Goal: Information Seeking & Learning: Understand process/instructions

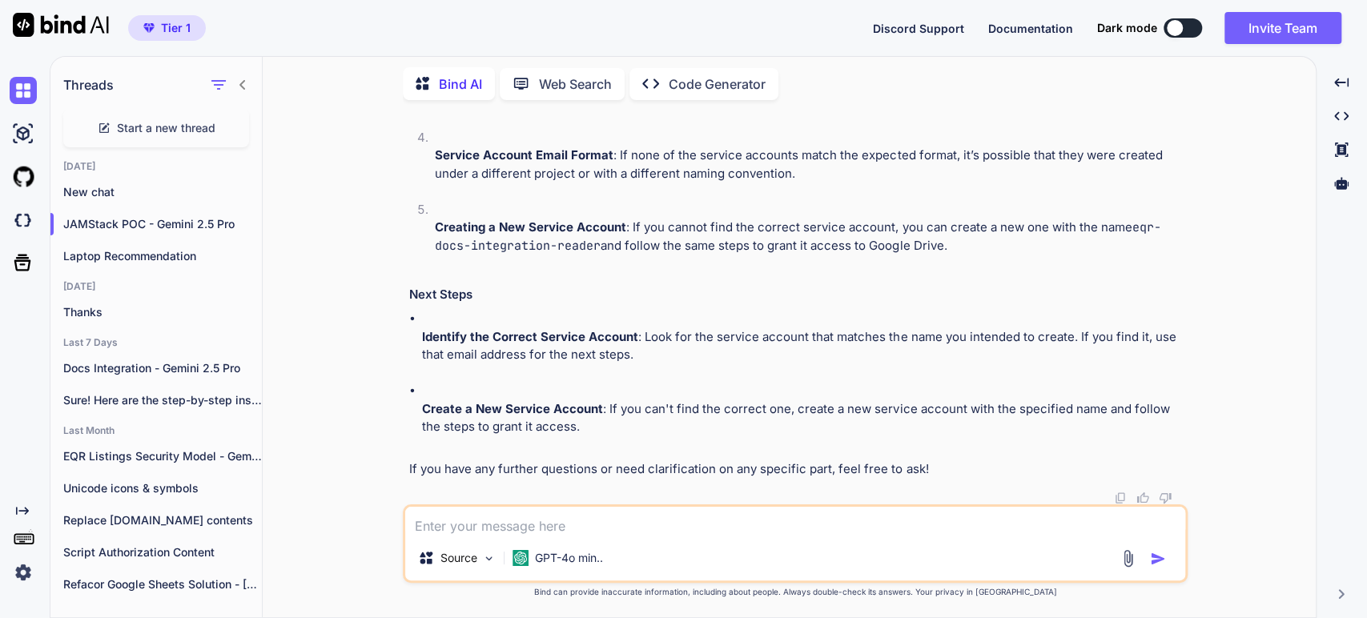
scroll to position [5658, 0]
click at [701, 431] on p "Create a New Service Account : If you can't find the correct one, create a new …" at bounding box center [803, 418] width 762 height 36
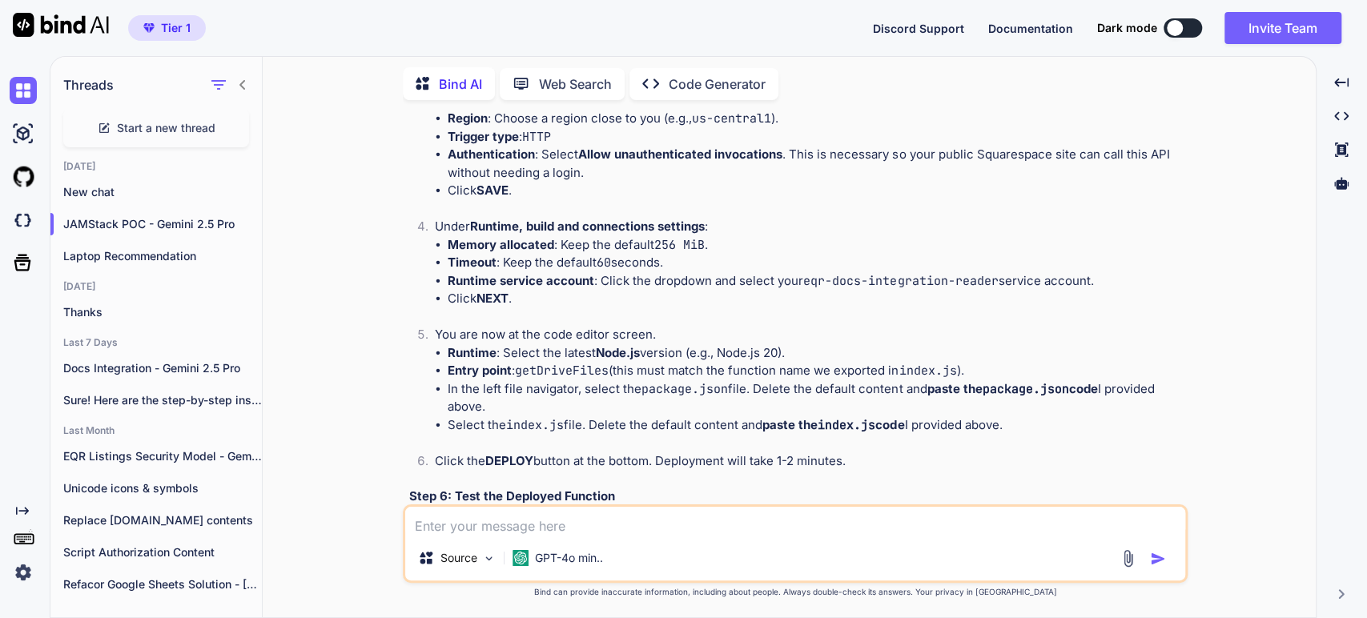
scroll to position [3257, 0]
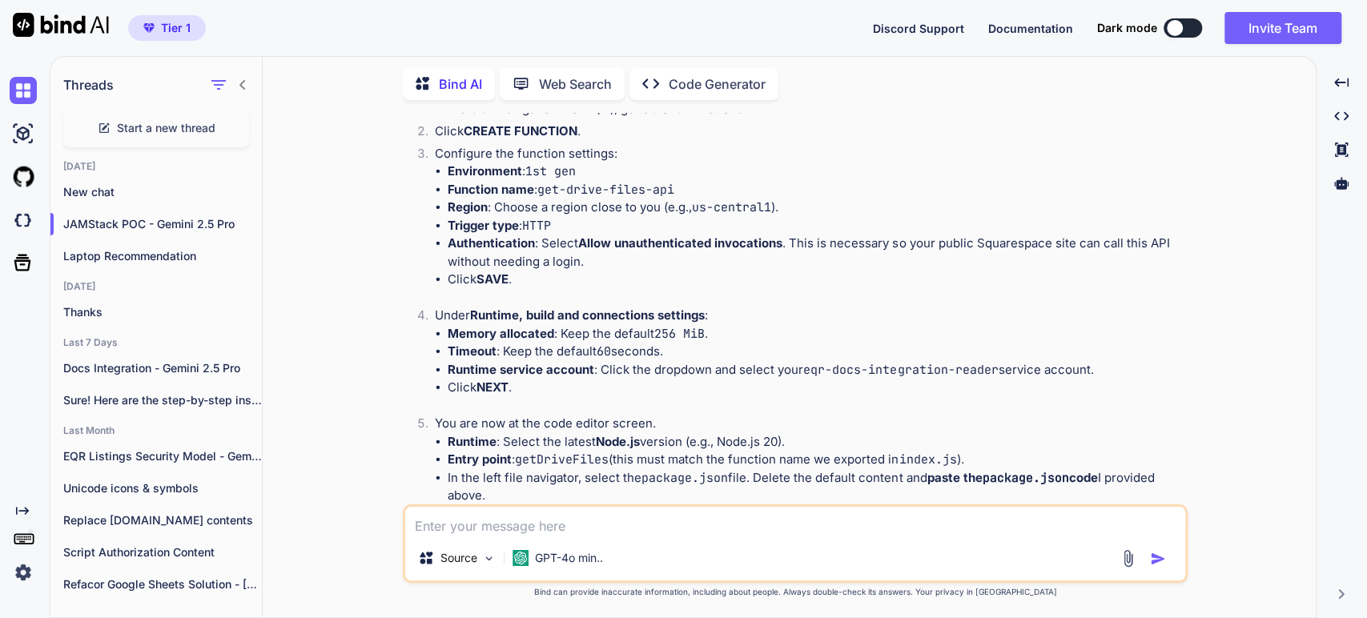
type textarea "x"
click at [1300, 344] on div "You Bind AI Excellent. This is a well-defined and thoughtful plan. Your detaile…" at bounding box center [795, 365] width 1040 height 504
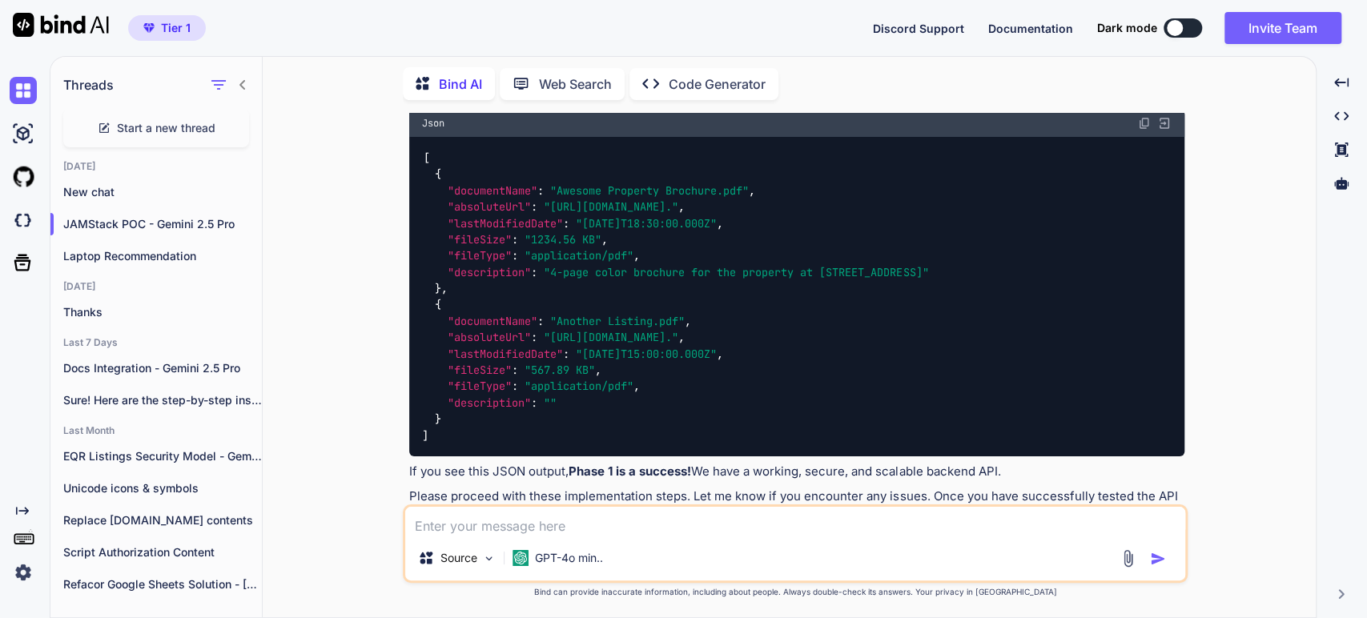
scroll to position [4235, 0]
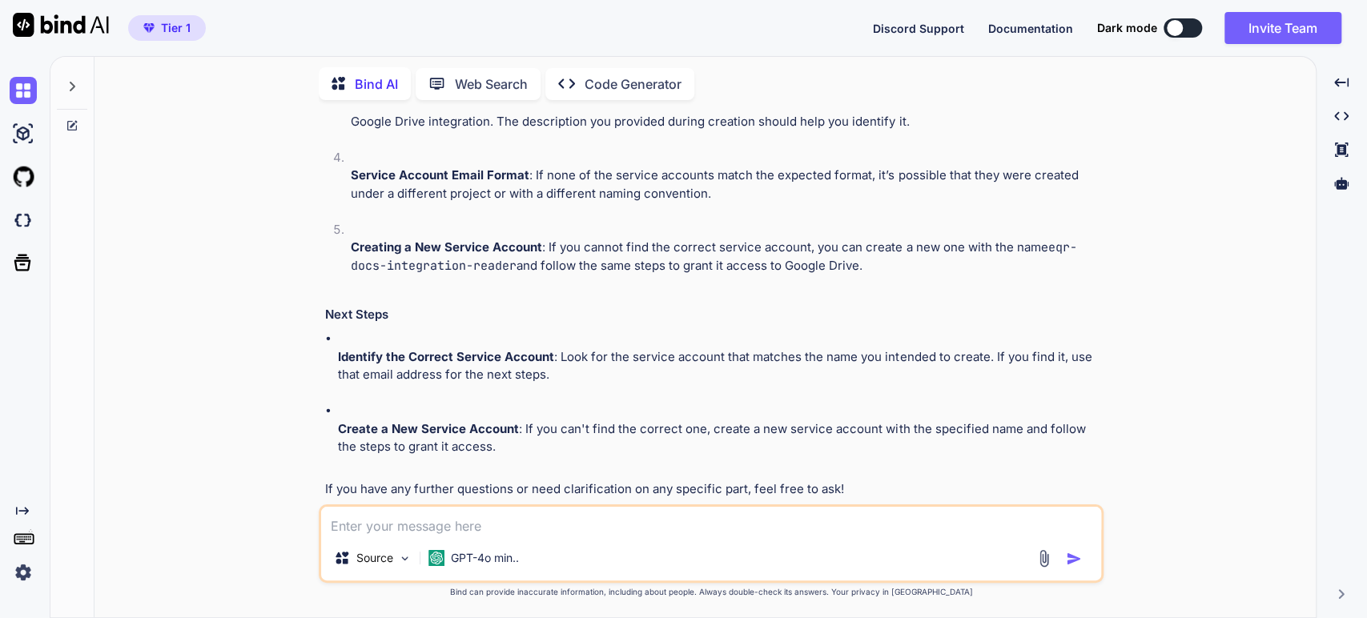
scroll to position [5165, 0]
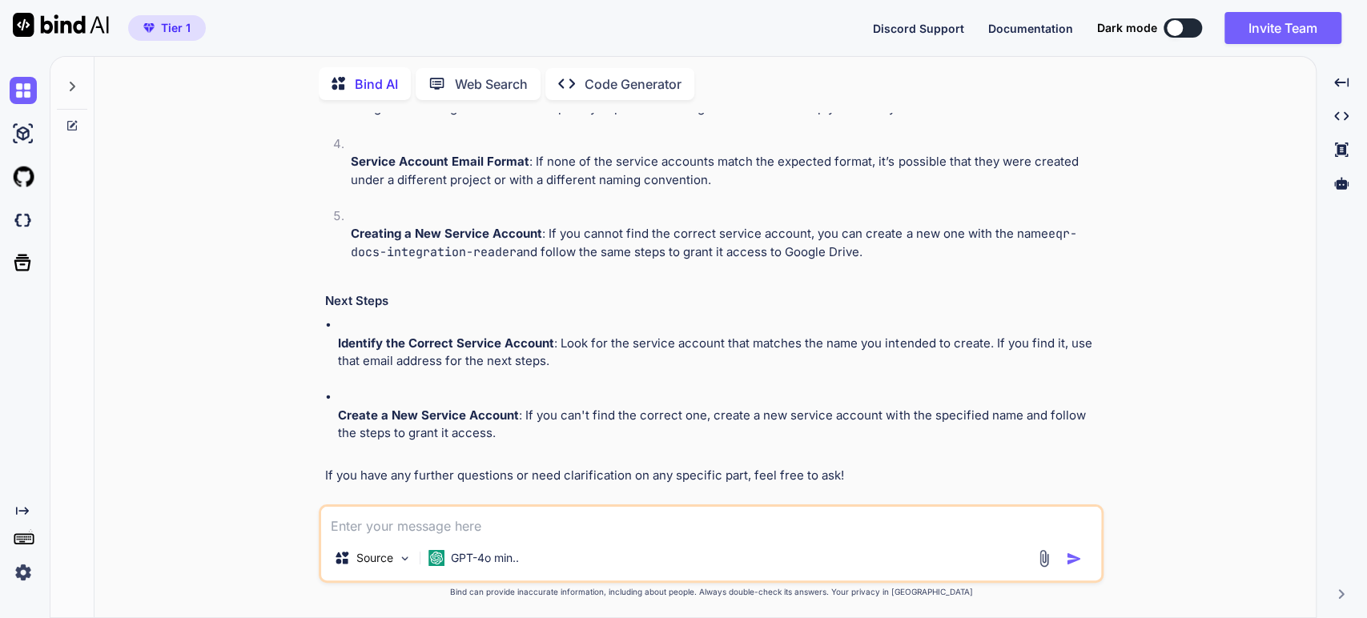
type textarea "x"
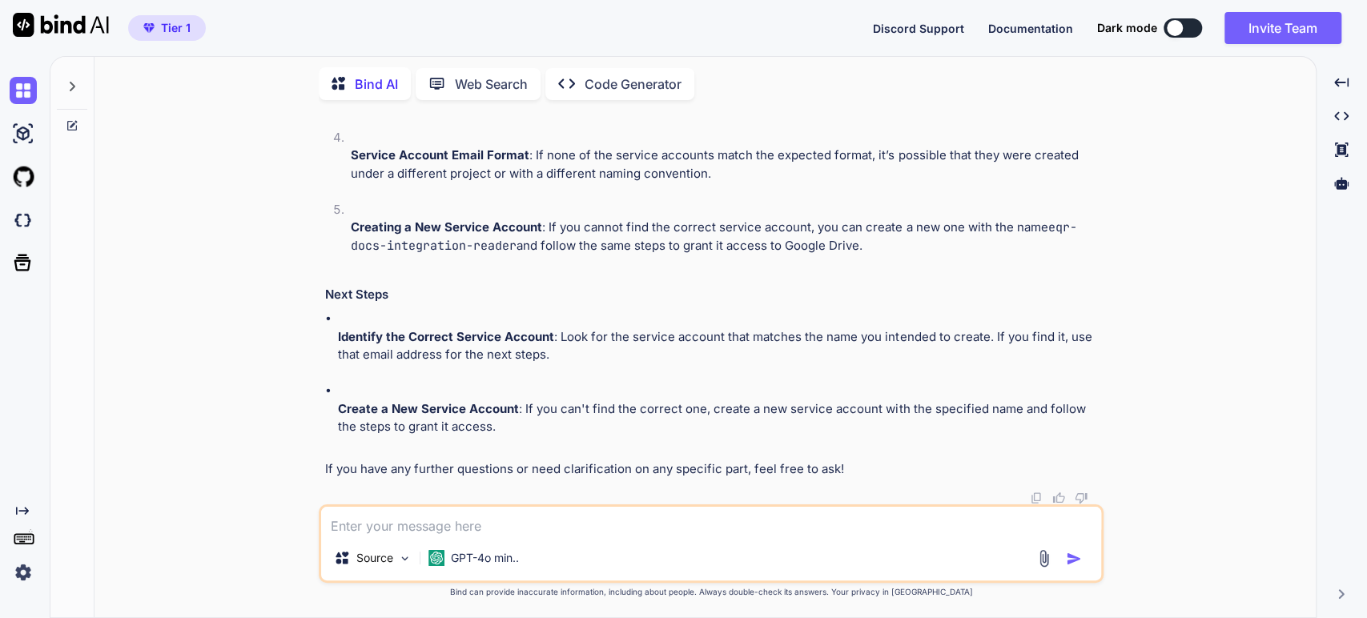
scroll to position [5432, 0]
type textarea "T"
type textarea "x"
type textarea "Th"
type textarea "x"
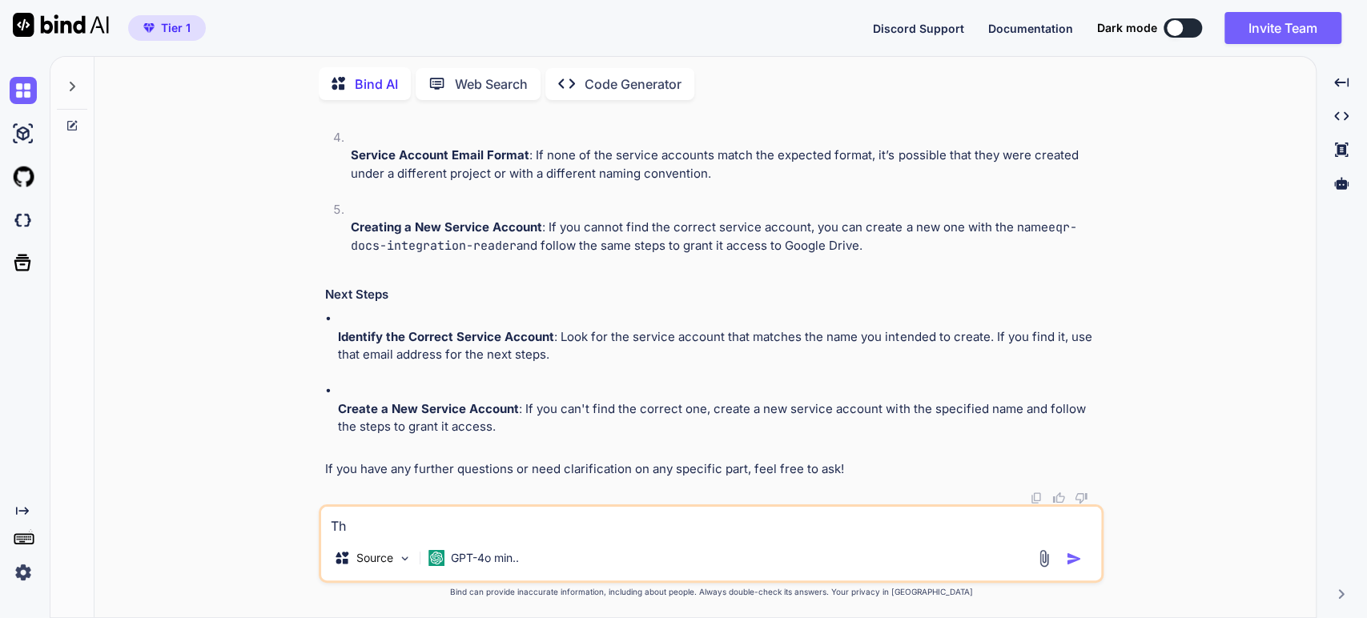
type textarea "Tha"
type textarea "x"
type textarea "Than"
type textarea "x"
type textarea "Thank"
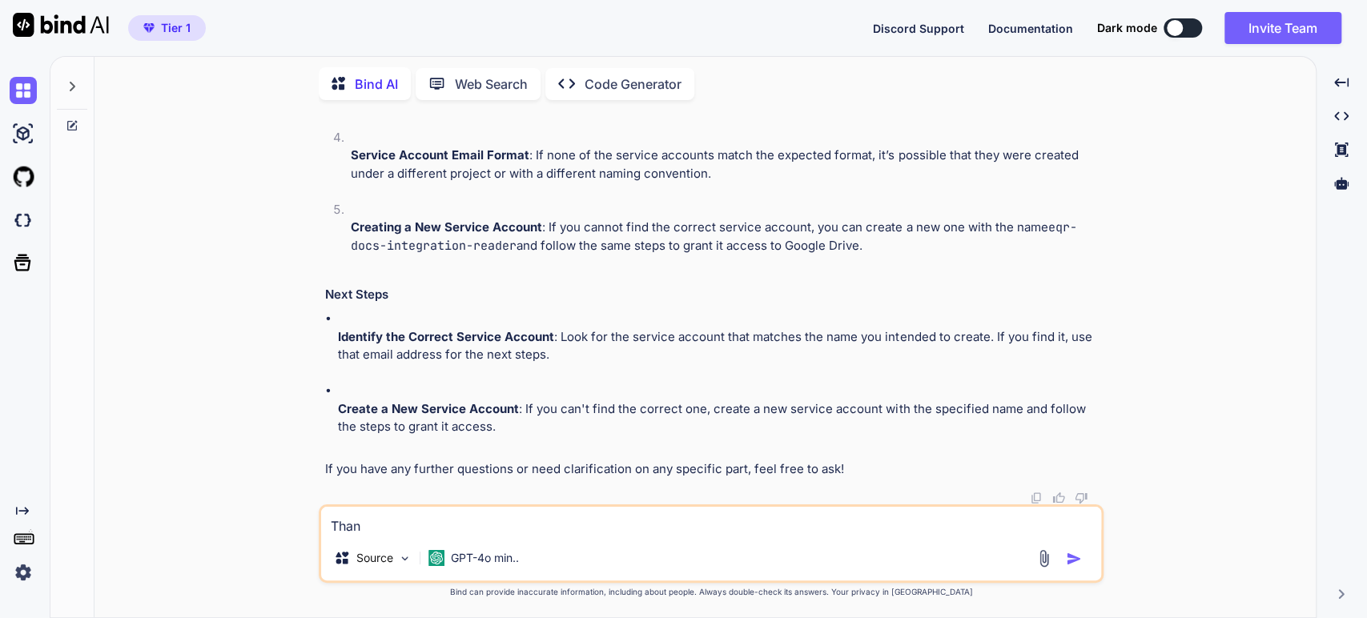
type textarea "x"
type textarea "Thank"
type textarea "x"
type textarea "Thank y"
type textarea "x"
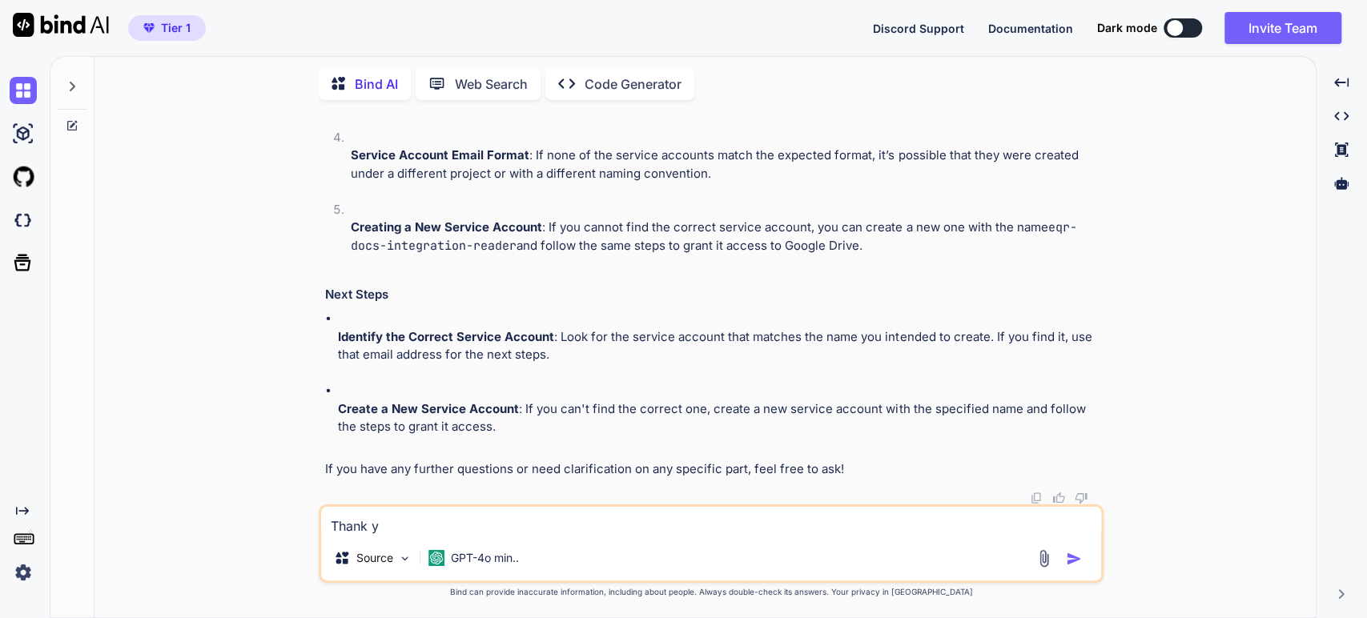
type textarea "Thank yo"
type textarea "x"
type textarea "Thank you"
type textarea "x"
type textarea "Thank you"
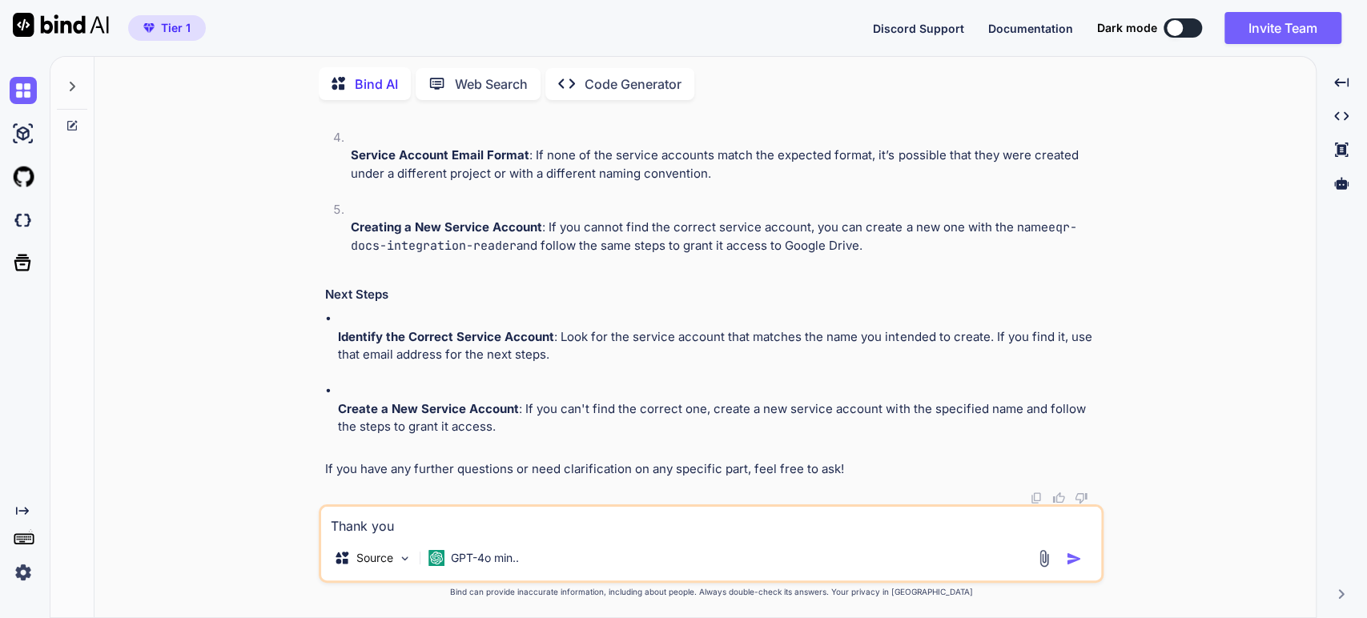
type textarea "x"
type textarea "Thank you -"
type textarea "x"
type textarea "Thank you -"
type textarea "x"
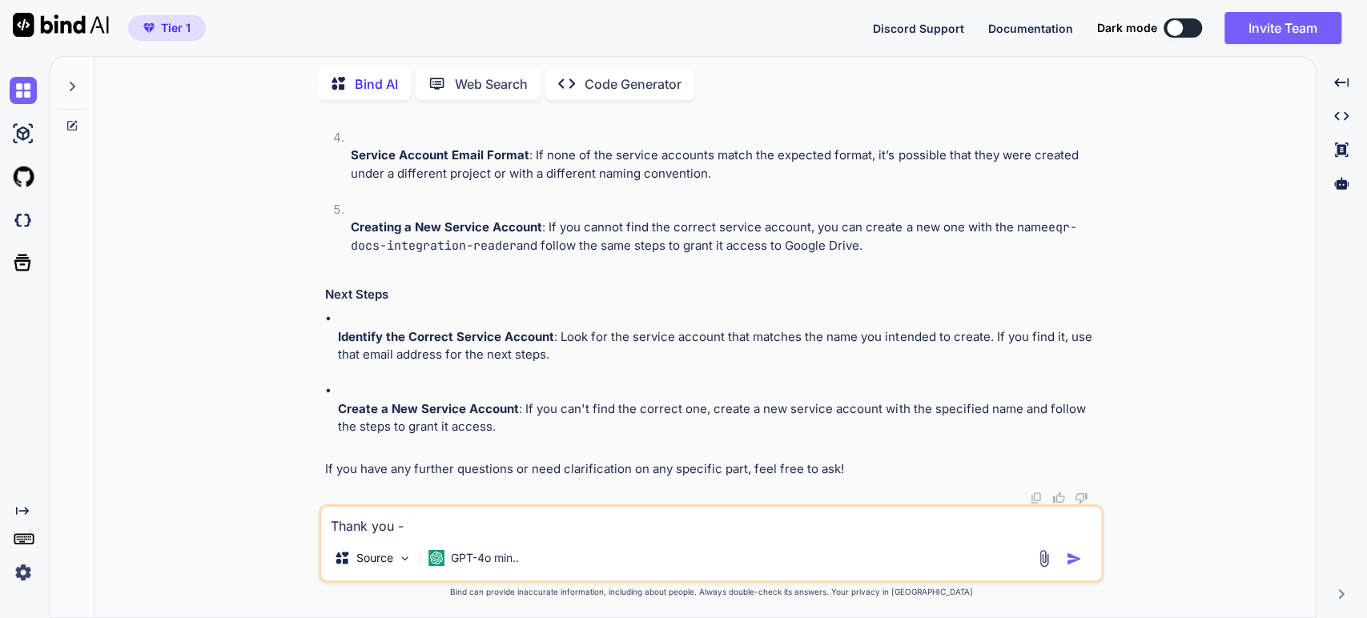
type textarea "Thank you - I"
type textarea "x"
type textarea "Thank you - I"
type textarea "x"
type textarea "Thank you - I d"
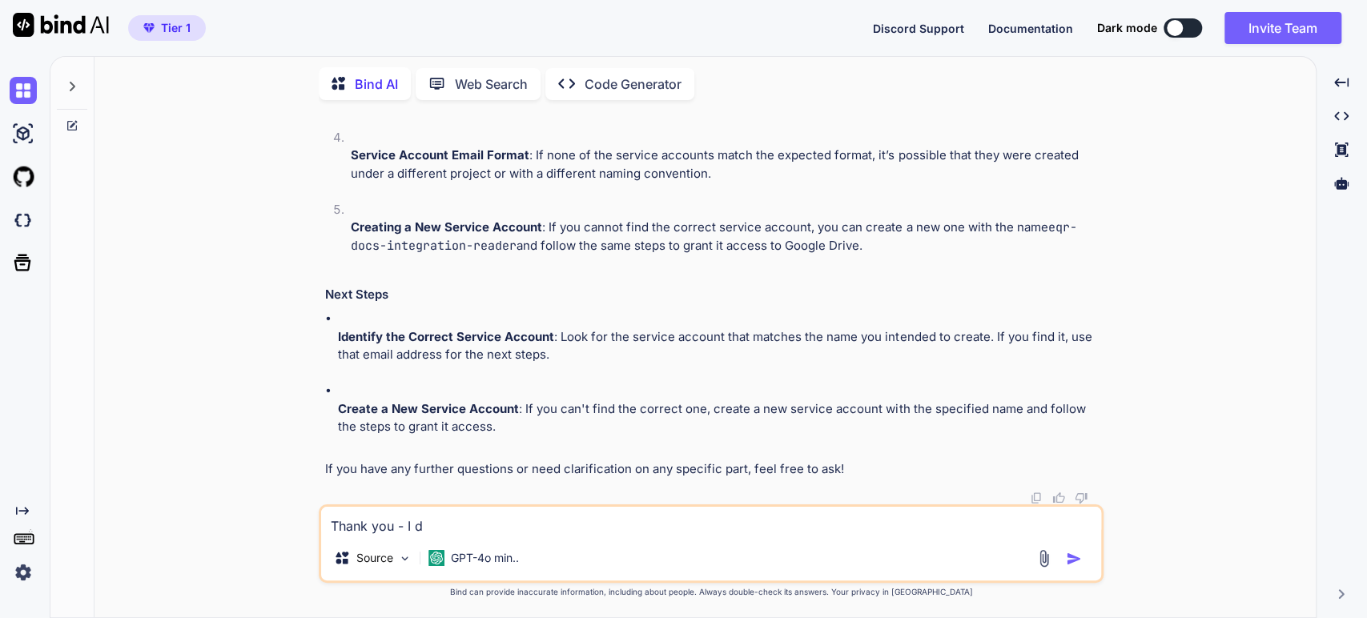
type textarea "x"
type textarea "Thank you - I di"
type textarea "x"
type textarea "Thank you - I did"
type textarea "x"
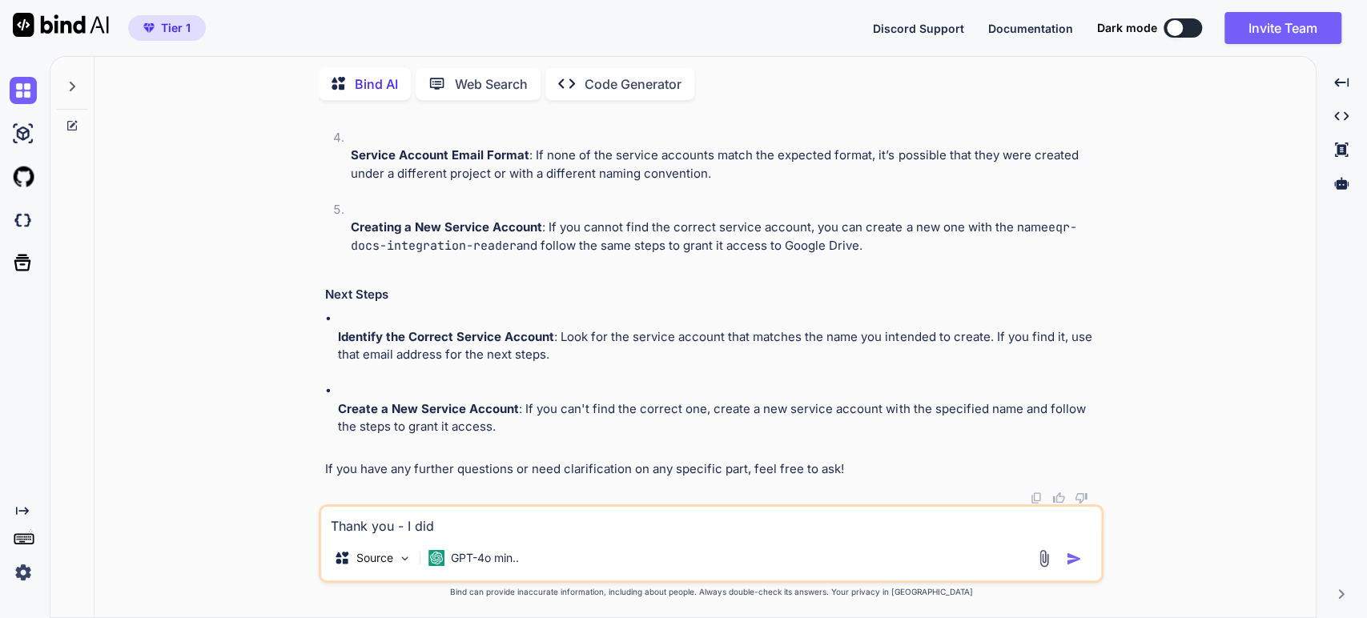
type textarea "Thank you - I didn"
type textarea "x"
type textarea "Thank you - I didn'"
type textarea "x"
type textarea "Thank you - I didn't"
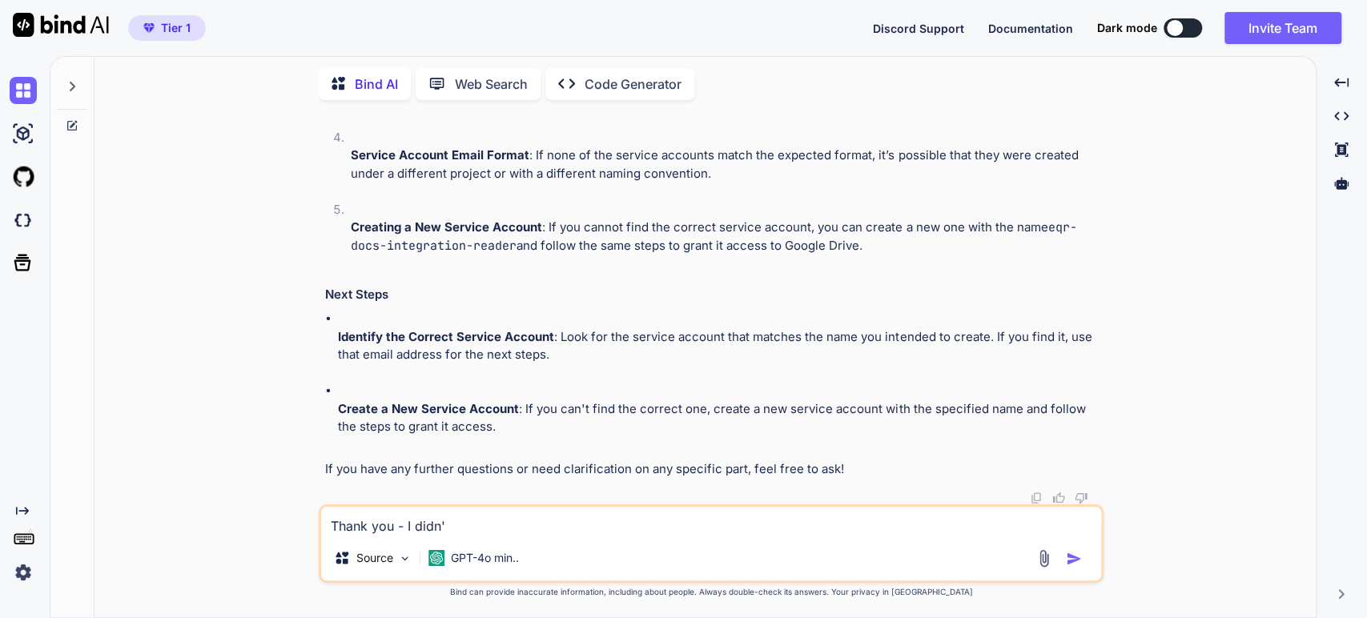
type textarea "x"
type textarea "Thank you - I didn't"
type textarea "x"
type textarea "Thank you - I didn't r"
type textarea "x"
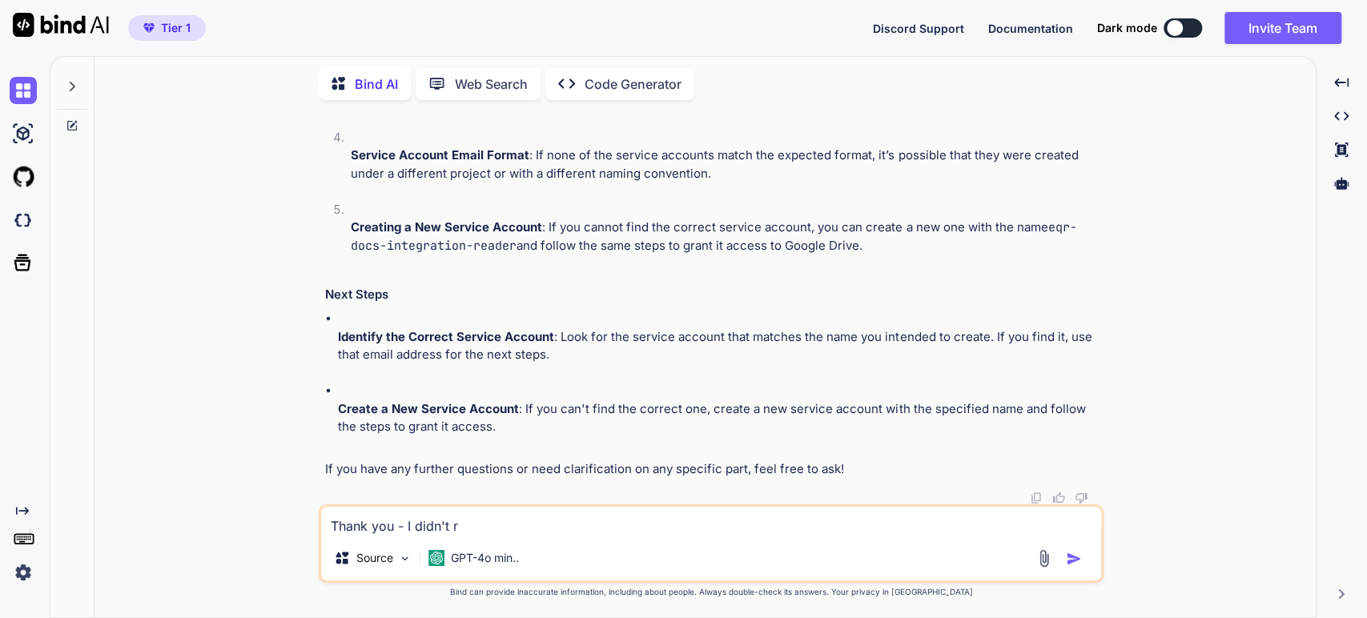
type textarea "Thank you - I didn't re"
type textarea "x"
type textarea "Thank you - I didn't rea"
type textarea "x"
type textarea "Thank you - I didn't real"
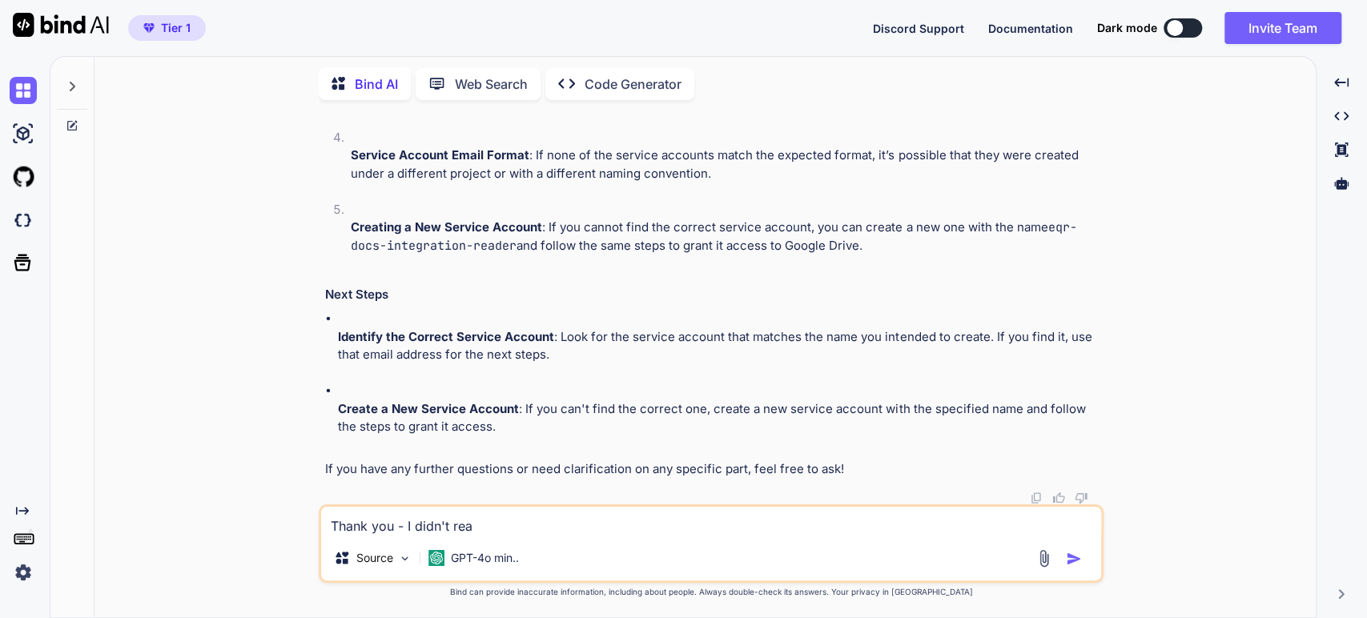
type textarea "x"
type textarea "Thank you - I didn't reali"
type textarea "x"
type textarea "Thank you - I didn't realiz"
type textarea "x"
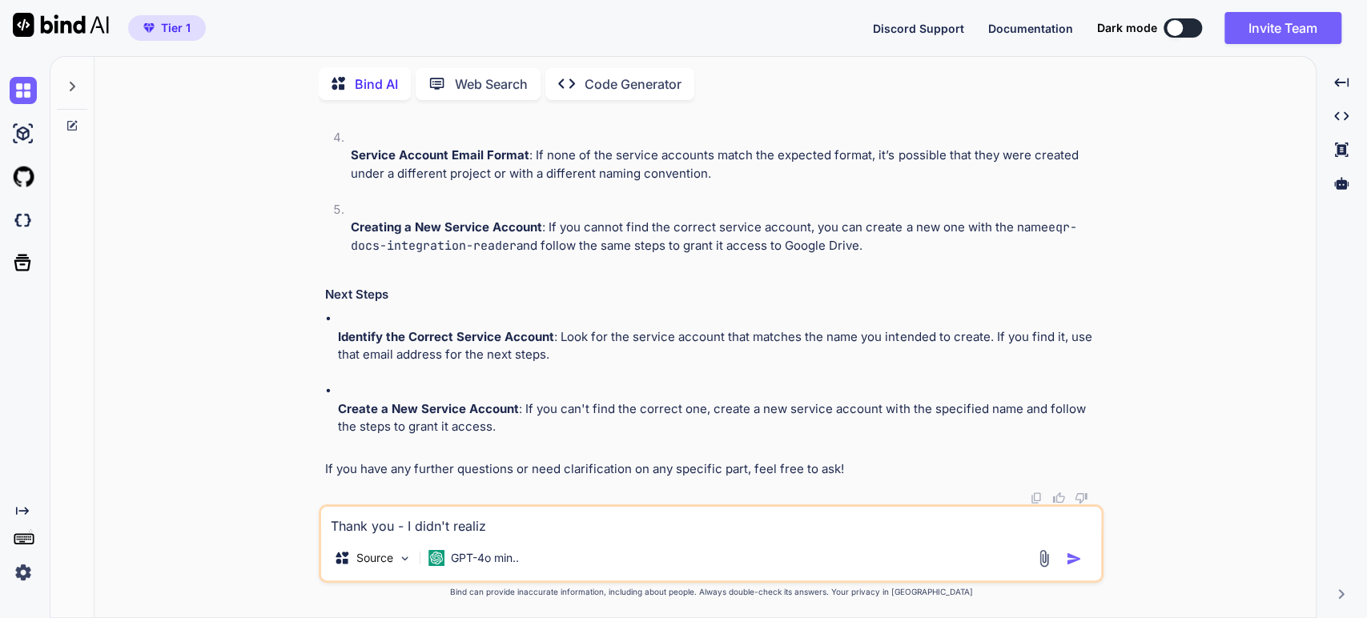
type textarea "Thank you - I didn't realize"
type textarea "x"
type textarea "Thank you - I didn't realize"
type textarea "x"
type textarea "Thank you - I didn't realize y"
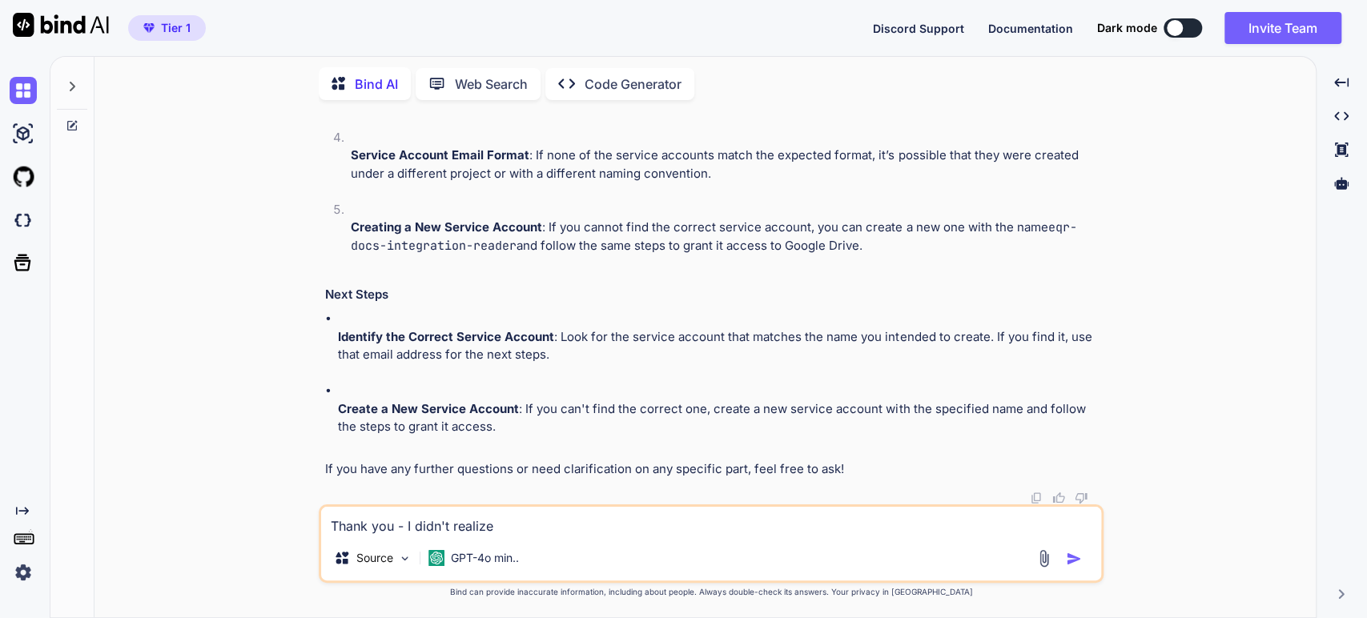
type textarea "x"
type textarea "Thank you - I didn't realize yo"
type textarea "x"
type textarea "Thank you - I didn't realize you"
type textarea "x"
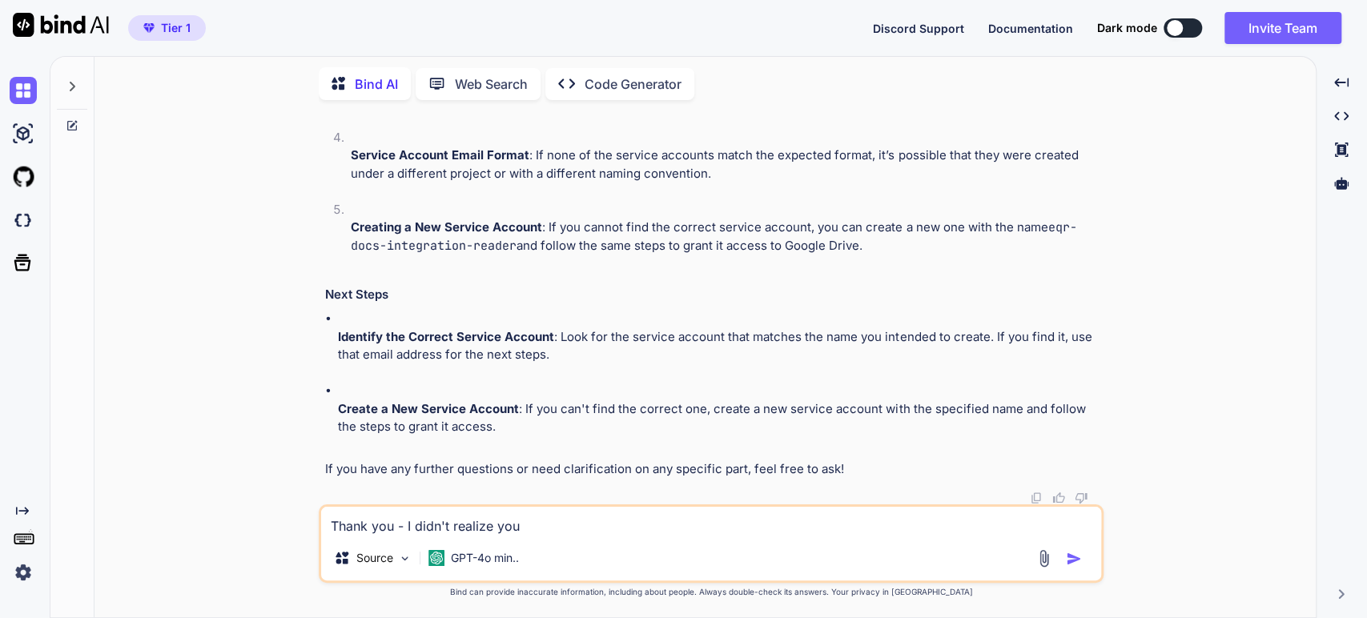
type textarea "Thank you - I didn't realize you"
type textarea "x"
type textarea "Thank you - I didn't realize you c"
type textarea "x"
type textarea "Thank you - I didn't realize you co"
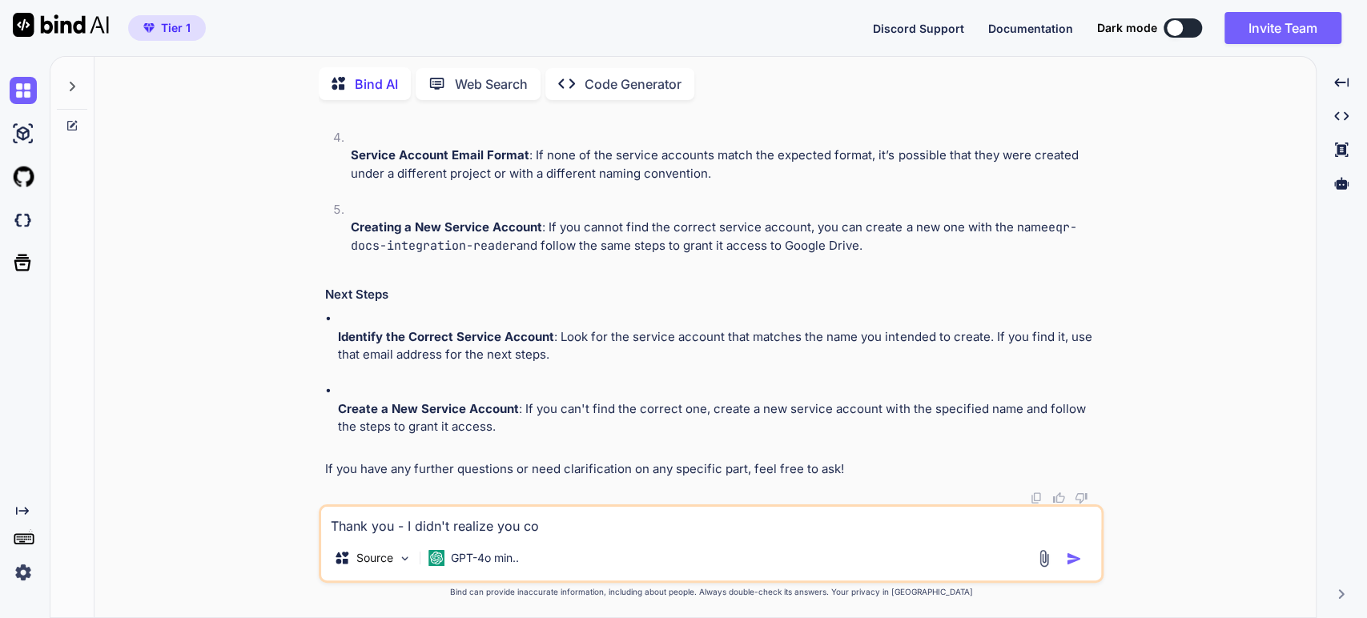
type textarea "x"
type textarea "Thank you - I didn't realize you cou"
type textarea "x"
type textarea "Thank you - I didn't realize you coul"
type textarea "x"
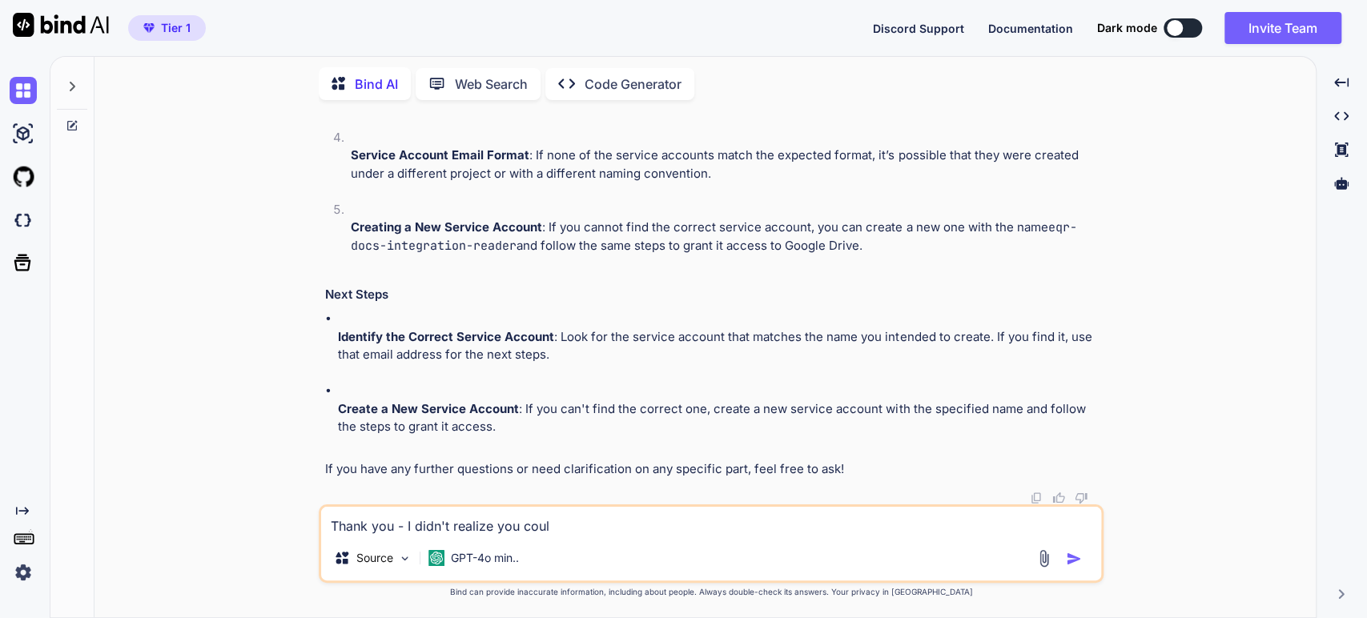
type textarea "Thank you - I didn't realize you could"
type textarea "x"
type textarea "Thank you - I didn't realize you could"
type textarea "x"
type textarea "Thank you - I didn't realize you could n"
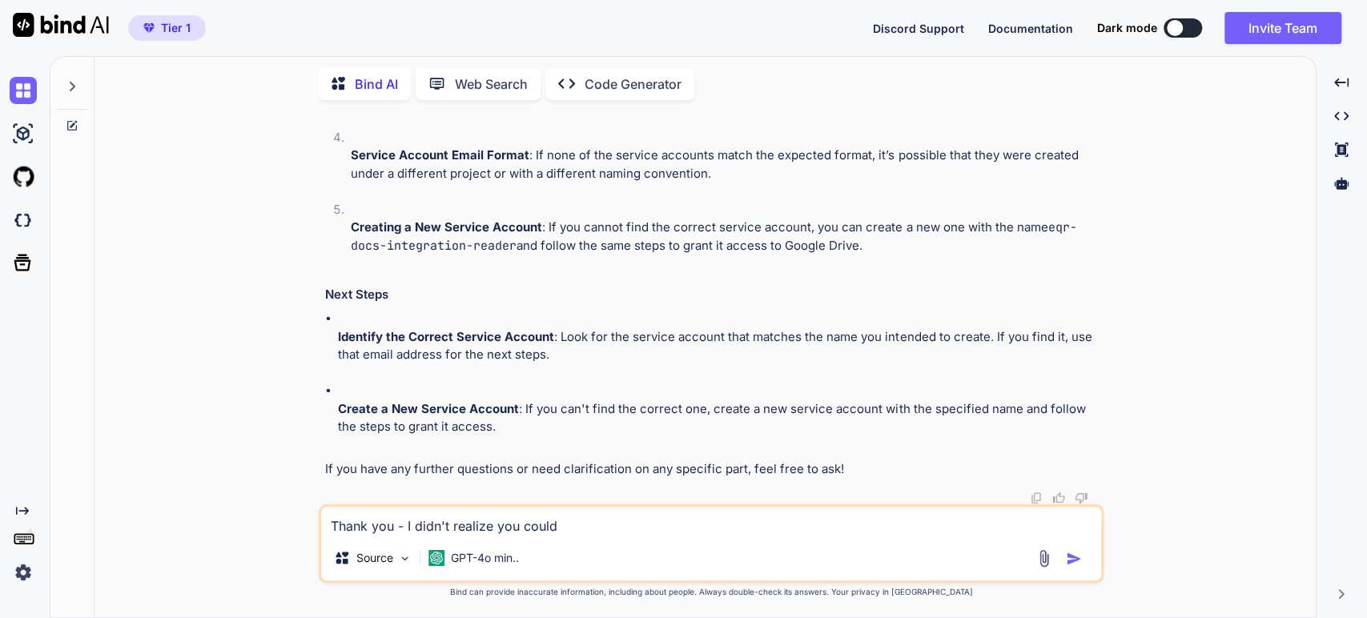
type textarea "x"
type textarea "Thank you - I didn't realize you could no"
type textarea "x"
type textarea "Thank you - I didn't realize you could not"
type textarea "x"
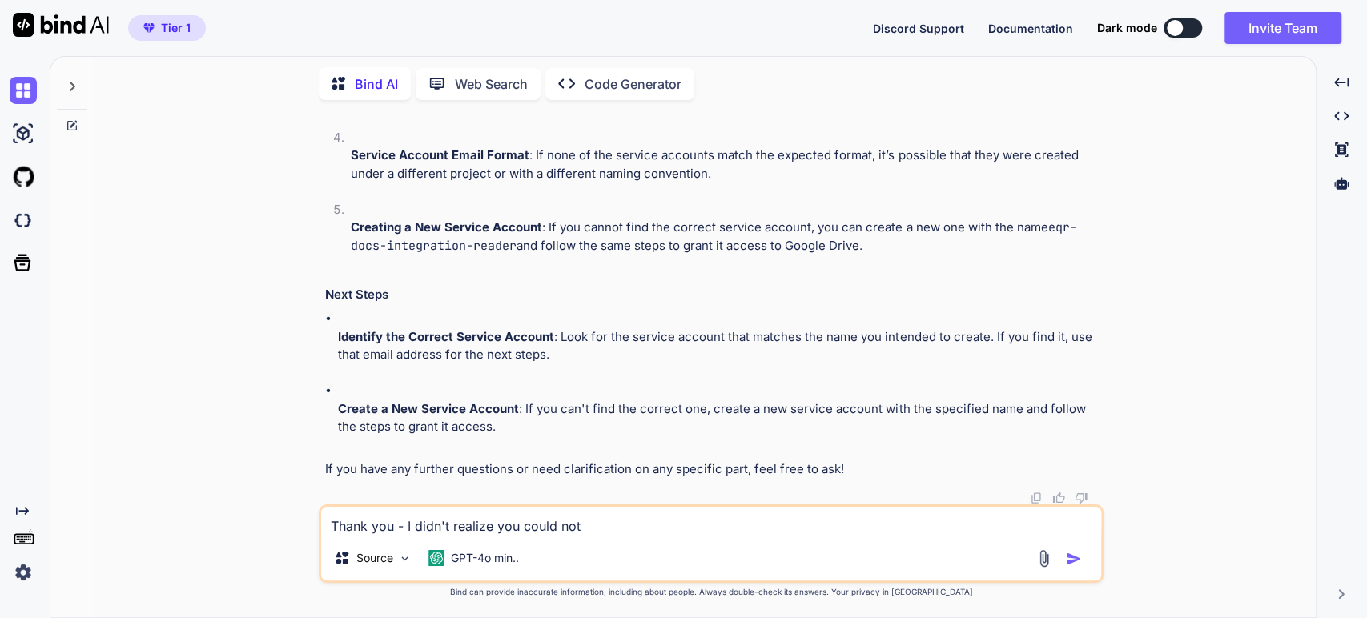
type textarea "Thank you - I didn't realize you could not"
type textarea "x"
type textarea "Thank you - I didn't realize you could not v"
type textarea "x"
type textarea "Thank you - I didn't realize you could not vi"
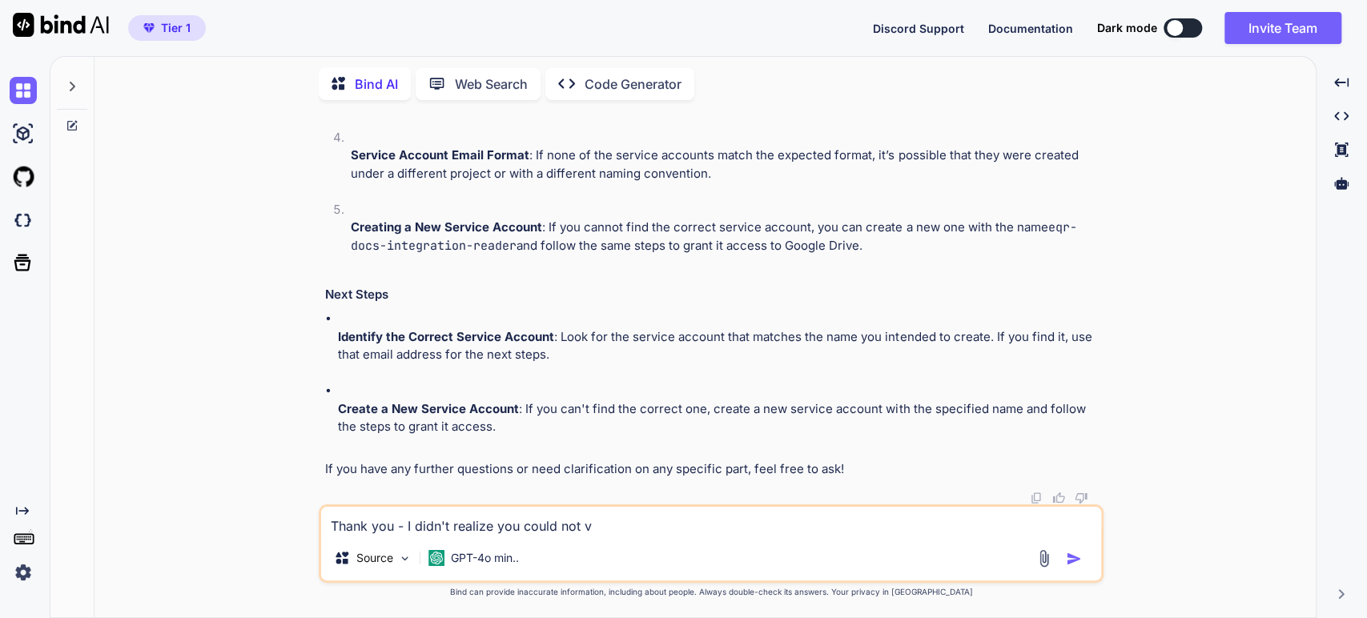
type textarea "x"
type textarea "Thank you - I didn't realize you could not vie"
type textarea "x"
type textarea "Thank you - I didn't realize you could not view"
type textarea "x"
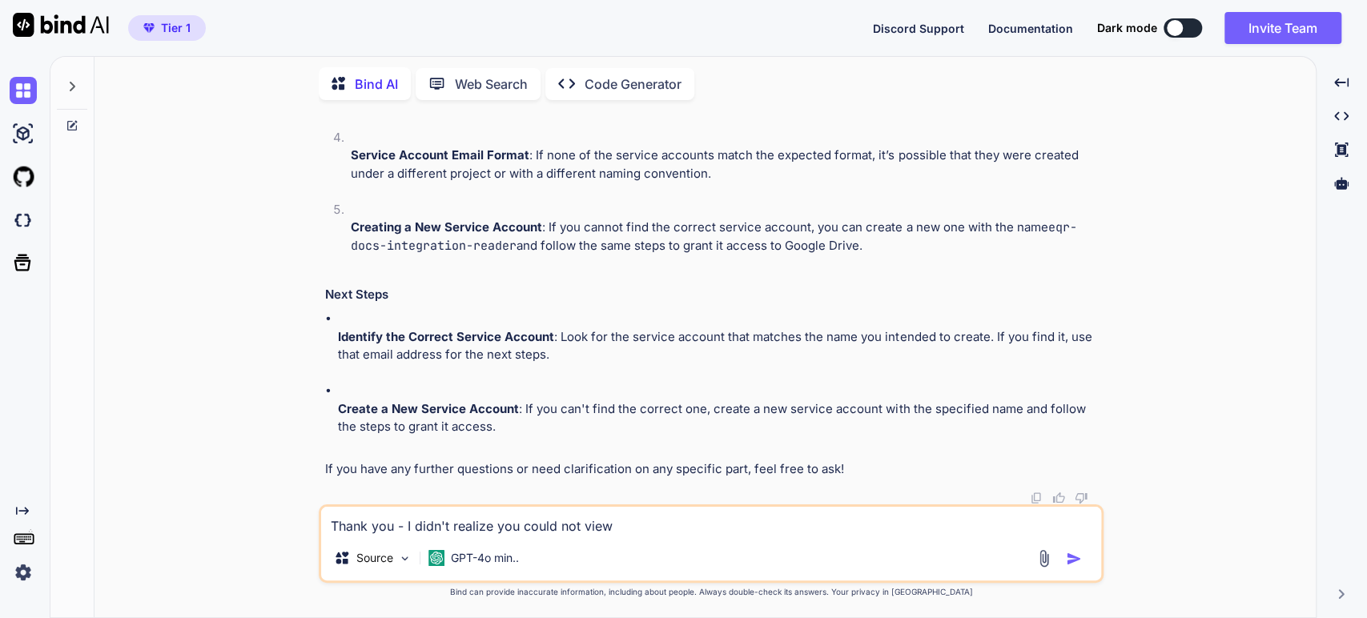
type textarea "Thank you - I didn't realize you could not view"
type textarea "x"
type textarea "Thank you - I didn't realize you could not view t"
type textarea "x"
type textarea "Thank you - I didn't realize you could not view th"
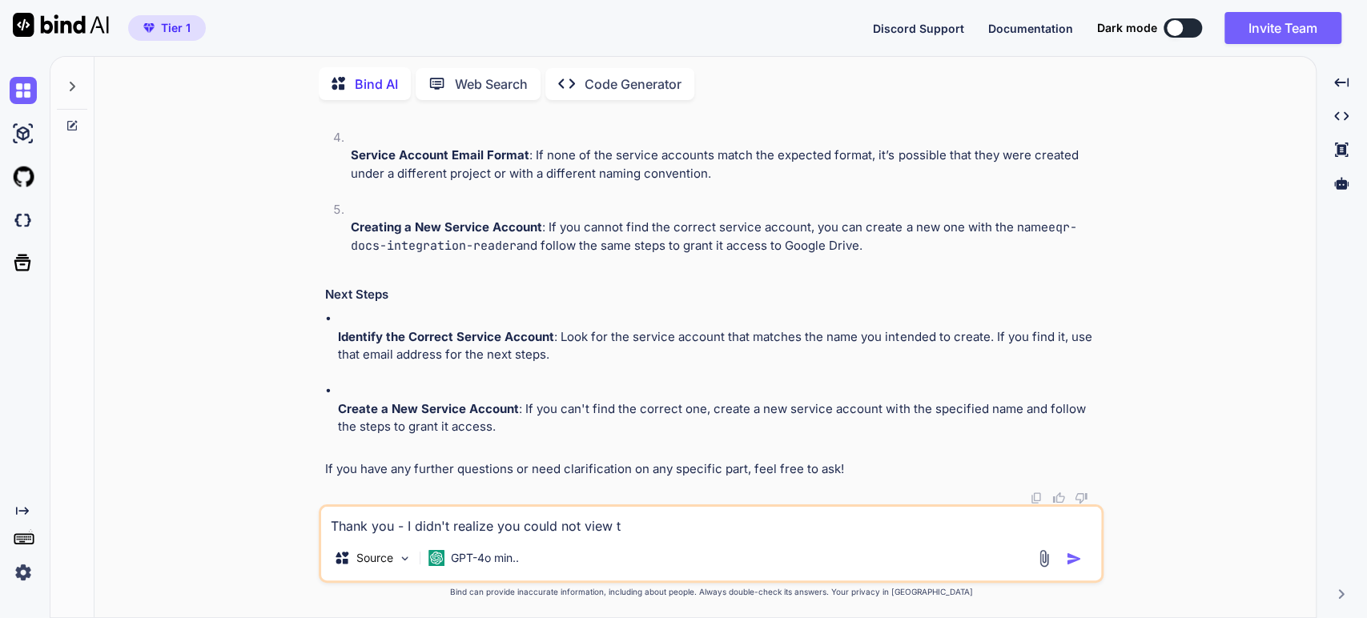
type textarea "x"
type textarea "Thank you - I didn't realize you could not view the"
type textarea "x"
type textarea "Thank you - I didn't realize you could not view the"
type textarea "x"
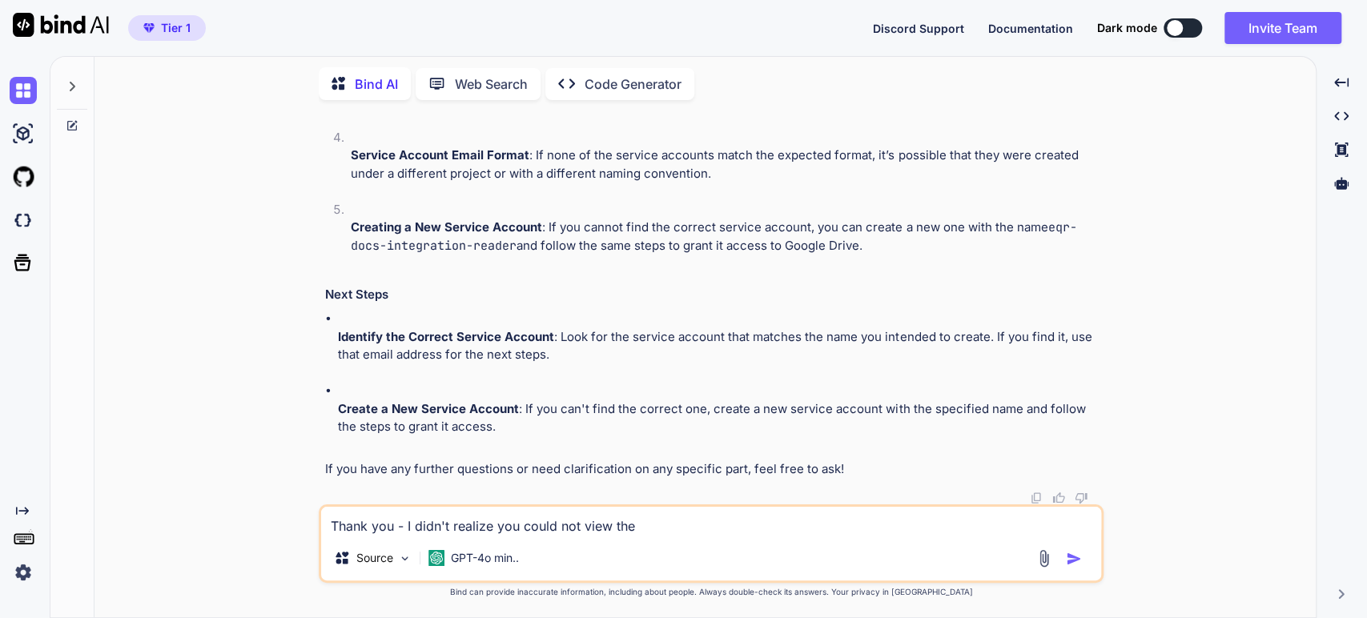
type textarea "Thank you - I didn't realize you could not view the s"
type textarea "x"
type textarea "Thank you - I didn't realize you could not view the sc"
type textarea "x"
type textarea "Thank you - I didn't realize you could not view the scr"
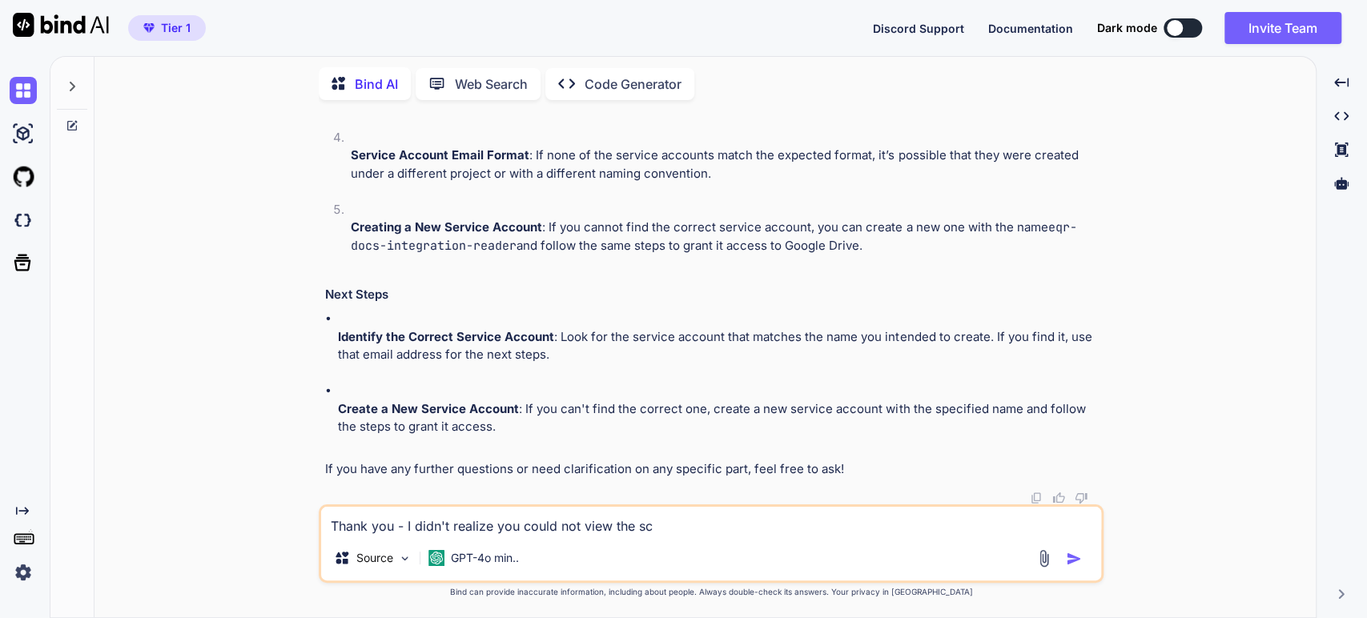
type textarea "x"
type textarea "Thank you - I didn't realize you could not view the scre"
type textarea "x"
type textarea "Thank you - I didn't realize you could not view the scree"
type textarea "x"
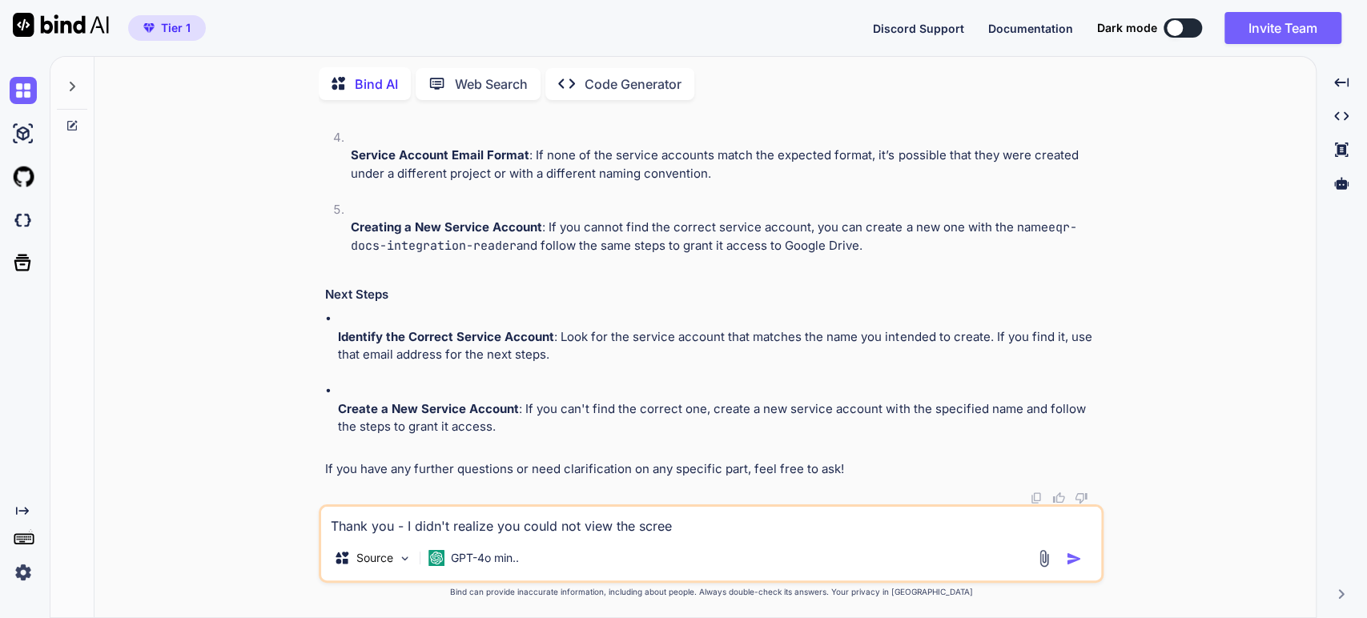
type textarea "Thank you - I didn't realize you could not view the screen"
type textarea "x"
type textarea "Thank you - I didn't realize you could not view the screens"
type textarea "x"
type textarea "Thank you - I didn't realize you could not view the screensh"
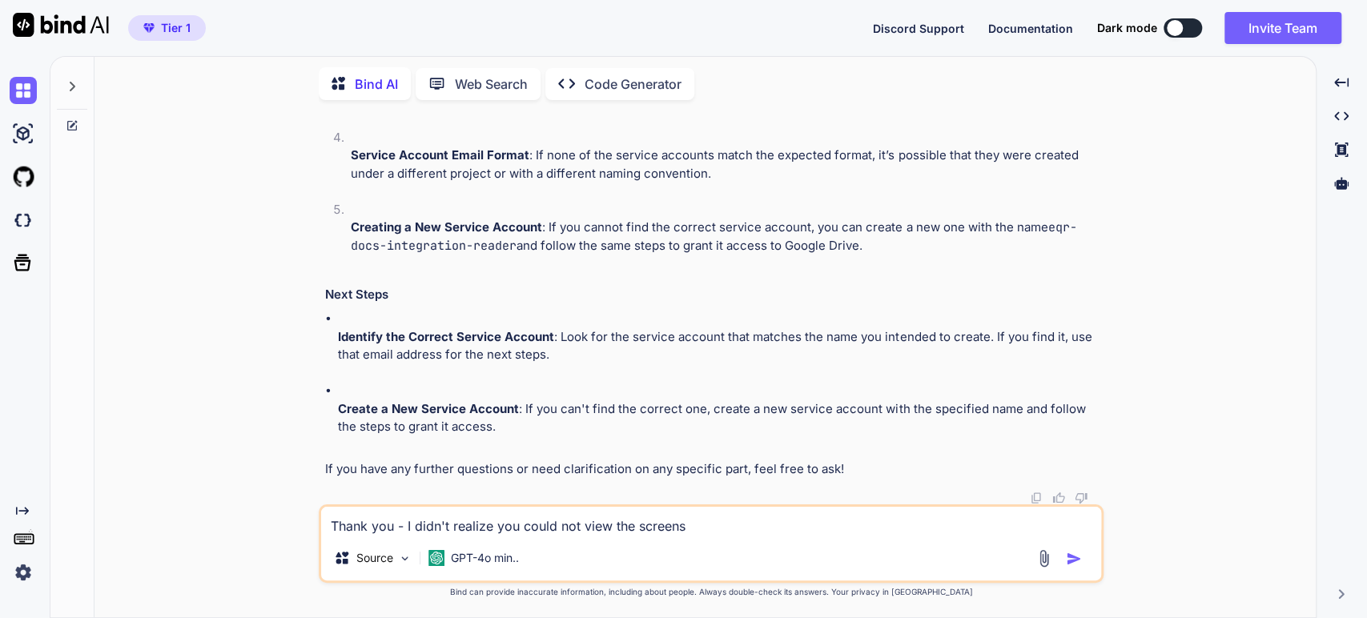
type textarea "x"
type textarea "Thank you - I didn't realize you could not view the screensho"
type textarea "x"
type textarea "Thank you - I didn't realize you could not view the screenshot"
type textarea "x"
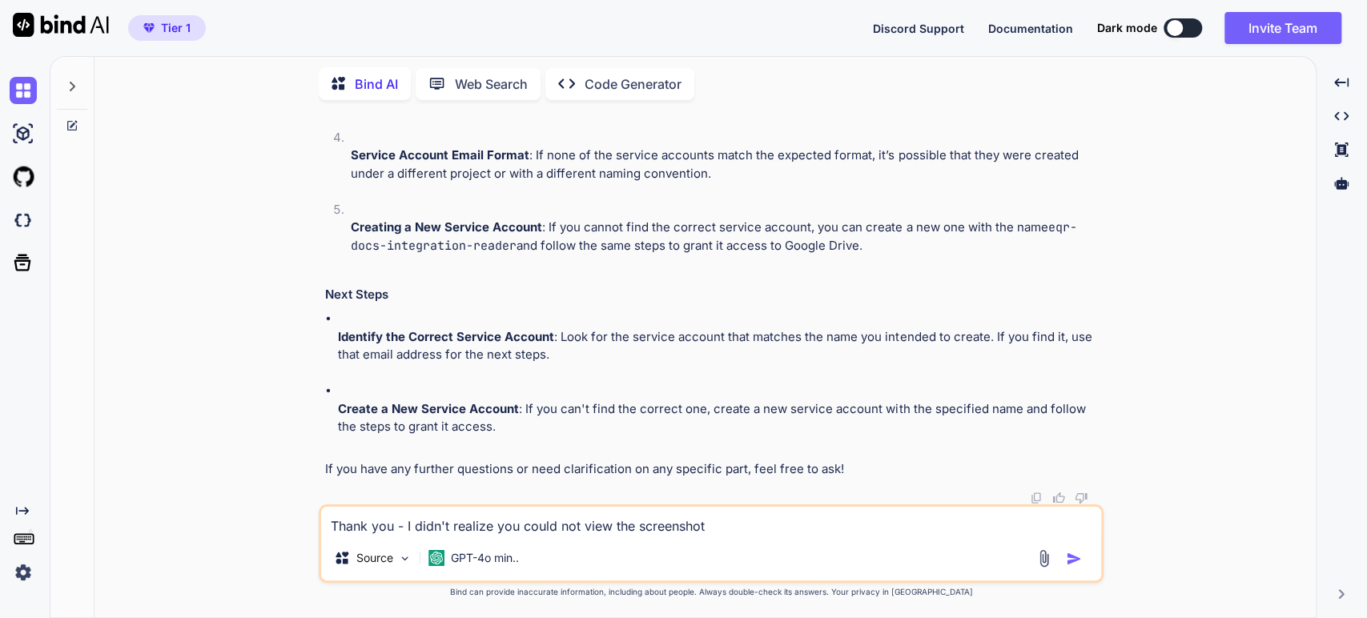
type textarea "Thank you - I didn't realize you could not view the screenshot"
type textarea "x"
type textarea "Thank you - I didn't realize you could not view the screenshot"
type textarea "x"
type textarea "Thank you - I didn't realize you could not view the screenshot"
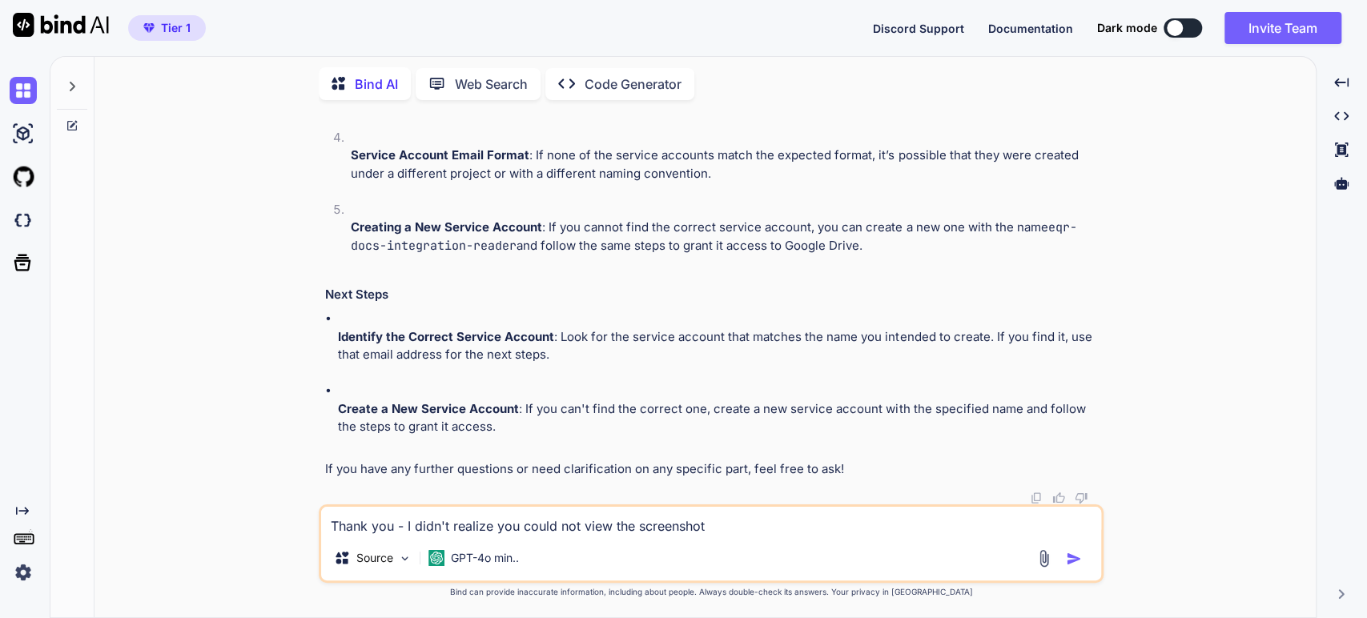
type textarea "x"
type textarea "Thank you - I didn't realize you could not view the screenshot S"
type textarea "x"
type textarea "Thank you - I didn't realize you could not view the screenshot So"
type textarea "x"
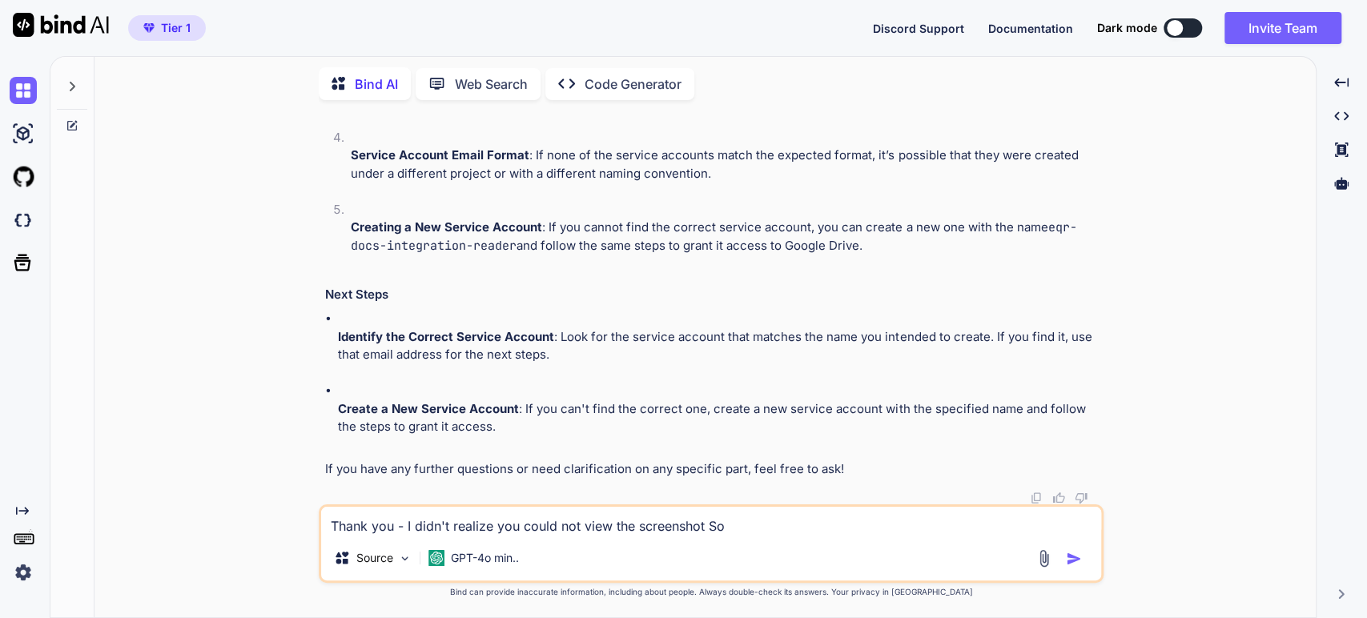
type textarea "Thank you - I didn't realize you could not view the screenshot So"
type textarea "x"
type textarea "Thank you - I didn't realize you could not view the screenshot So I"
type textarea "x"
type textarea "Thank you - I didn't realize you could not view the screenshot So I"
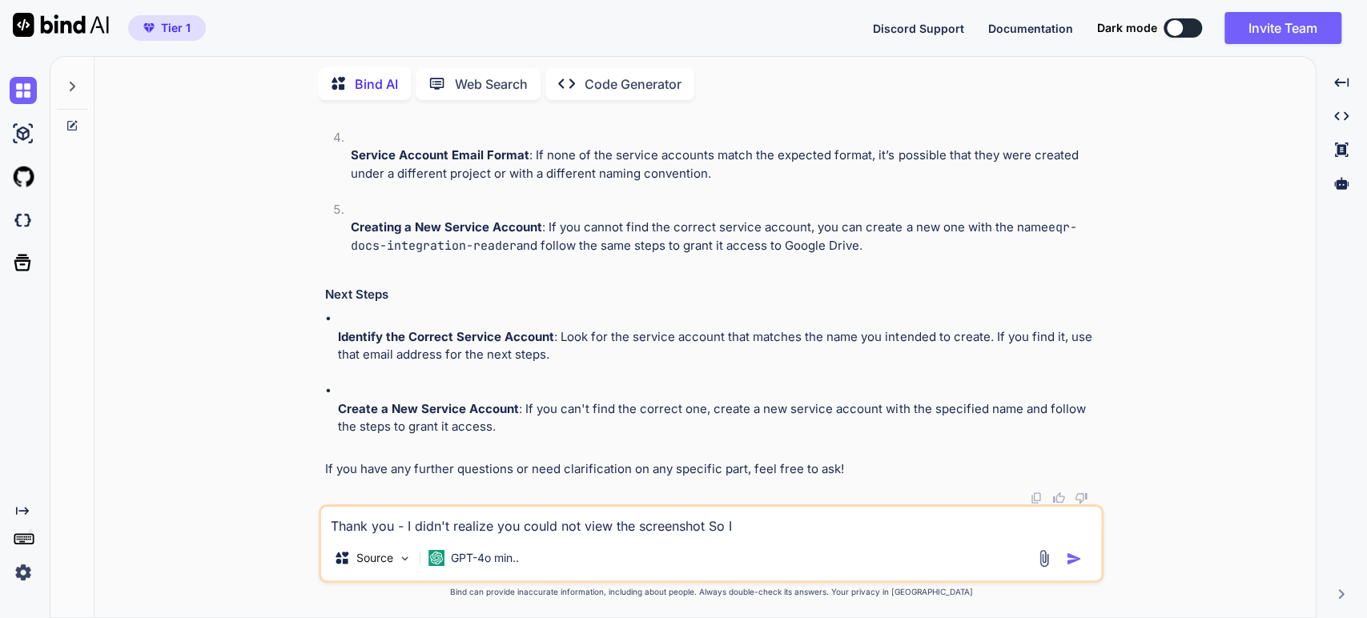
type textarea "x"
type textarea "Thank you - I didn't realize you could not view the screenshot So I c"
type textarea "x"
type textarea "Thank you - I didn't realize you could not view the screenshot So I co"
type textarea "x"
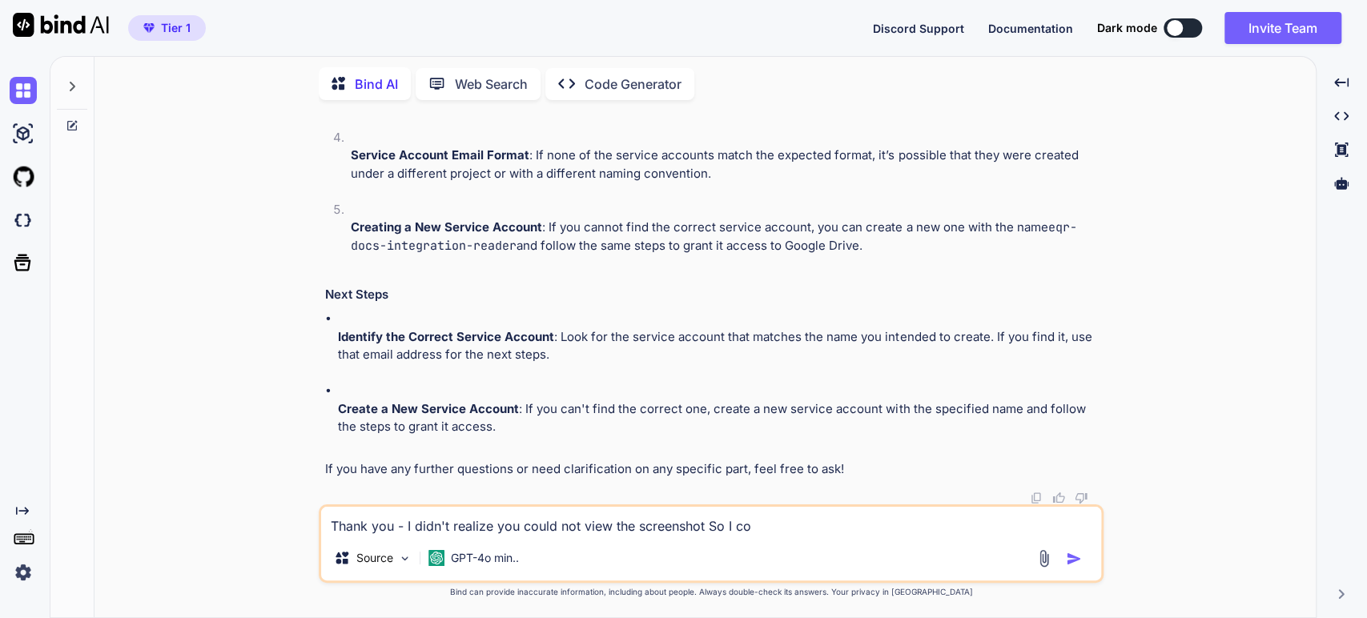
type textarea "Thank you - I didn't realize you could not view the screenshot So I cop"
type textarea "x"
type textarea "Thank you - I didn't realize you could not view the screenshot So I copi"
type textarea "x"
type textarea "Thank you - I didn't realize you could not view the screenshot So I copie"
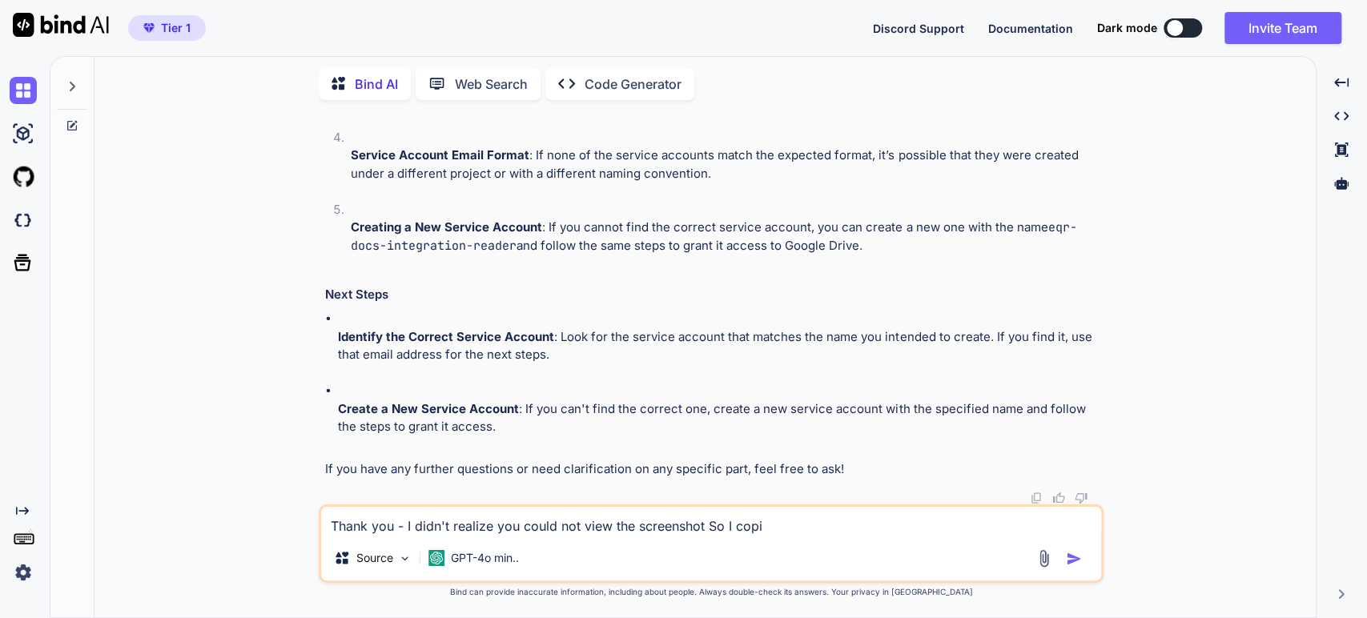
type textarea "x"
type textarea "Thank you - I didn't realize you could not view the screenshot So I copied"
type textarea "x"
type textarea "Thank you - I didn't realize you could not view the screenshot So I copied"
type textarea "x"
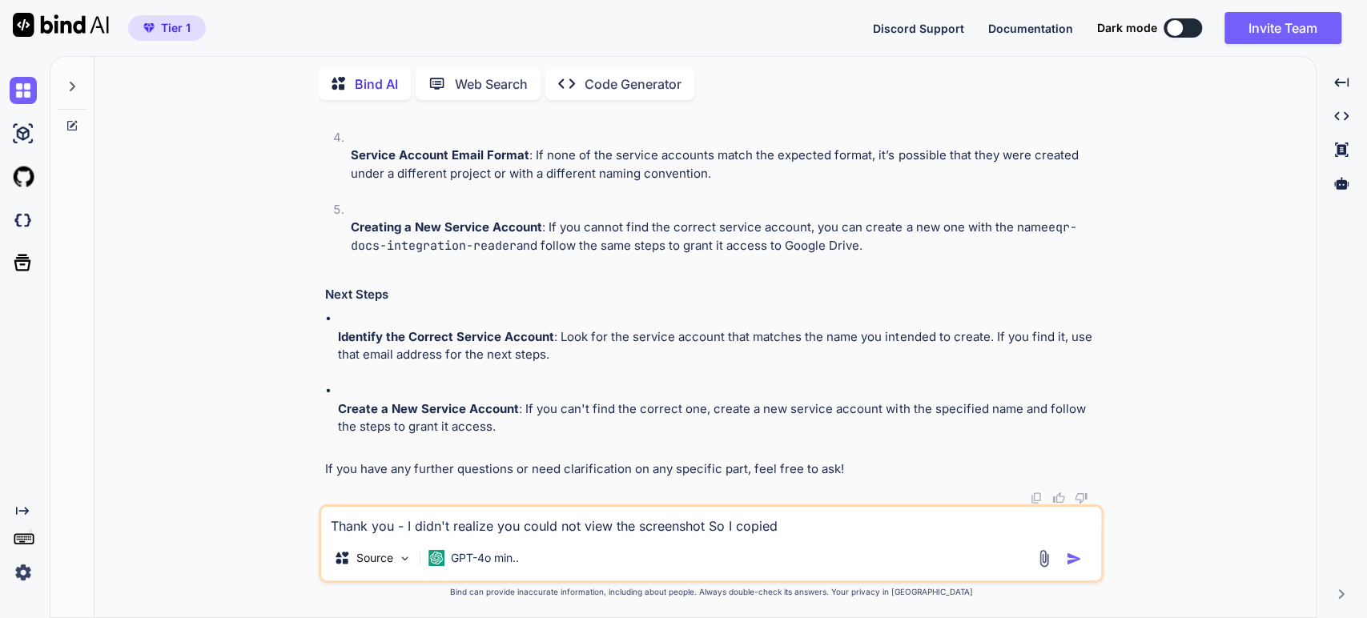
type textarea "Thank you - I didn't realize you could not view the screenshot So I copied t"
type textarea "x"
type textarea "Thank you - I didn't realize you could not view the screenshot So I copied th"
type textarea "x"
type textarea "Thank you - I didn't realize you could not view the screenshot So I copied the"
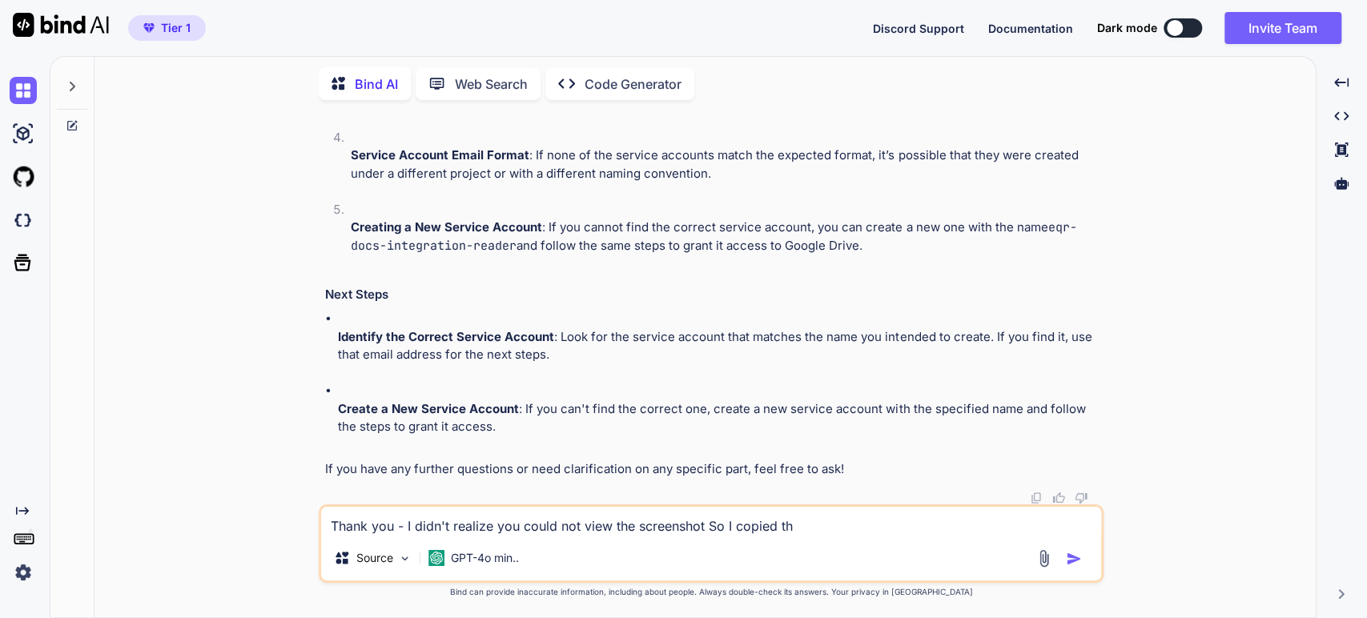
type textarea "x"
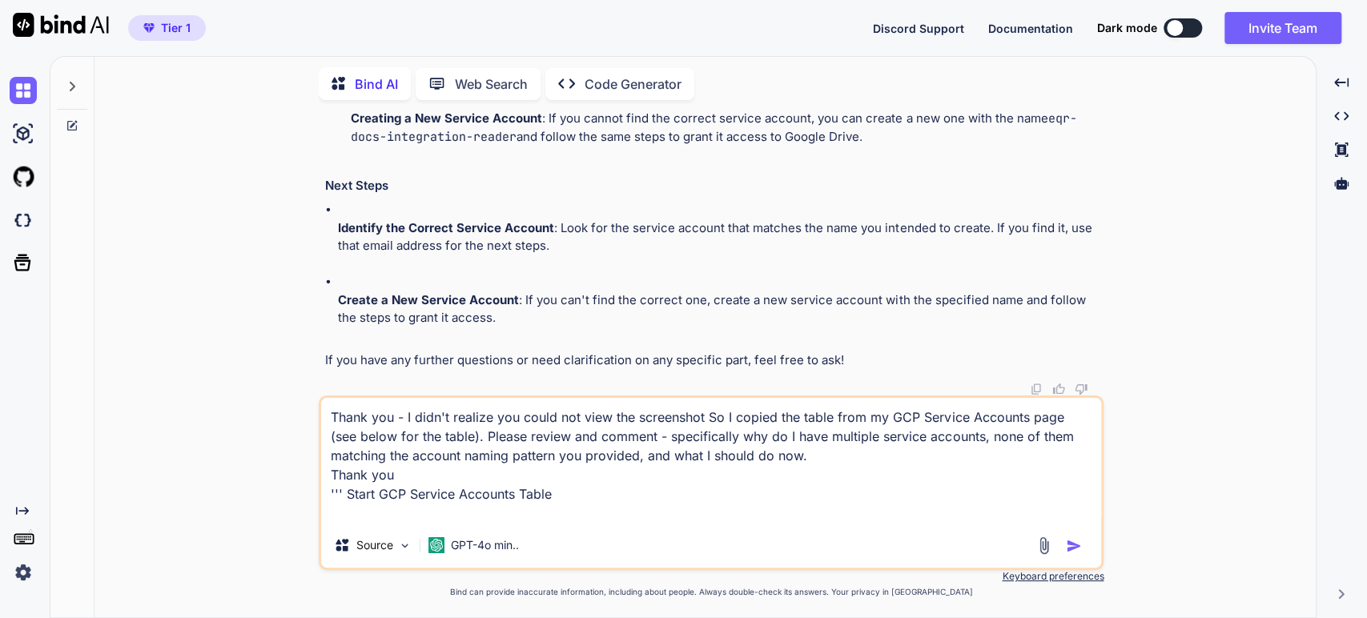
paste textarea "Email Name Description KeyID 55587387545-compute@developer.gserviceaccount.com …"
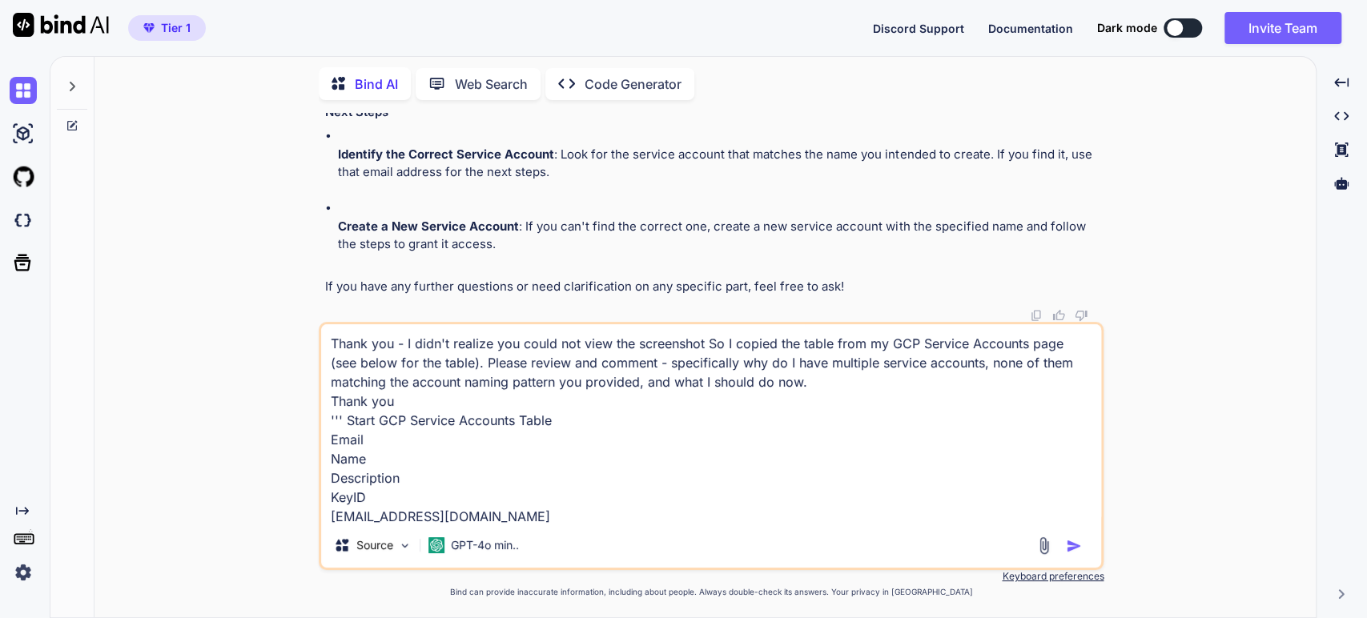
scroll to position [385, 0]
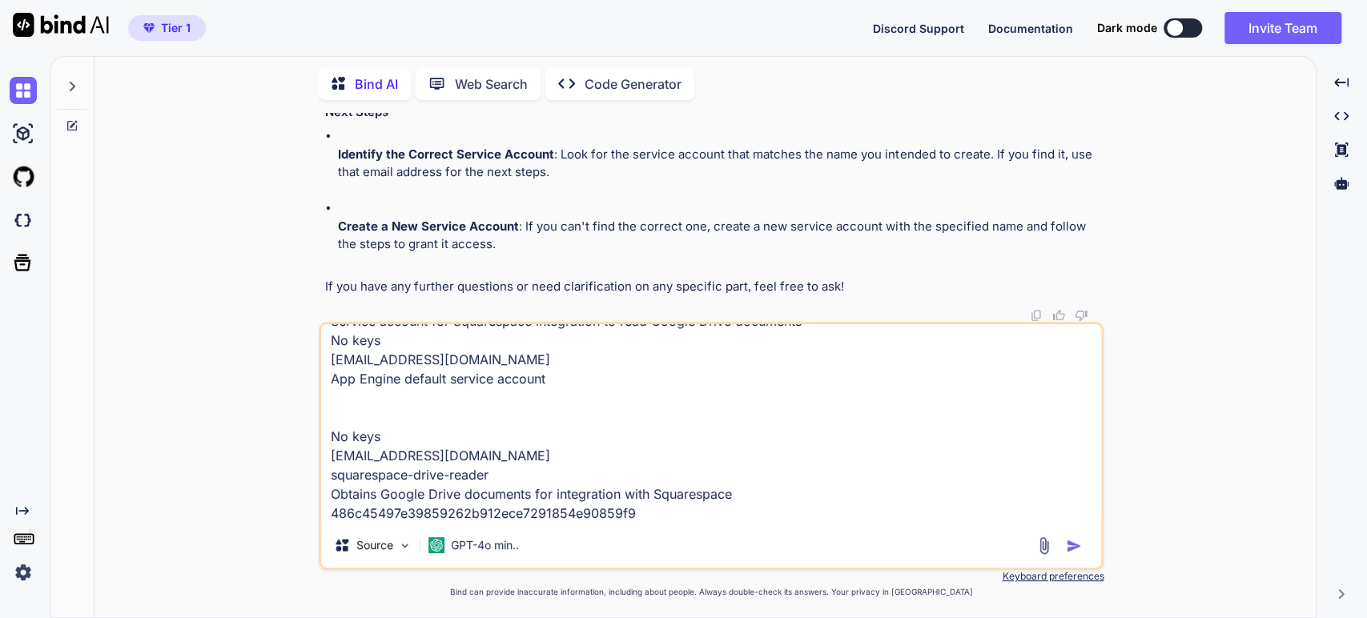
type textarea "Thank you - I didn't realize you could not view the screenshot So I copied the …"
click at [1071, 548] on img "button" at bounding box center [1074, 546] width 16 height 16
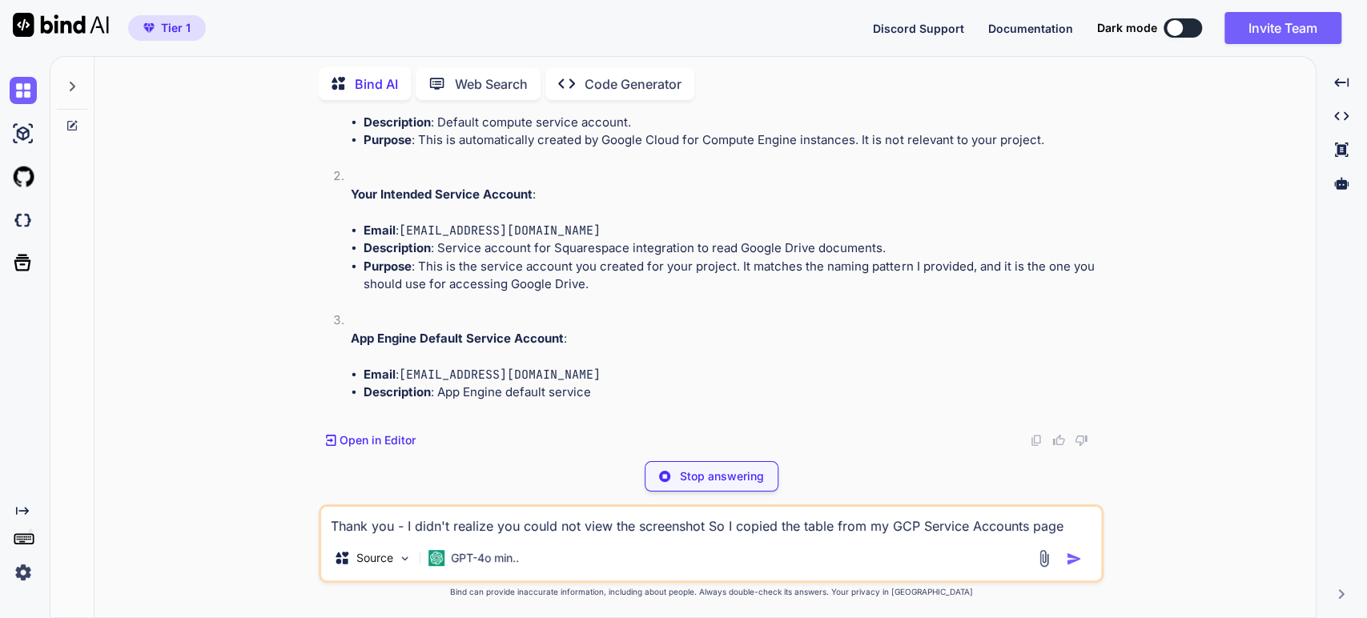
scroll to position [5954, 0]
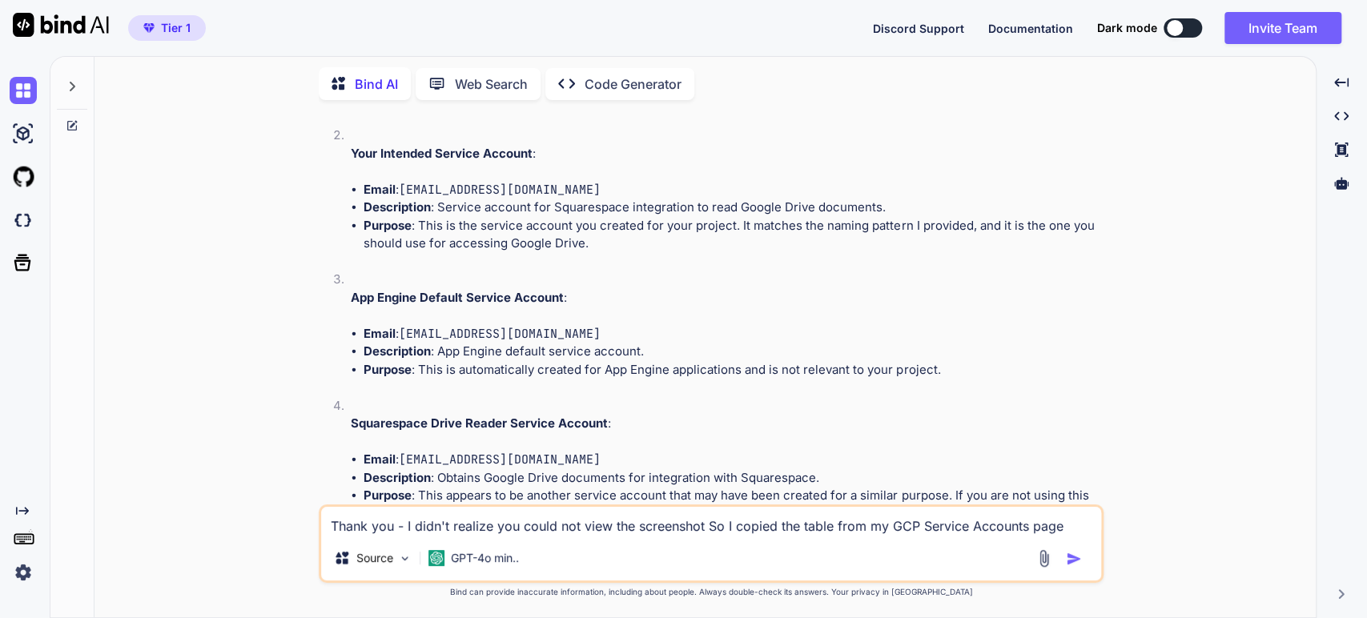
click at [327, 591] on p "Bind can provide inaccurate information, including about people. Always double-…" at bounding box center [711, 592] width 785 height 12
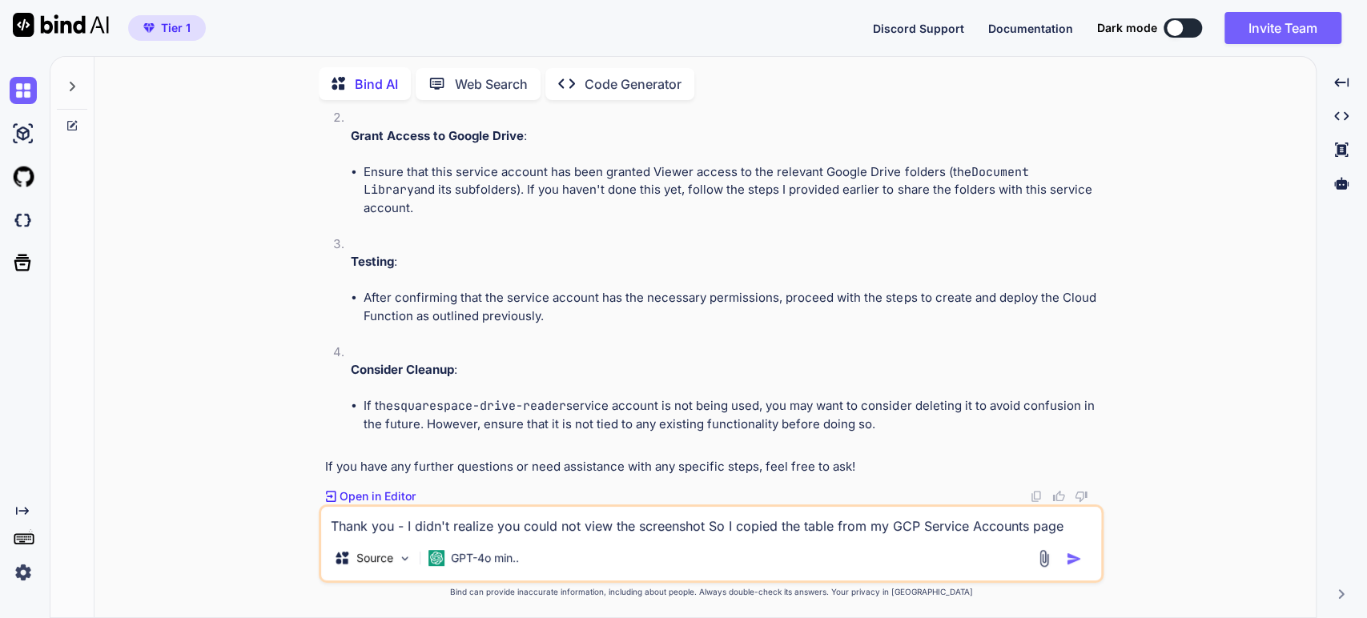
scroll to position [6665, 0]
click at [480, 35] on strong "Use the Correct Service Account" at bounding box center [448, 27] width 194 height 15
click at [520, 91] on li "You should use the service account eqr-docs-integration-reader@eqr-docs-integra…" at bounding box center [731, 73] width 737 height 36
click at [650, 72] on code "eqr-docs-integration-reader@eqr-docs-integration.iam.gserviceaccount.com" at bounding box center [669, 64] width 202 height 16
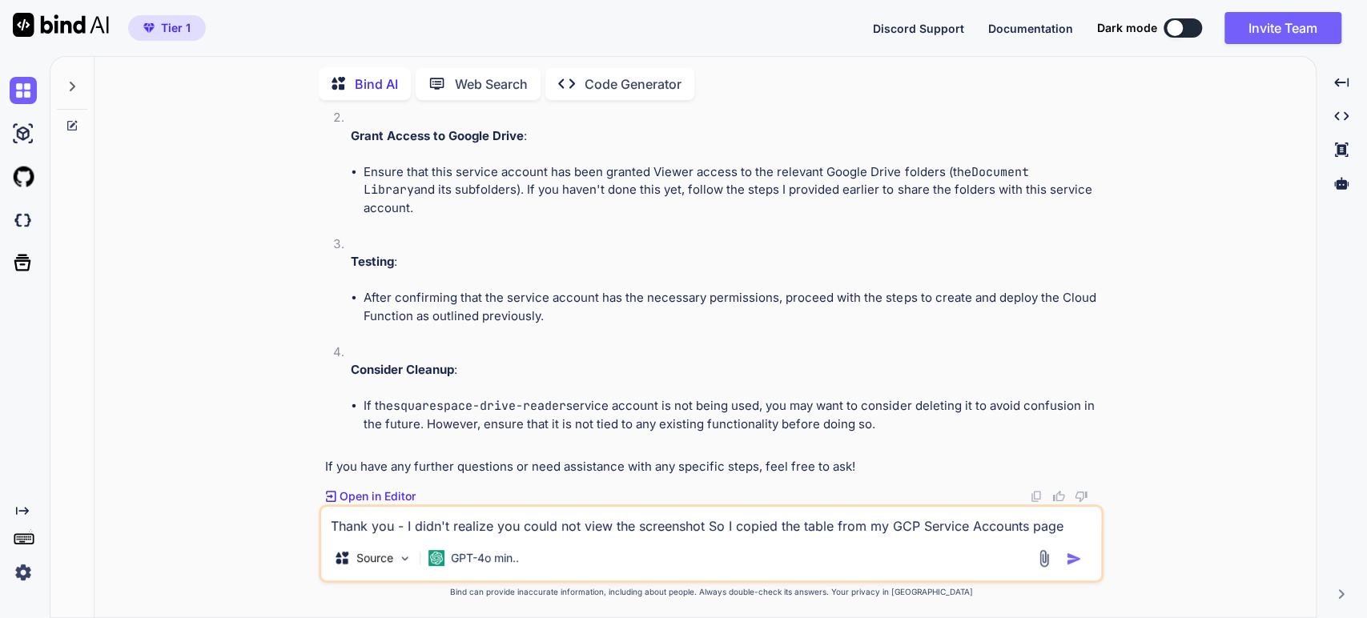
click at [583, 91] on li "You should use the service account eqr-docs-integration-reader@eqr-docs-integra…" at bounding box center [731, 73] width 737 height 36
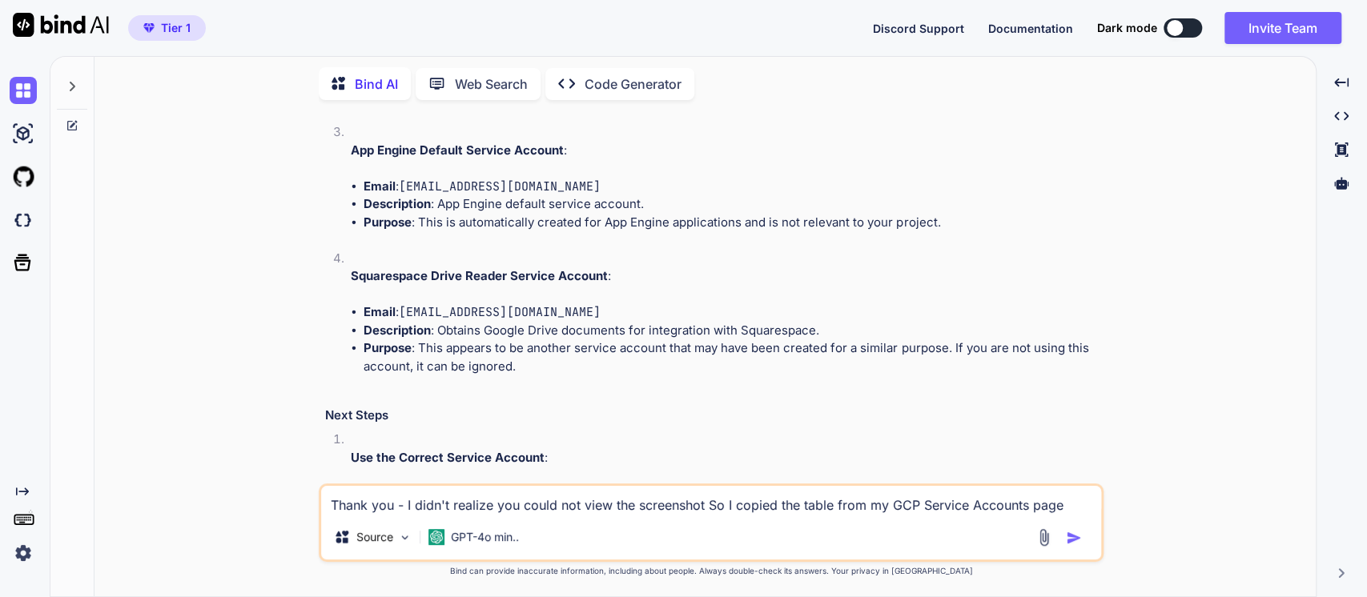
scroll to position [6131, 0]
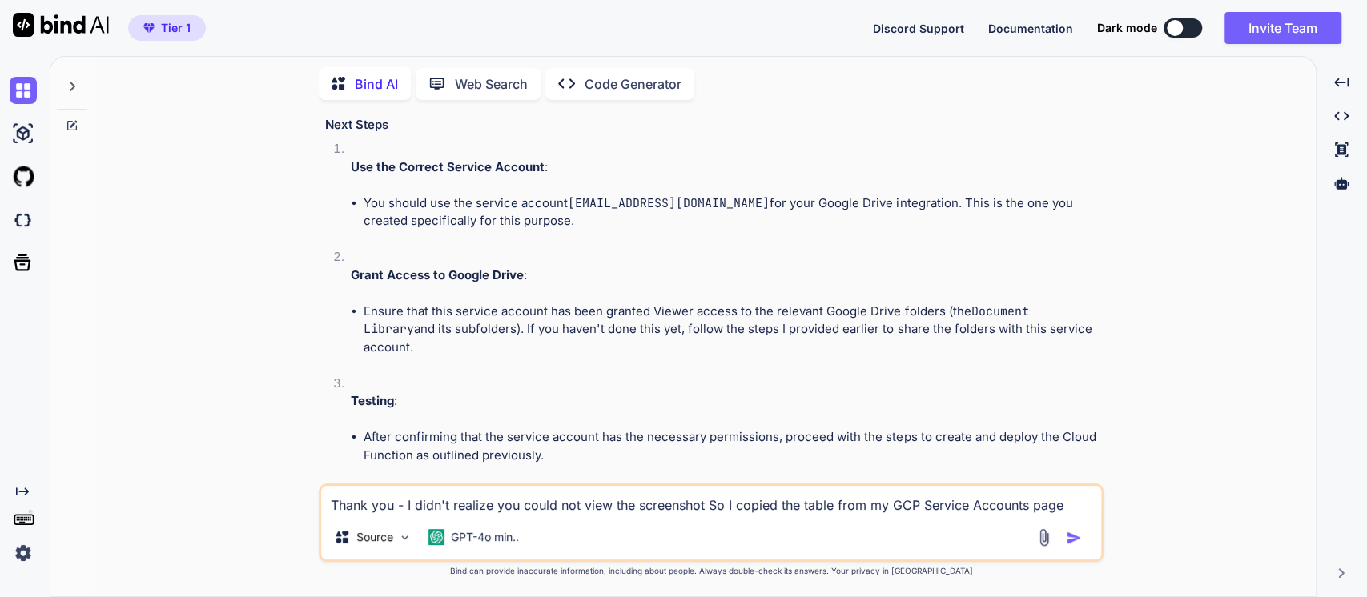
scroll to position [6398, 0]
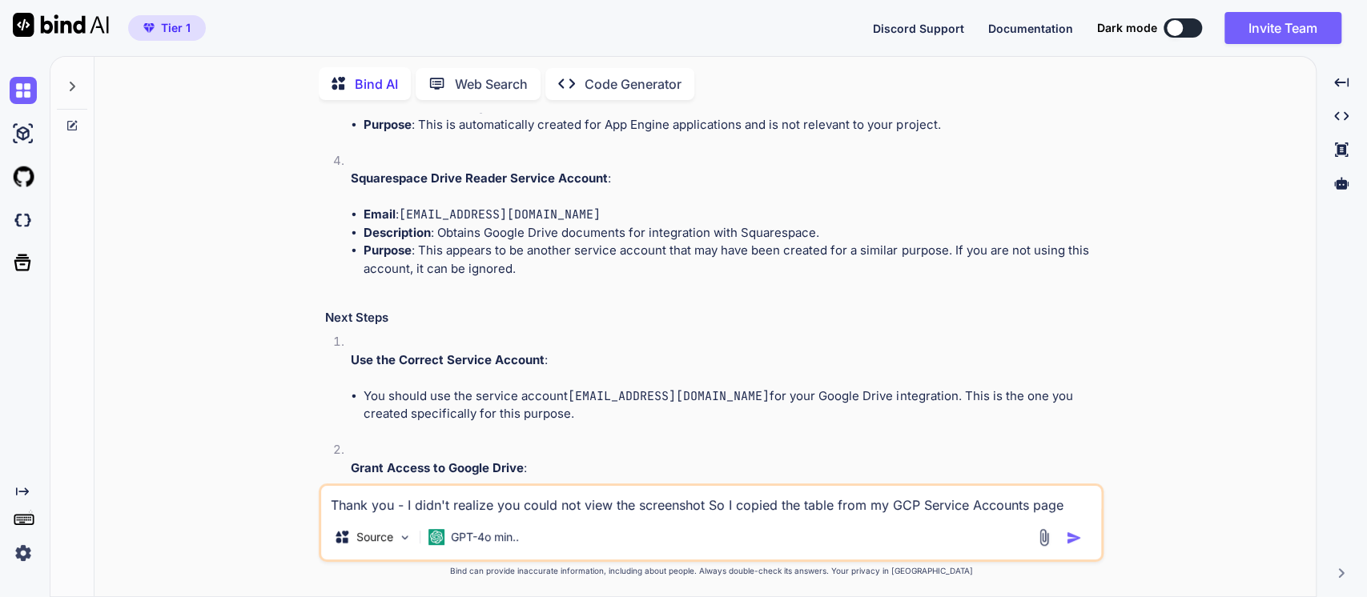
scroll to position [6220, 0]
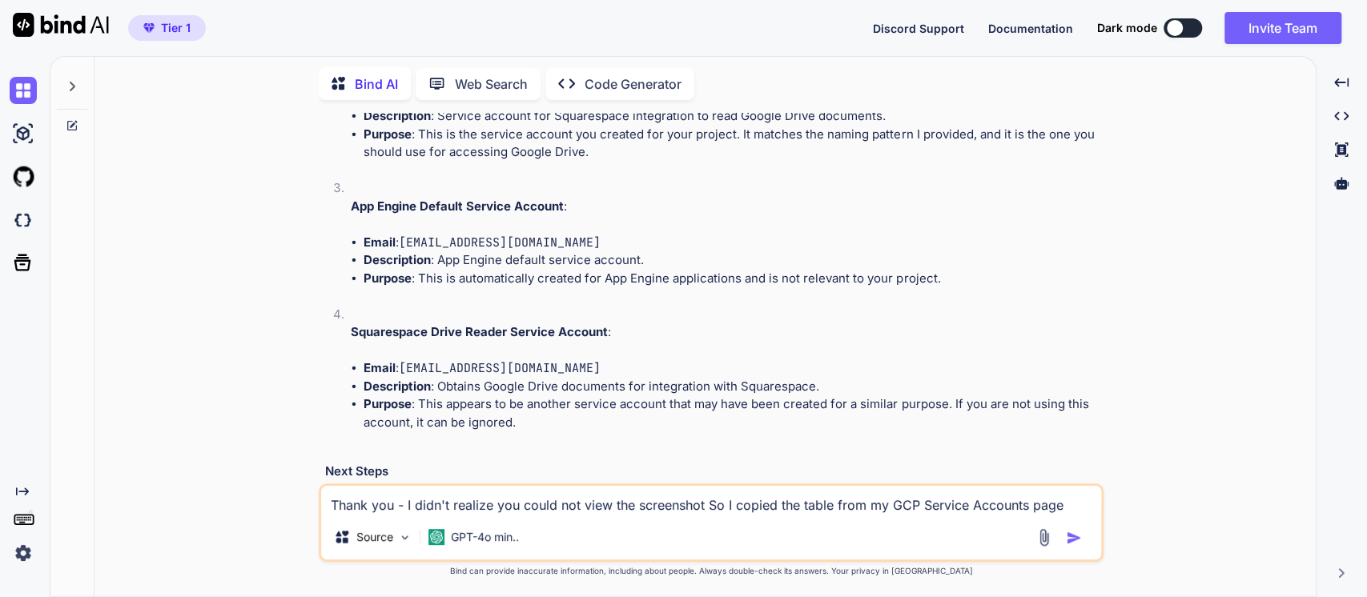
scroll to position [6043, 0]
drag, startPoint x: 708, startPoint y: 292, endPoint x: 321, endPoint y: 175, distance: 403.9
click at [322, 175] on div "You Bind AI Excellent. This is a well-defined and thoughtful plan. Your detaile…" at bounding box center [712, 298] width 781 height 371
copy p "Thank you - I didn't realize you could not view the screenshot So I copied the …"
drag, startPoint x: 579, startPoint y: 423, endPoint x: 568, endPoint y: 421, distance: 11.3
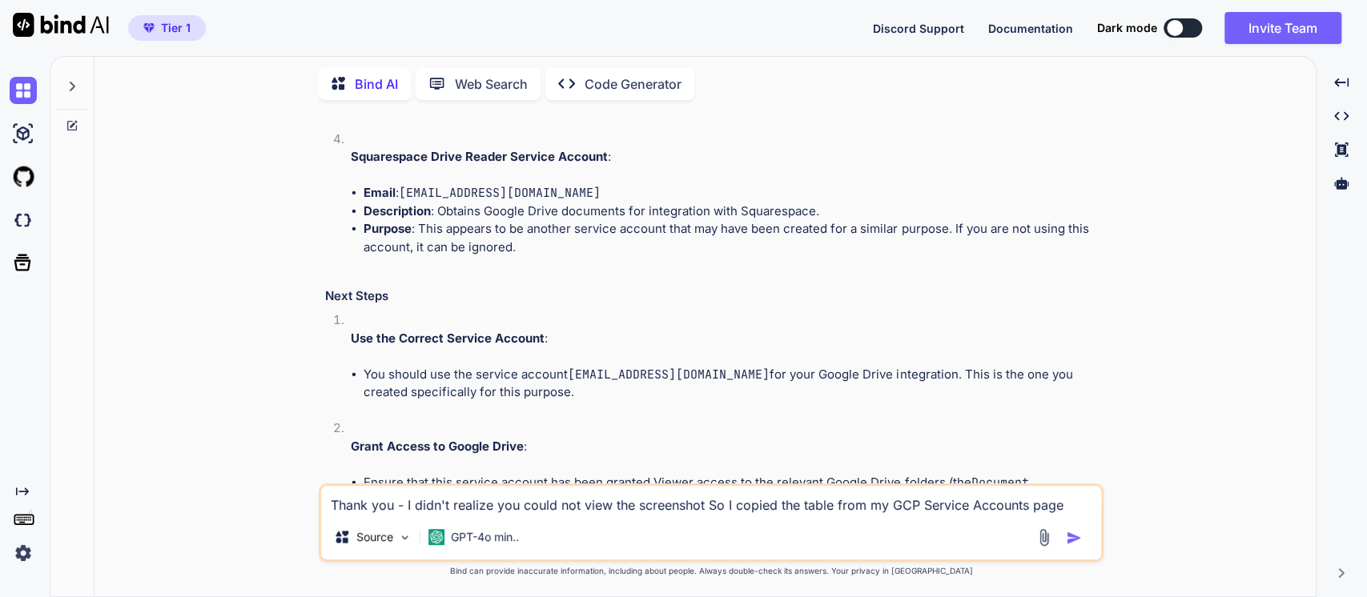
scroll to position [6309, 0]
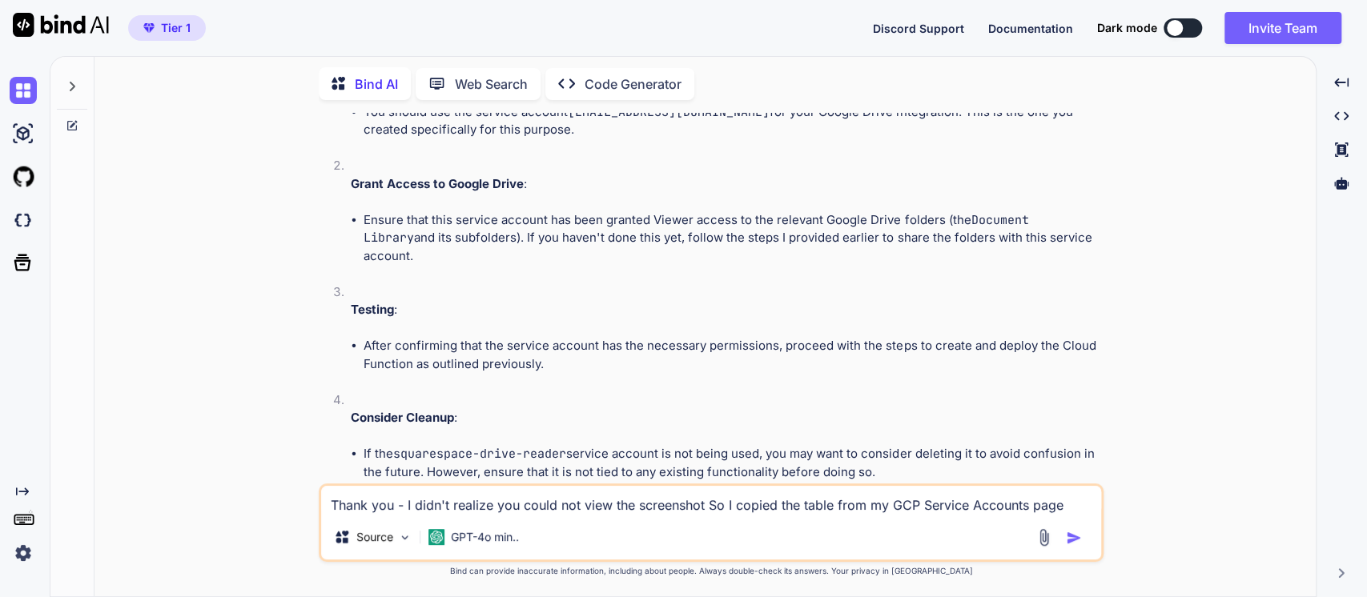
scroll to position [6488, 0]
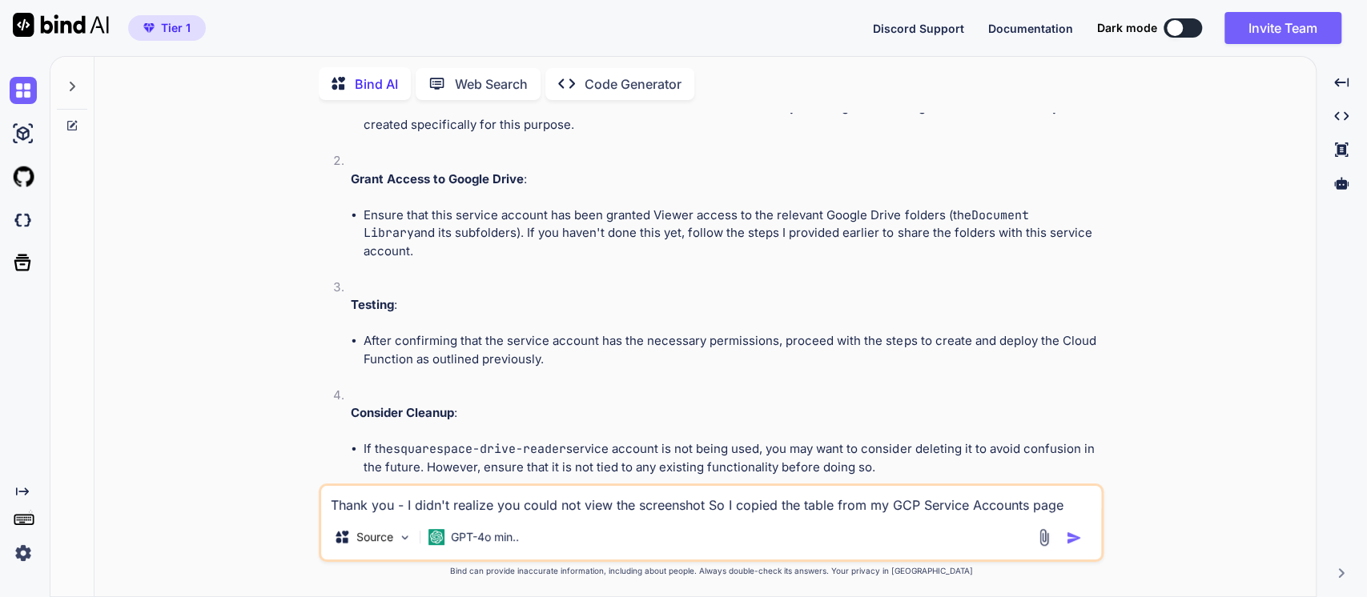
drag, startPoint x: 454, startPoint y: 350, endPoint x: 467, endPoint y: 347, distance: 13.2
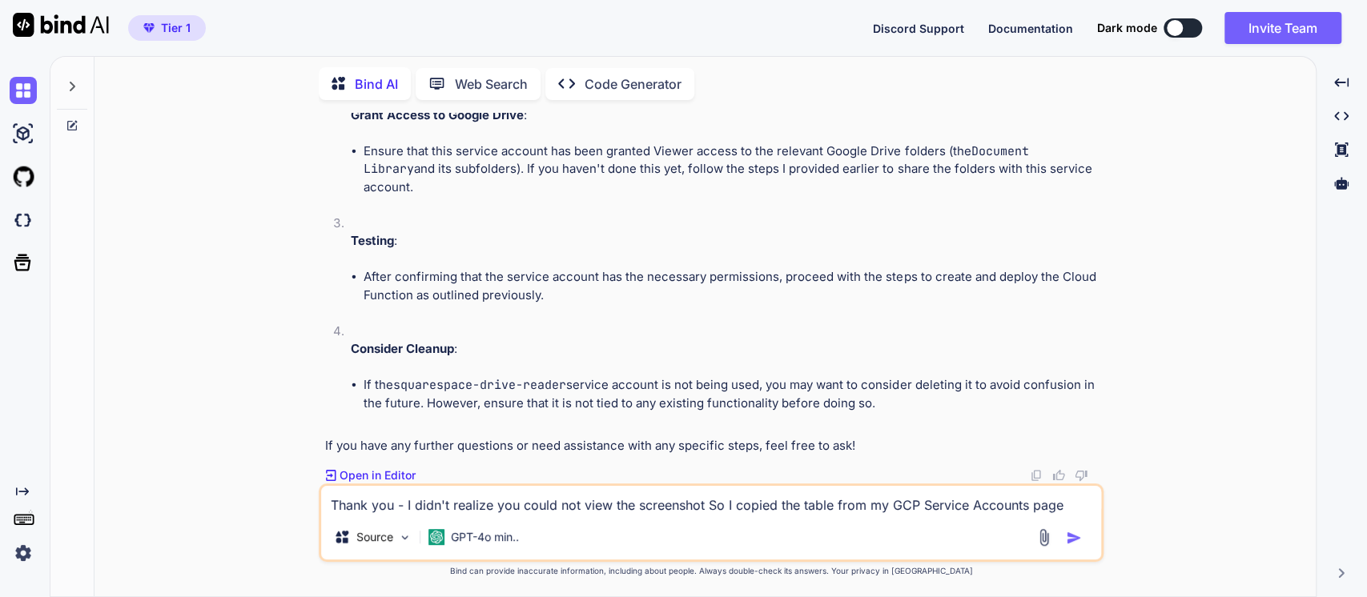
drag, startPoint x: 569, startPoint y: 347, endPoint x: 1088, endPoint y: 341, distance: 518.8
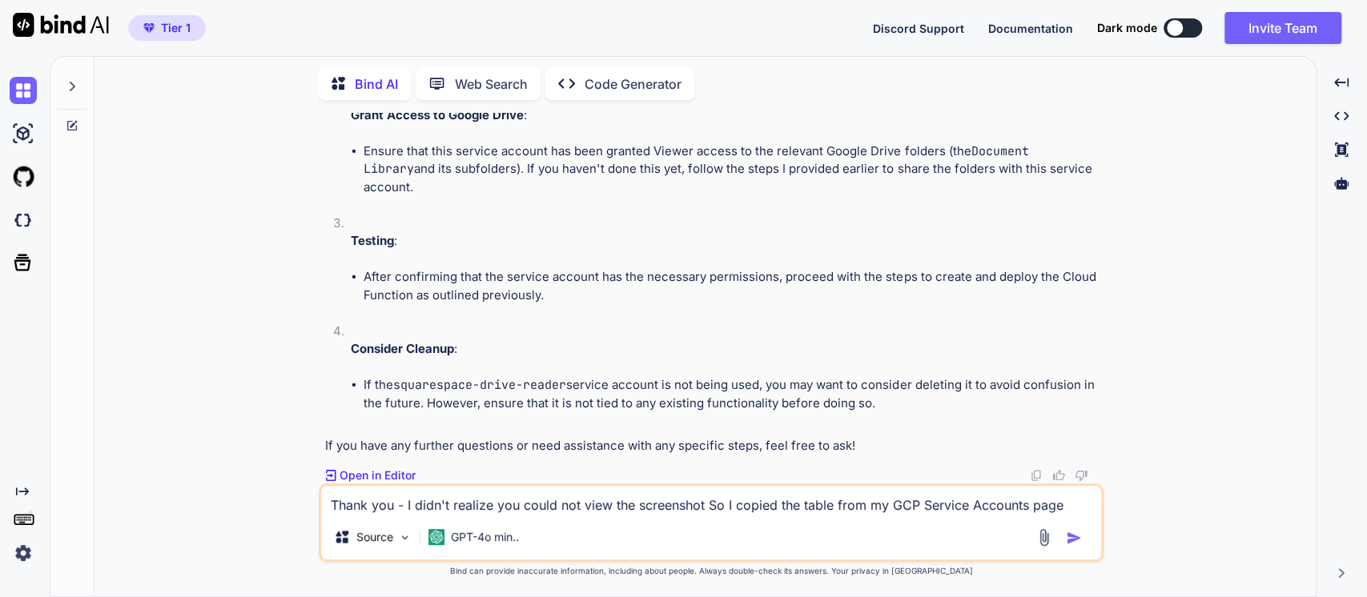
click at [1088, 70] on li "You should use the service account eqr-docs-integration-reader@eqr-docs-integra…" at bounding box center [731, 52] width 737 height 36
copy code "eqr-docs-integration-reader@eqr-docs-integration.iam.gserviceaccount.com"
click at [602, 70] on li "You should use the service account eqr-docs-integration-reader@eqr-docs-integra…" at bounding box center [731, 52] width 737 height 36
drag, startPoint x: 1087, startPoint y: 340, endPoint x: 568, endPoint y: 347, distance: 519.6
click at [568, 70] on li "You should use the service account eqr-docs-integration-reader@eqr-docs-integra…" at bounding box center [731, 52] width 737 height 36
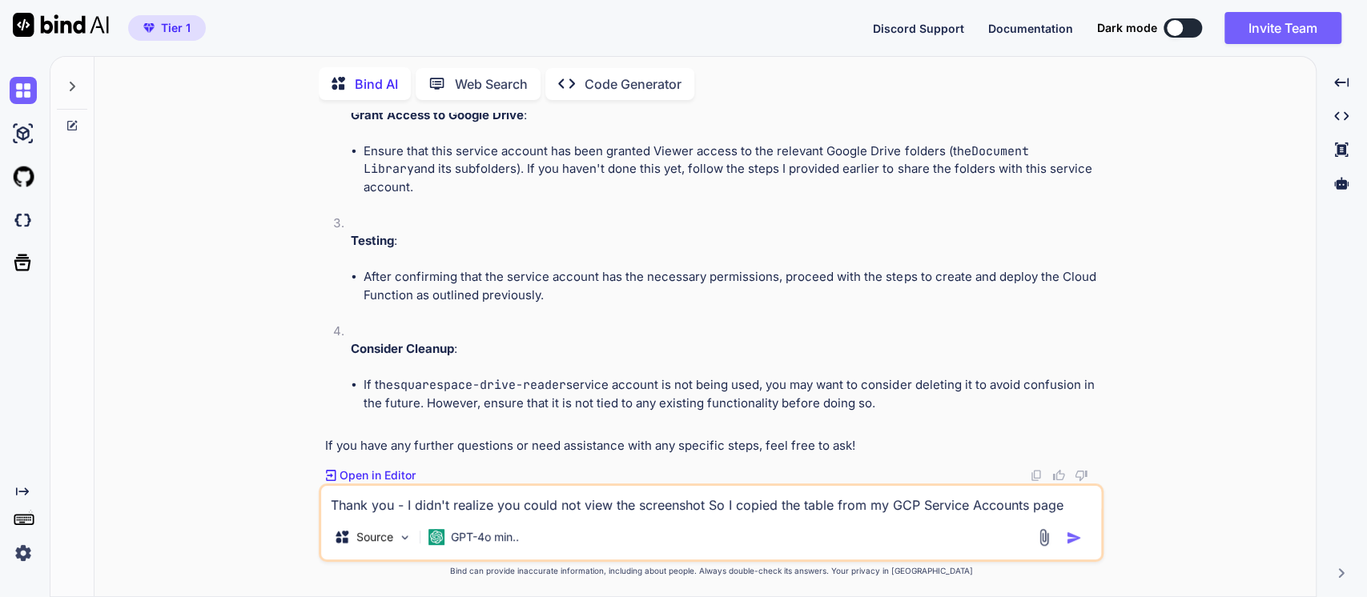
copy code "eqr-docs-integration-reader@eqr-docs-integration.iam.gserviceaccount.com"
click at [371, 504] on textarea "Thank you - I didn't realize you could not view the screenshot So I copied the …" at bounding box center [711, 500] width 780 height 29
click at [873, 511] on textarea "Thank you. I will continue with the Phase 1 implementation and get back if ques…" at bounding box center [711, 500] width 780 height 29
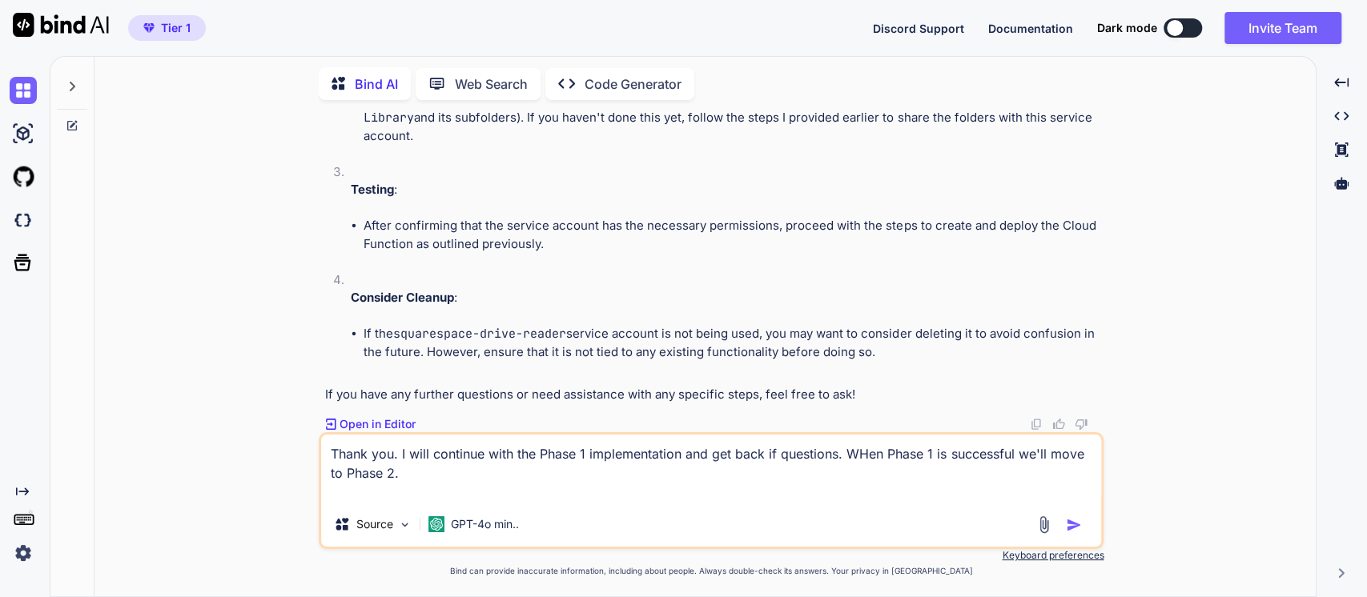
type textarea "Thank you. I will continue with the Phase 1 implementation and get back if ques…"
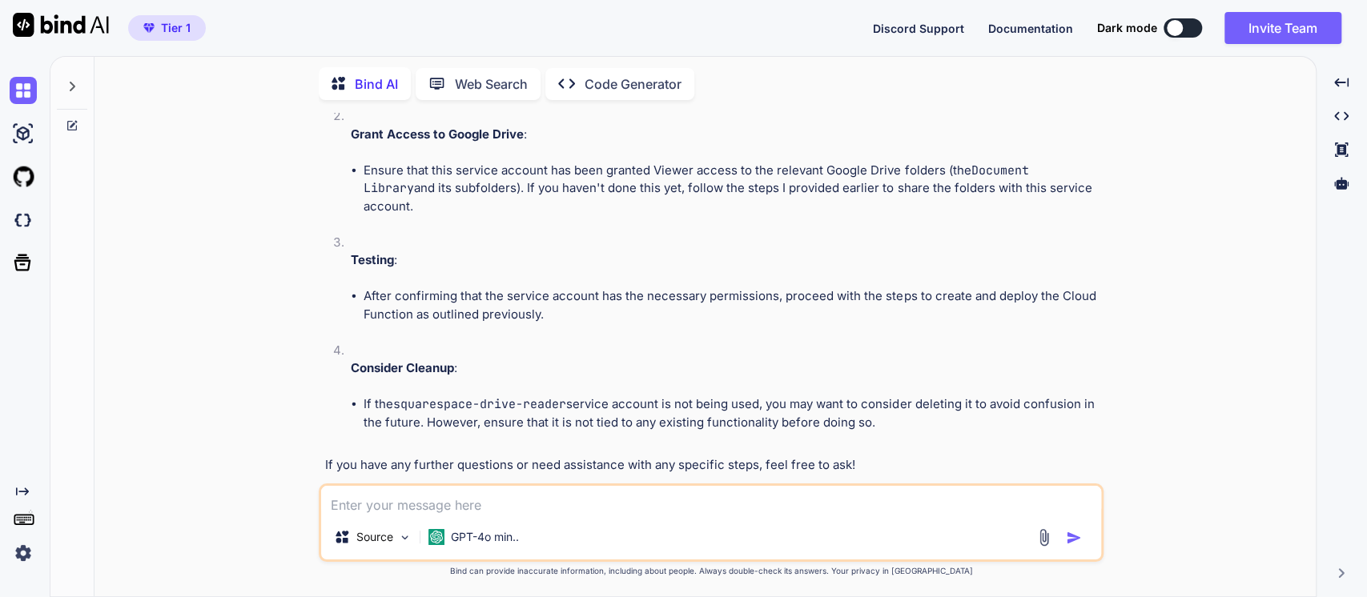
scroll to position [6775, 0]
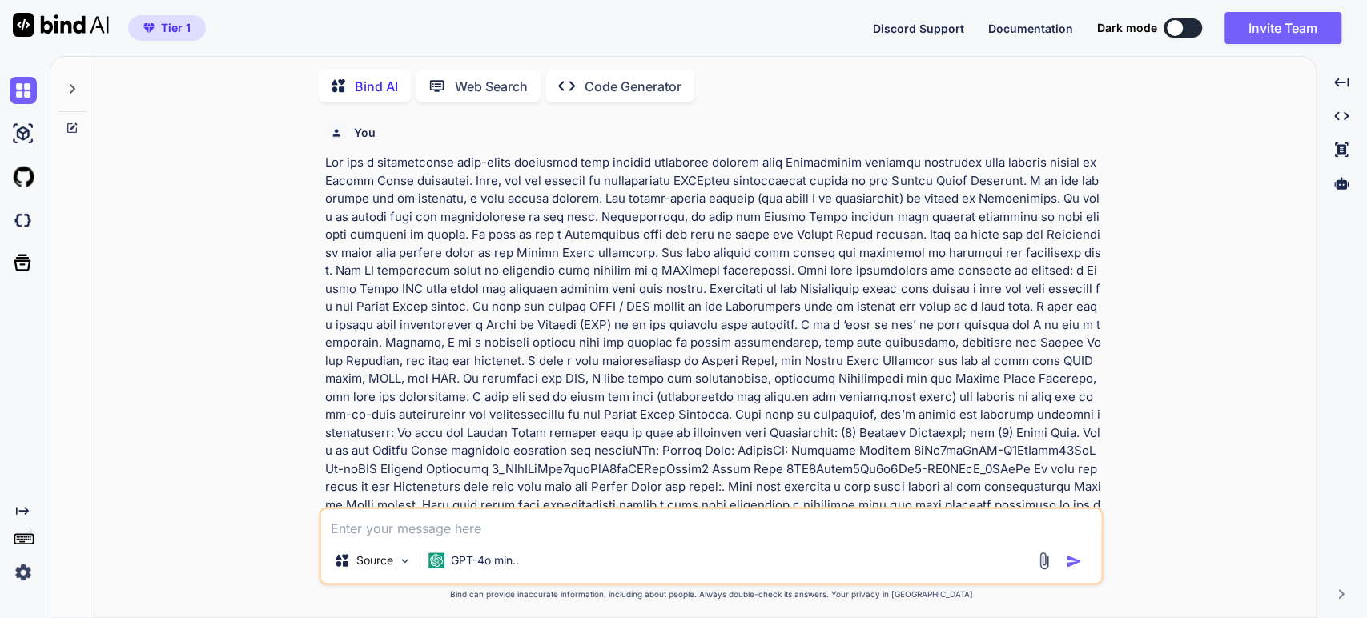
type textarea "x"
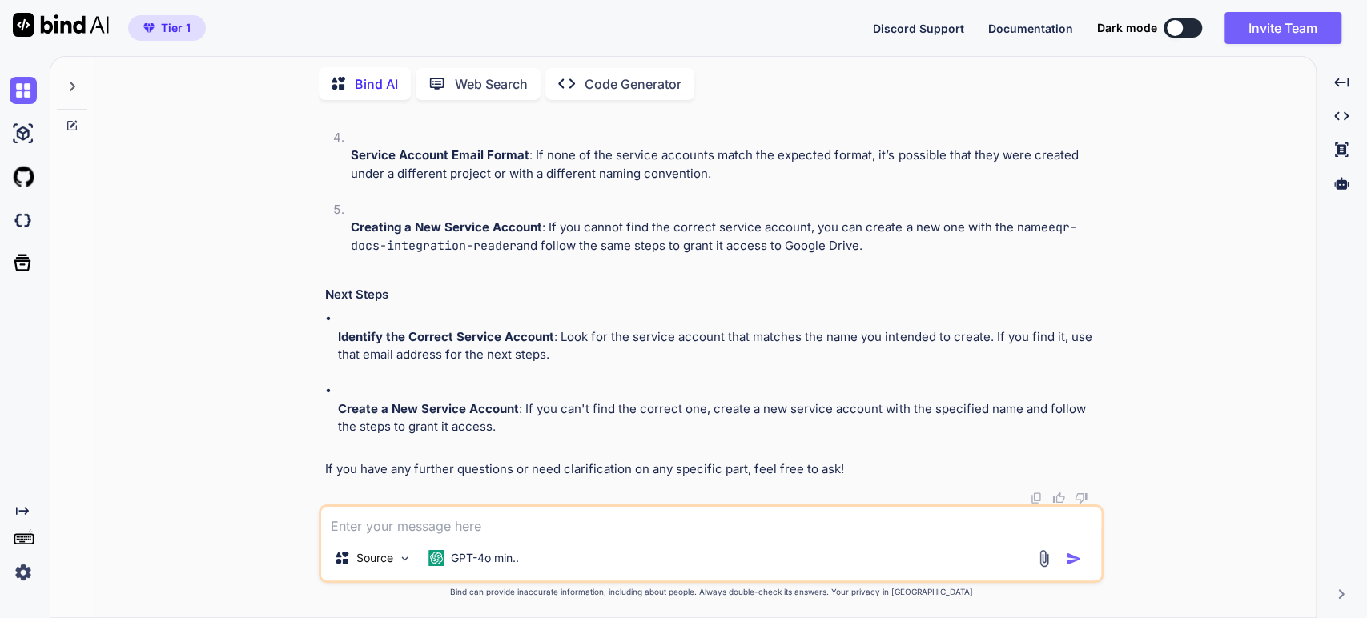
scroll to position [5658, 0]
type textarea "T"
type textarea "x"
type textarea "Th"
type textarea "x"
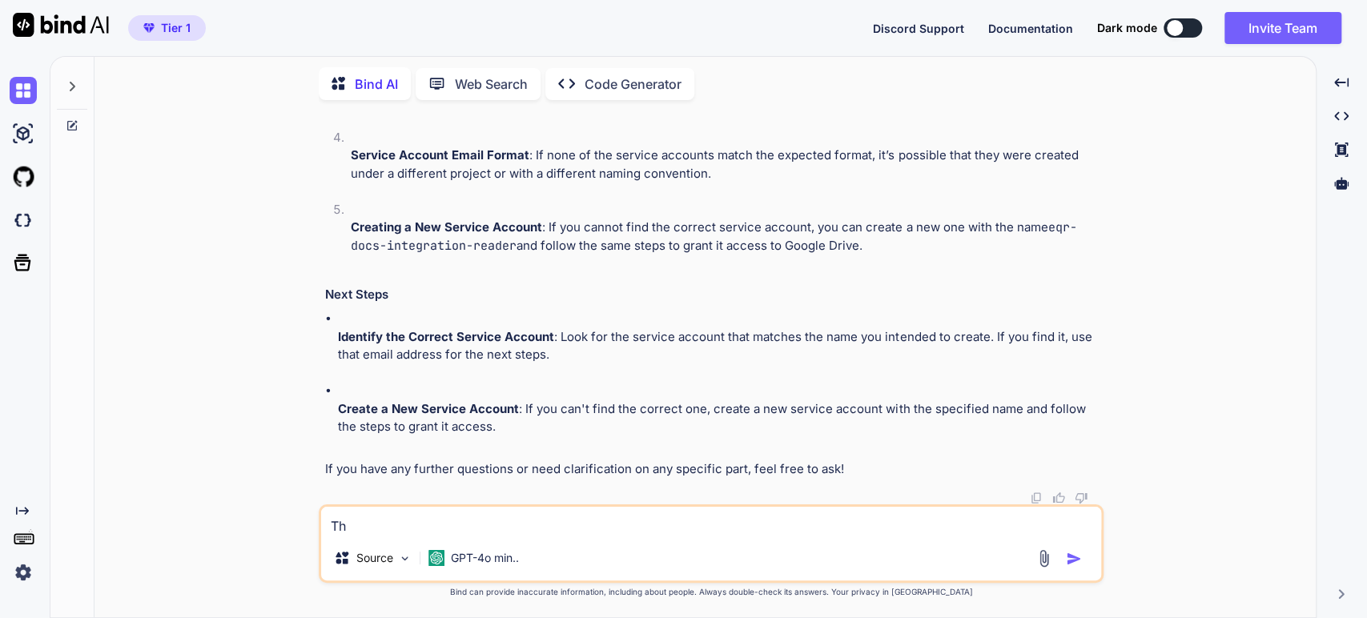
type textarea "Tha"
type textarea "x"
type textarea "Than"
type textarea "x"
type textarea "Thank"
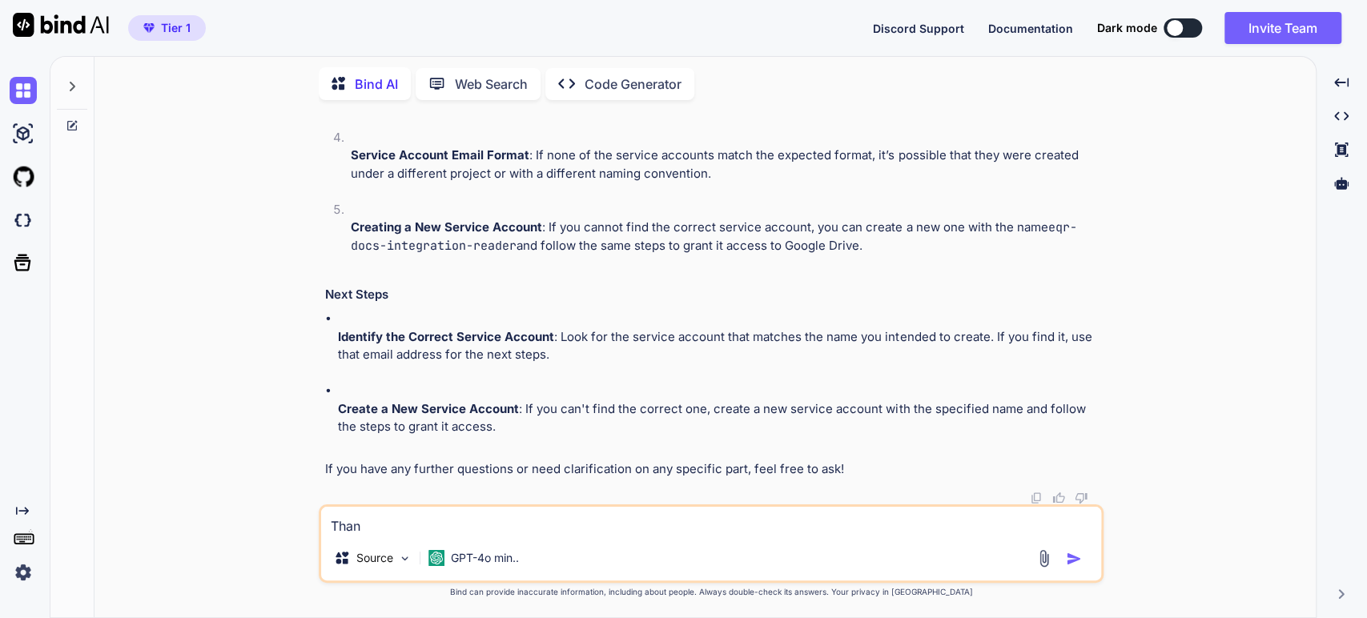
type textarea "x"
type textarea "Thank"
type textarea "x"
type textarea "Thank y"
type textarea "x"
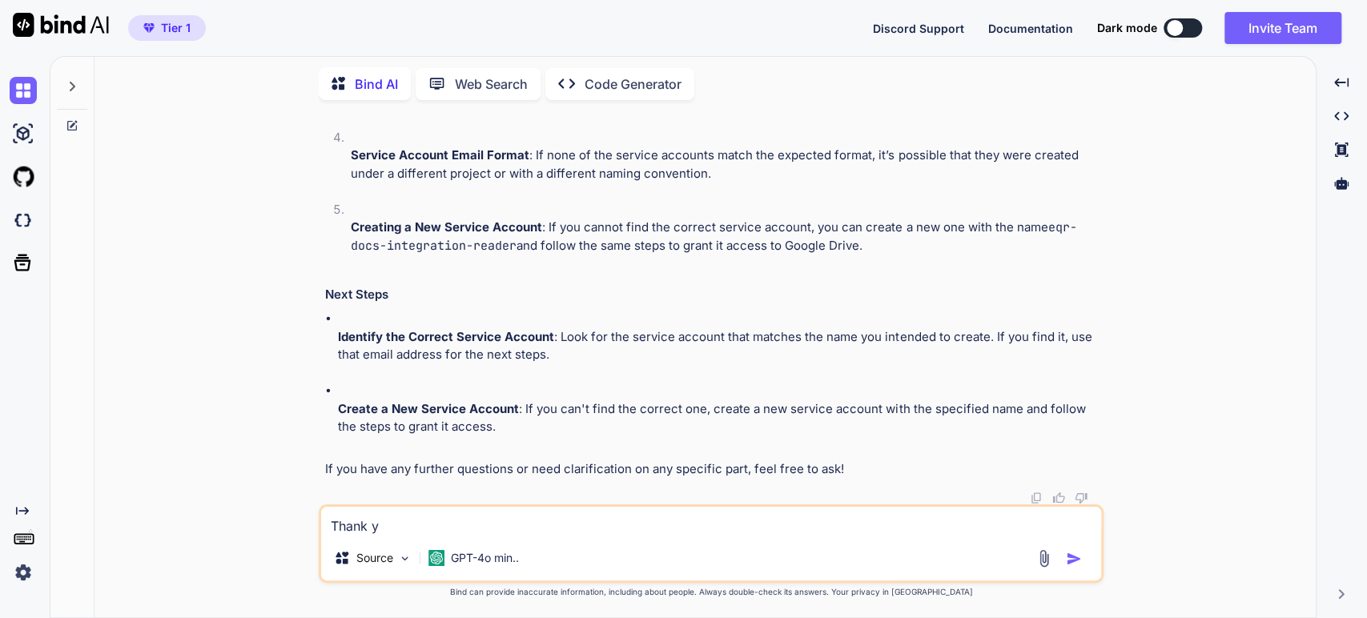
type textarea "Thank yo"
type textarea "x"
type textarea "Thank you"
type textarea "x"
type textarea "Thank you."
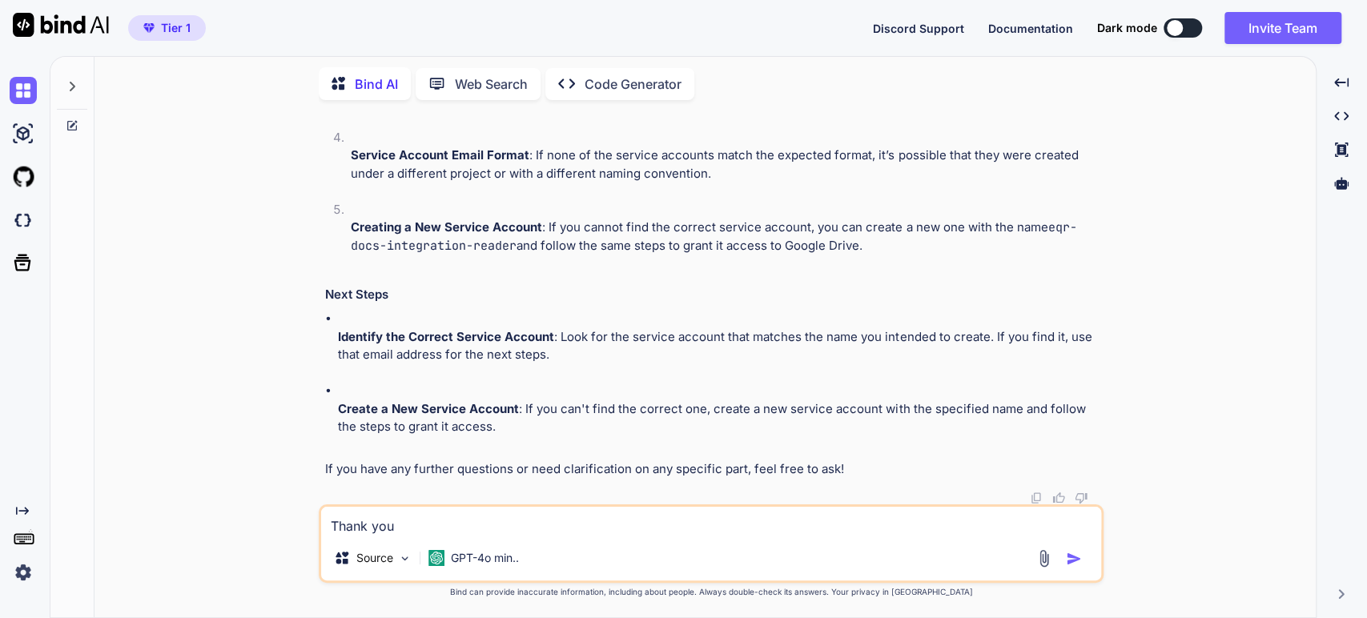
type textarea "x"
type textarea "Thank you."
type textarea "x"
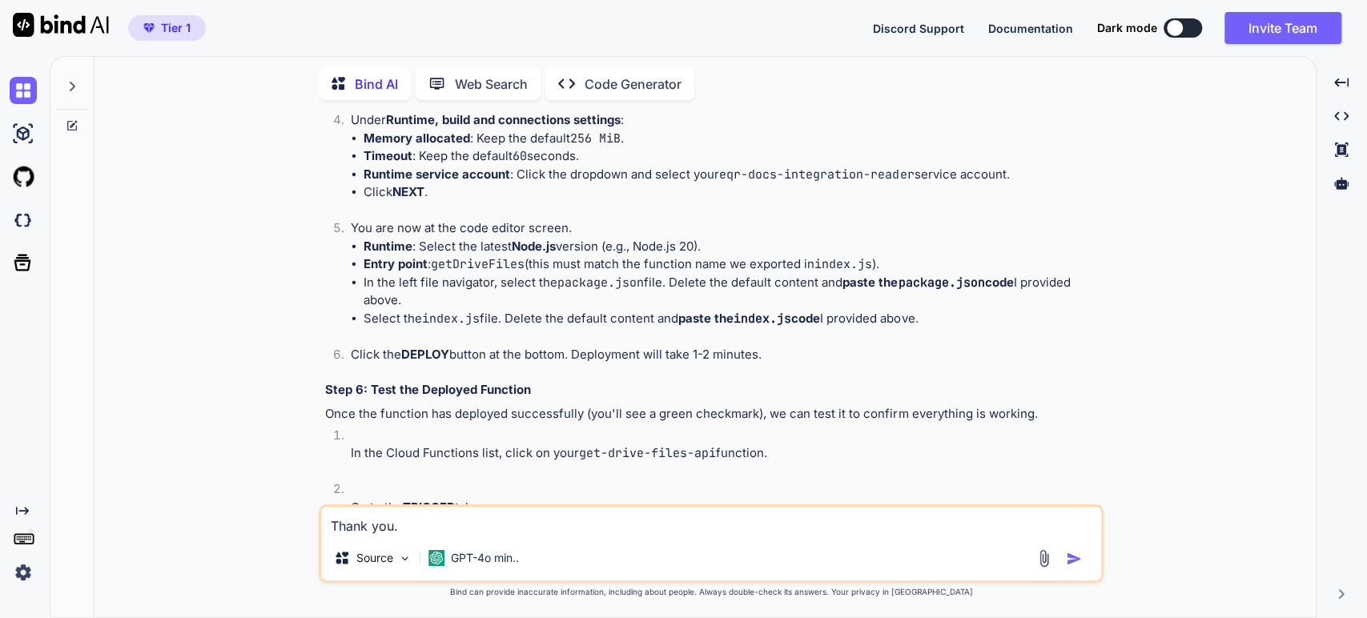
scroll to position [3558, 0]
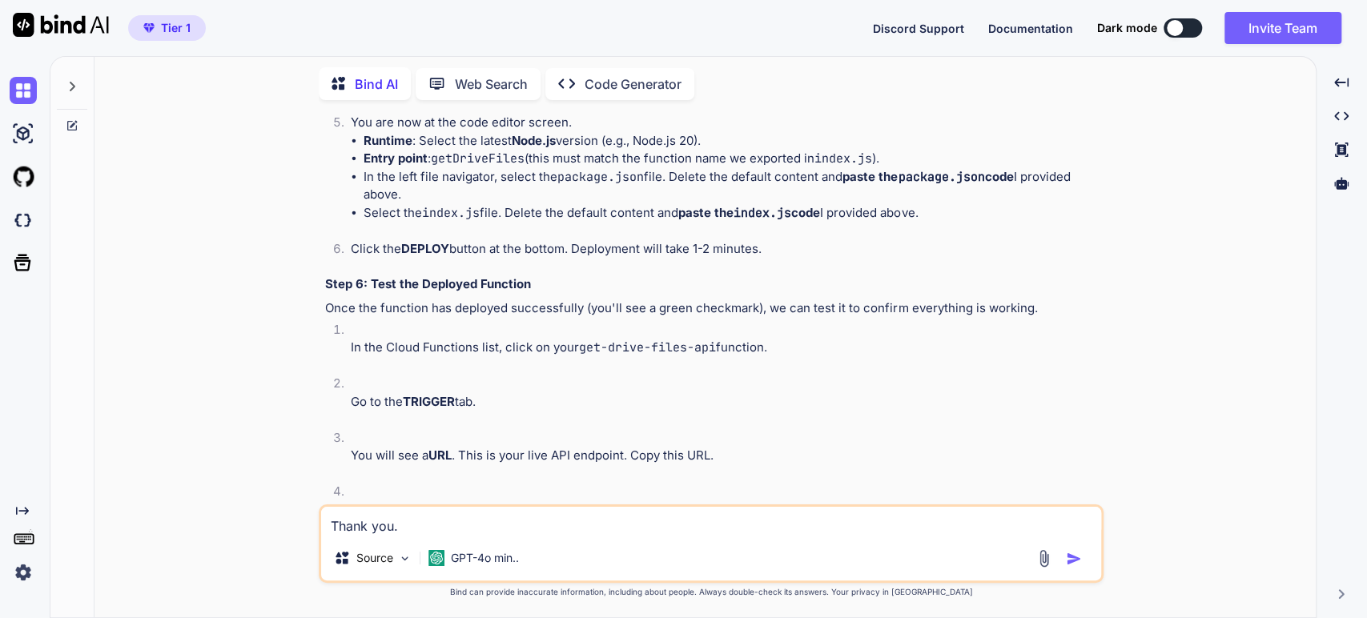
drag, startPoint x: 603, startPoint y: 247, endPoint x: 327, endPoint y: 258, distance: 276.4
copy strong "Step 5: Create and Deploy the Cloud Function"
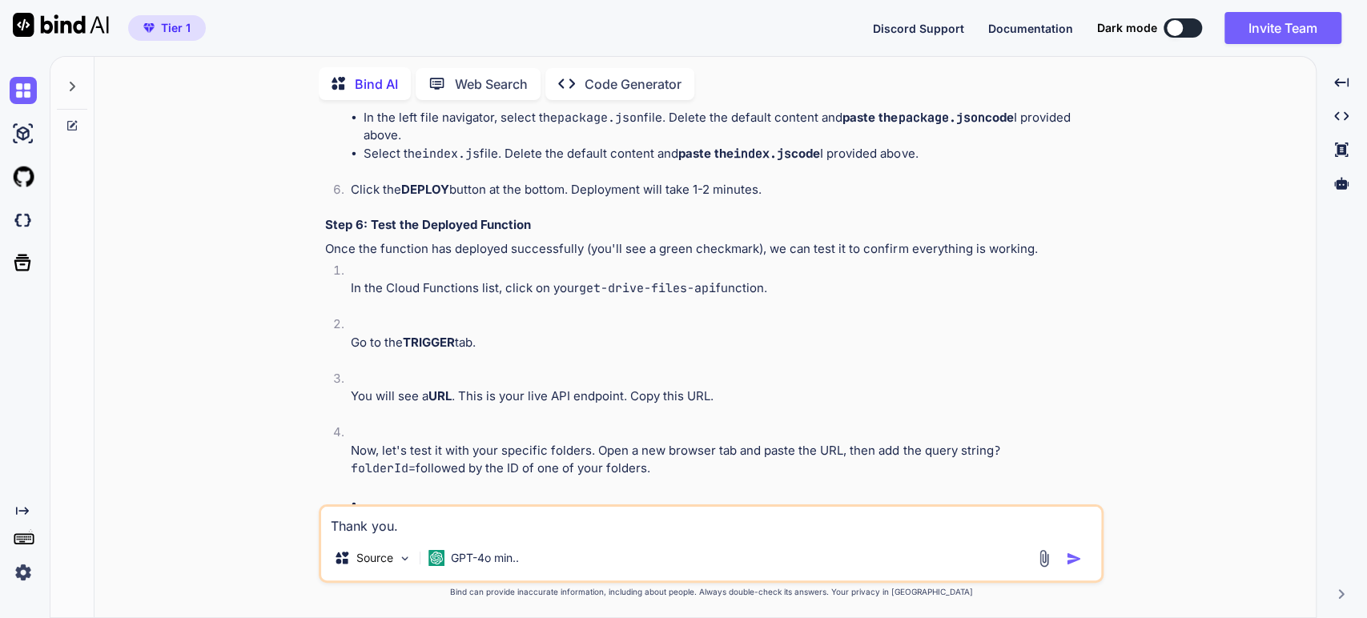
scroll to position [3647, 0]
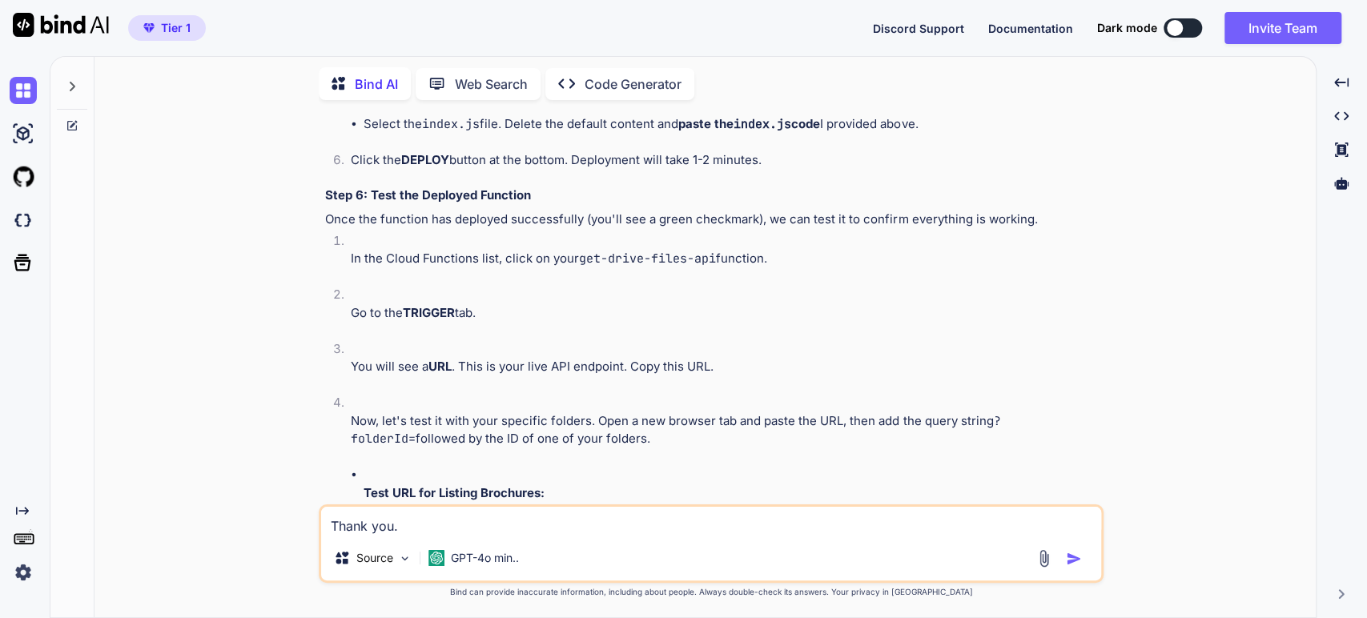
click at [449, 524] on textarea "Thank you." at bounding box center [711, 521] width 780 height 29
type textarea "Thank you. I"
type textarea "x"
type textarea "Thank you. I"
type textarea "x"
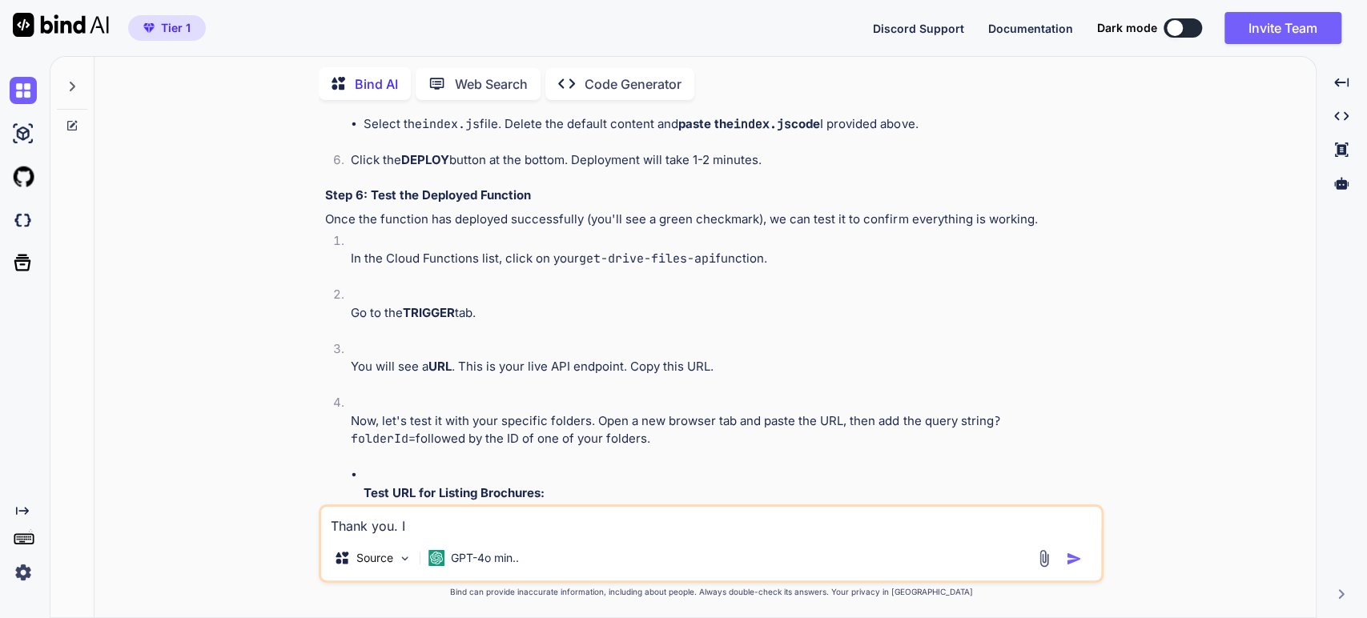
type textarea "Thank you. I a"
type textarea "x"
type textarea "Thank you. I am"
type textarea "x"
type textarea "Thank you. I am"
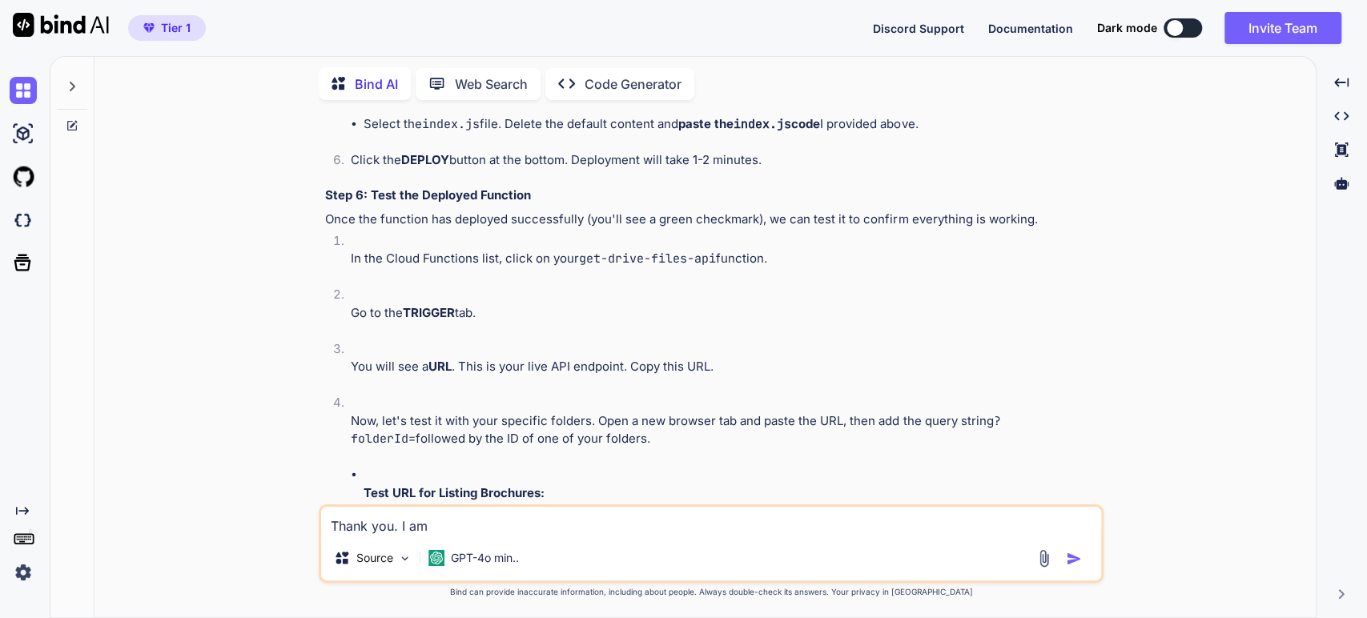
type textarea "x"
type textarea "Thank you. I am n"
type textarea "x"
type textarea "Thank you. I am no"
type textarea "x"
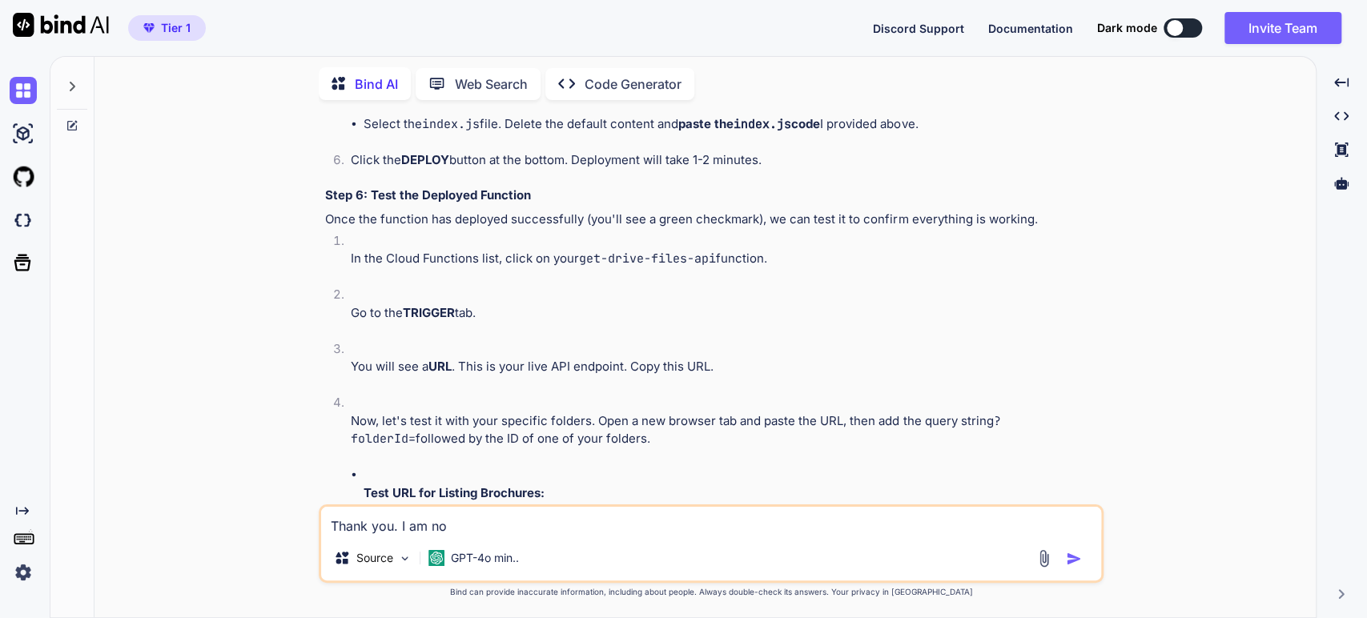
type textarea "Thank you. I am now"
type textarea "x"
type textarea "Thank you. I am now"
type textarea "x"
type textarea "Thank you. I am now o"
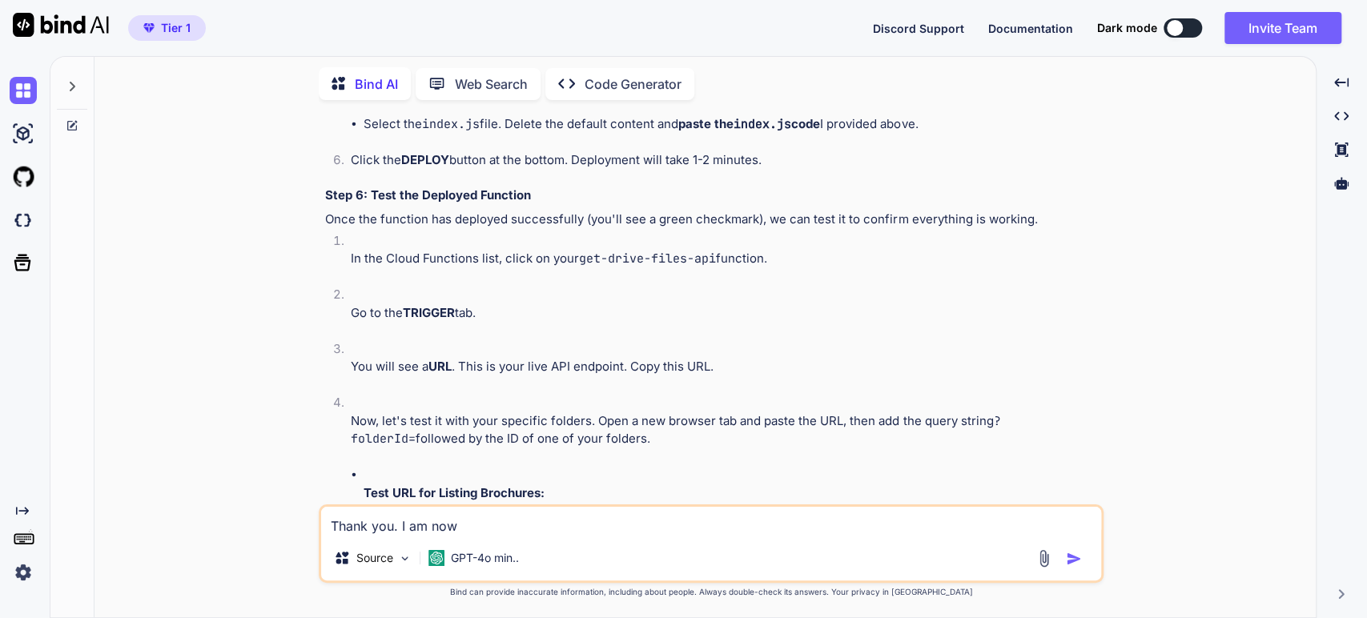
type textarea "x"
type textarea "Thank you. I am now on"
type textarea "x"
type textarea "Thank you. I am now on"
type textarea "x"
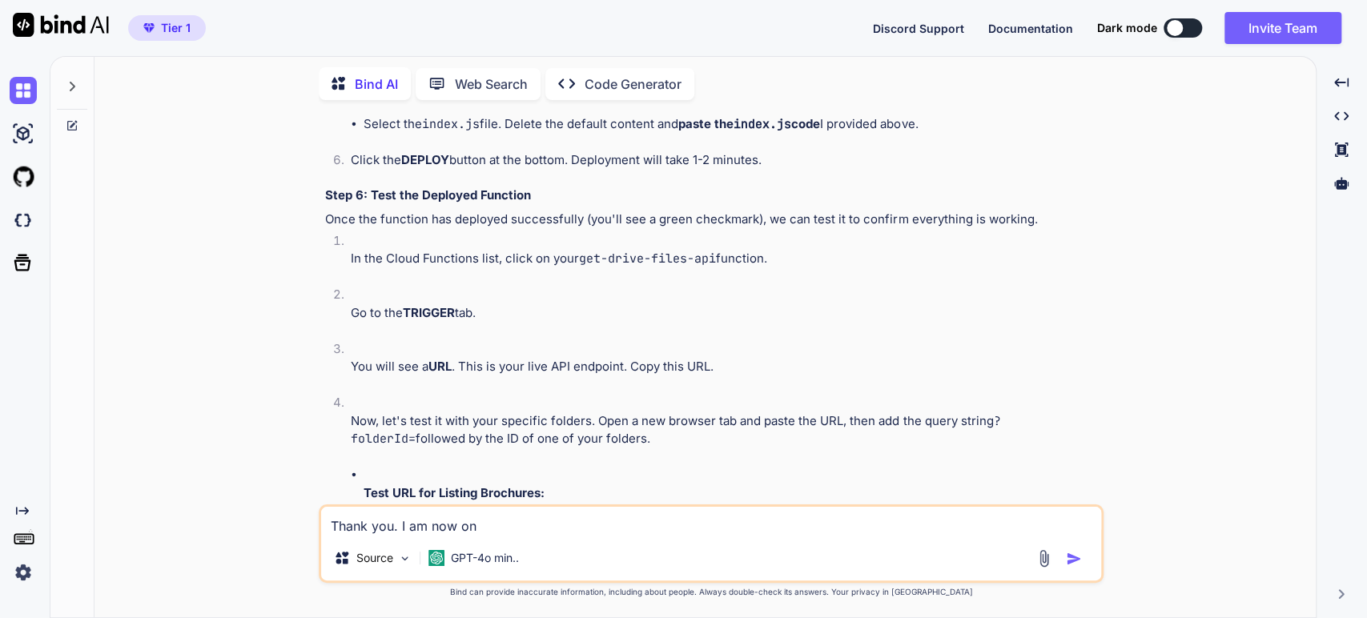
paste textarea "Step 5: Create and Deploy the Cloud Function"
type textarea "Thank you. I am now on Step 5: Create and Deploy the Cloud Function"
type textarea "x"
type textarea "Thank you. I am now on Step 5: Create and Deploy the Cloud Function"
type textarea "x"
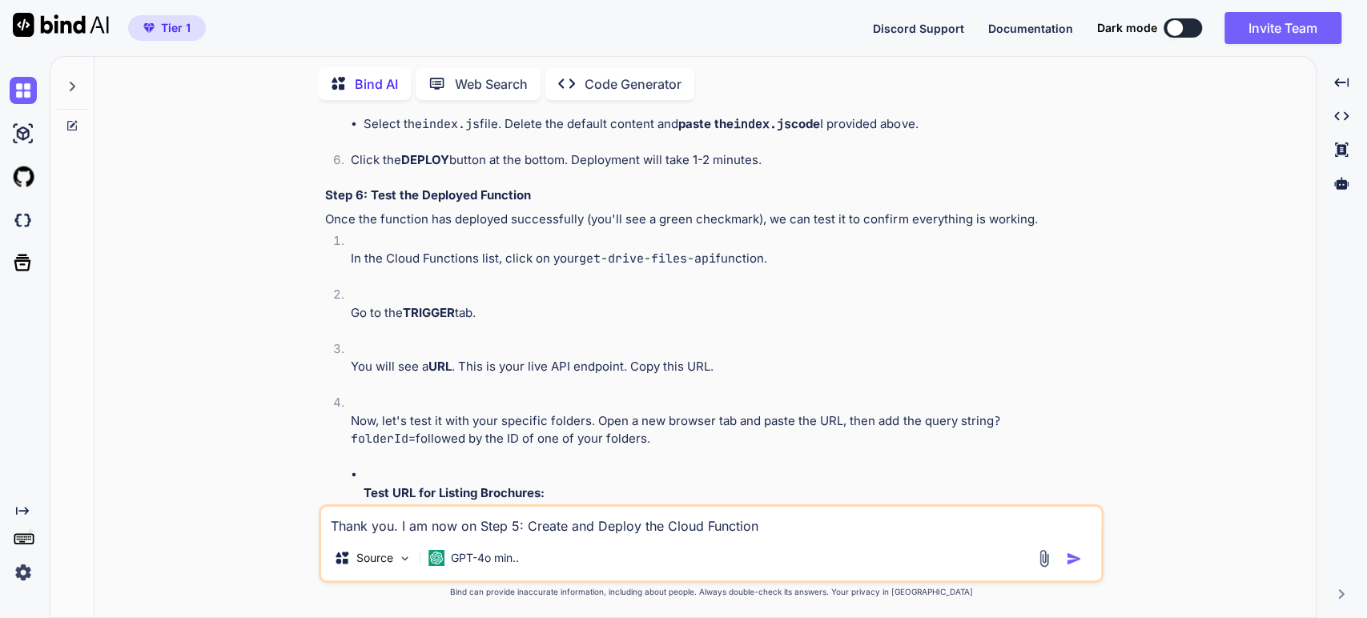
type textarea "Thank you. I am now on Step 5: Create and Deploy the Cloud Function w"
type textarea "x"
type textarea "Thank you. I am now on Step 5: Create and Deploy the Cloud Function wh"
type textarea "x"
type textarea "Thank you. I am now on Step 5: Create and Deploy the Cloud Function whe"
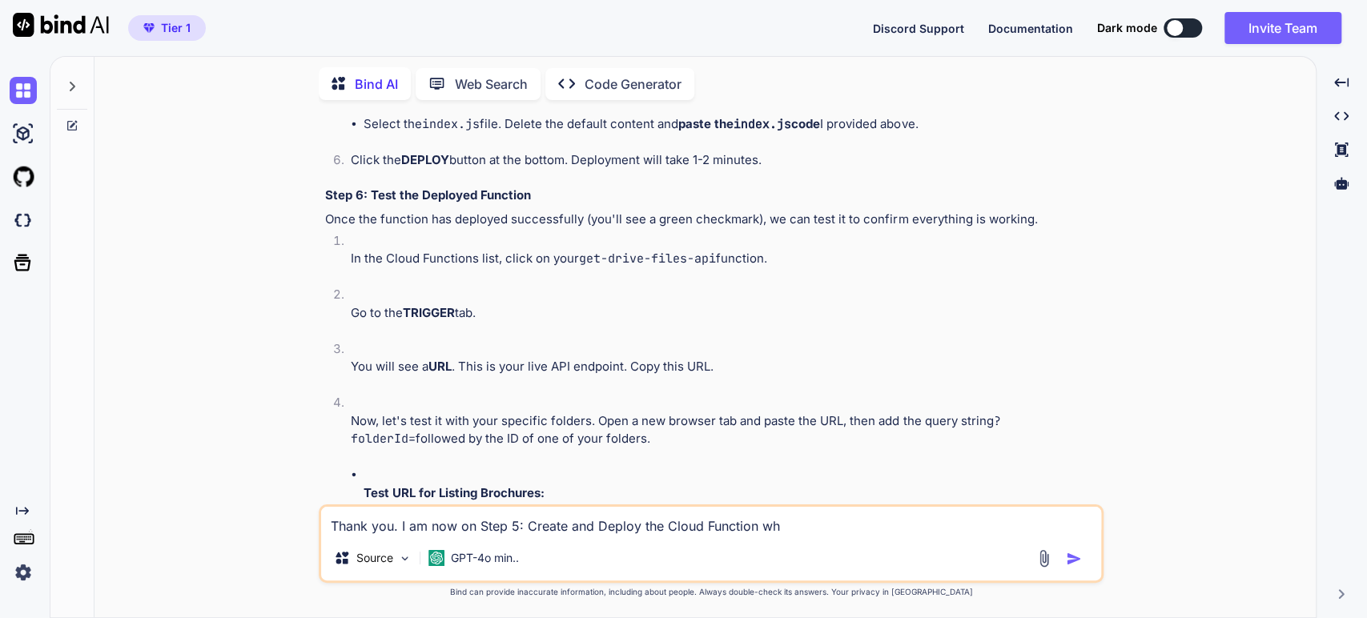
type textarea "x"
type textarea "Thank you. I am now on Step 5: Create and Deploy the Cloud Function wher"
type textarea "x"
type textarea "Thank you. I am now on Step 5: Create and Deploy the Cloud Function where"
type textarea "x"
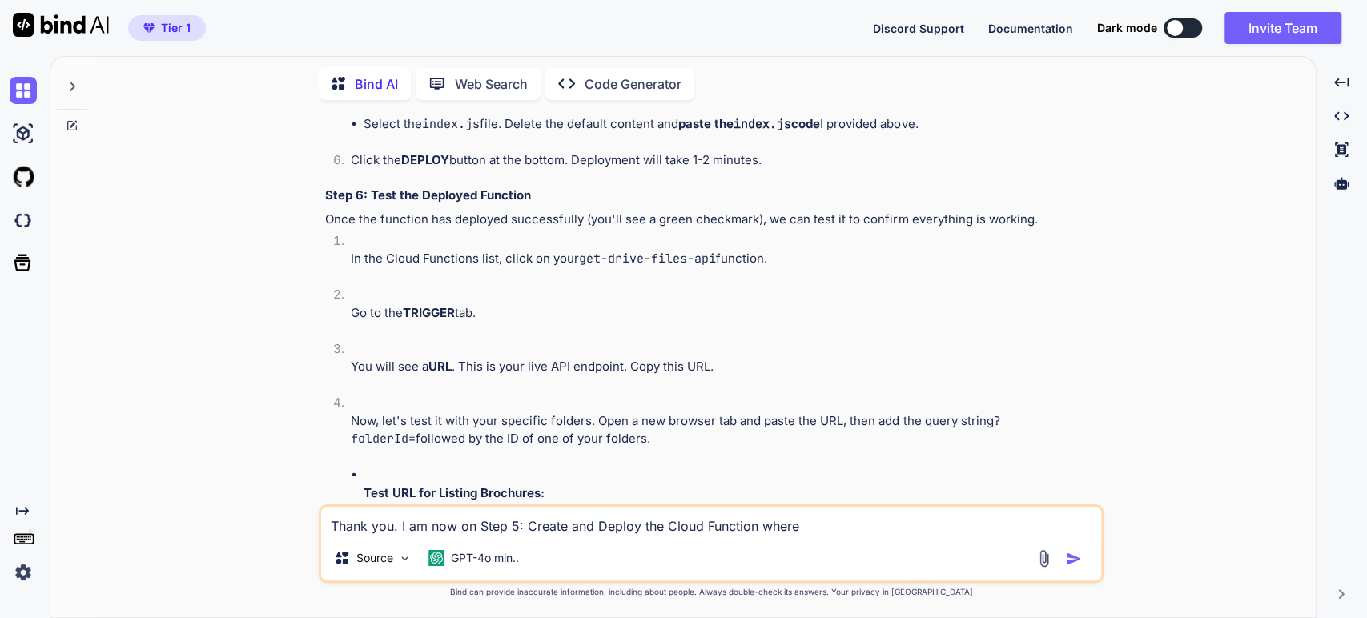
type textarea "Thank you. I am now on Step 5: Create and Deploy the Cloud Function where"
type textarea "x"
type textarea "Thank you. I am now on Step 5: Create and Deploy the Cloud Function where y"
type textarea "x"
type textarea "Thank you. I am now on Step 5: Create and Deploy the Cloud Function where yo"
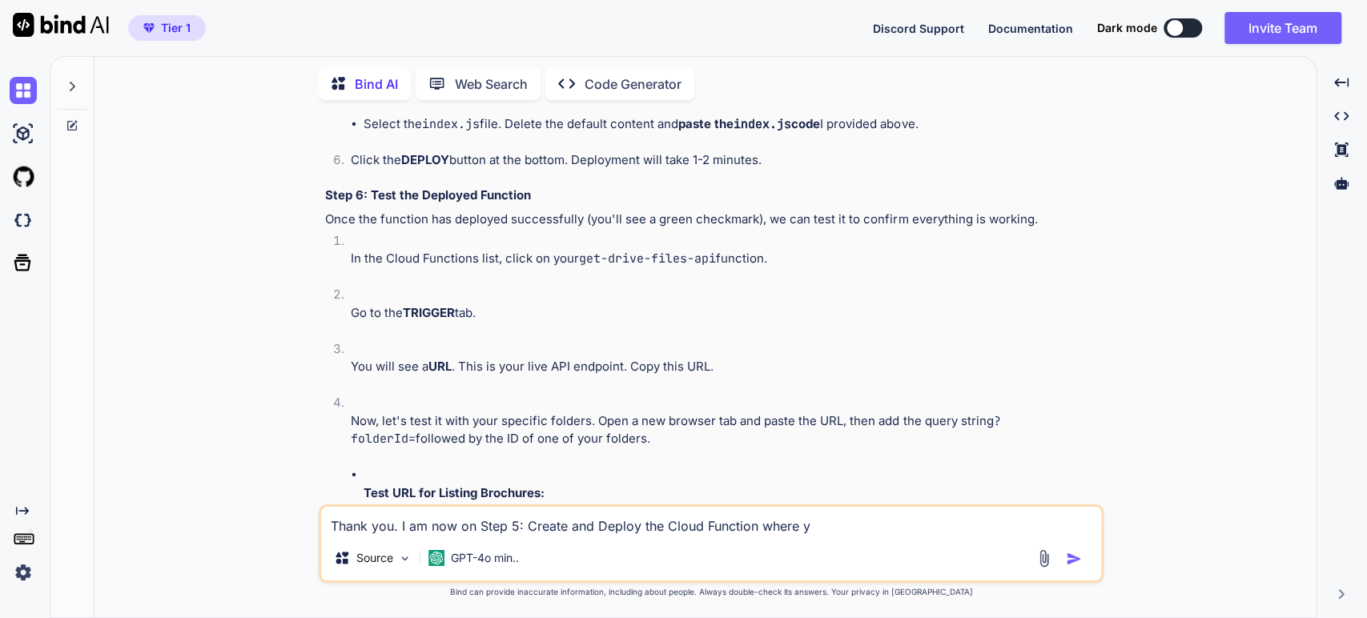
type textarea "x"
type textarea "Thank you. I am now on Step 5: Create and Deploy the Cloud Function where you"
type textarea "x"
type textarea "Thank you. I am now on Step 5: Create and Deploy the Cloud Function where you"
type textarea "x"
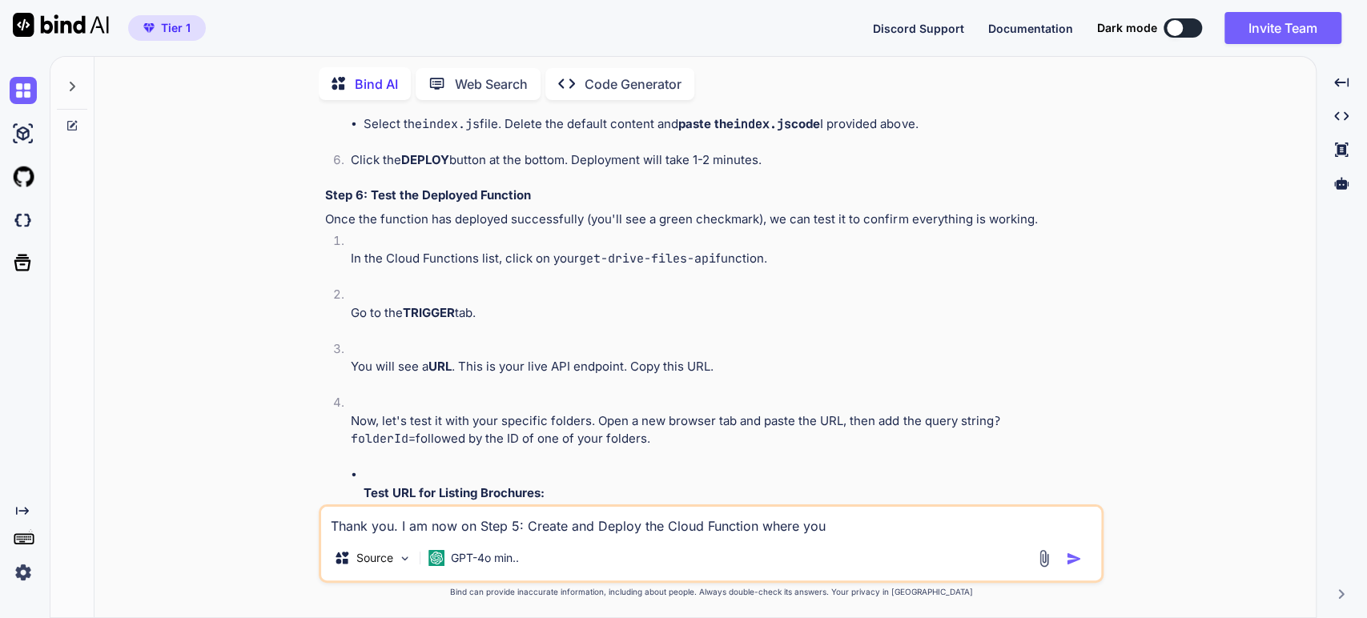
type textarea "Thank you. I am now on Step 5: Create and Deploy the Cloud Function where you i"
type textarea "x"
type textarea "Thank you. I am now on Step 5: Create and Deploy the Cloud Function where you in"
type textarea "x"
type textarea "Thank you. I am now on Step 5: Create and Deploy the Cloud Function where you i…"
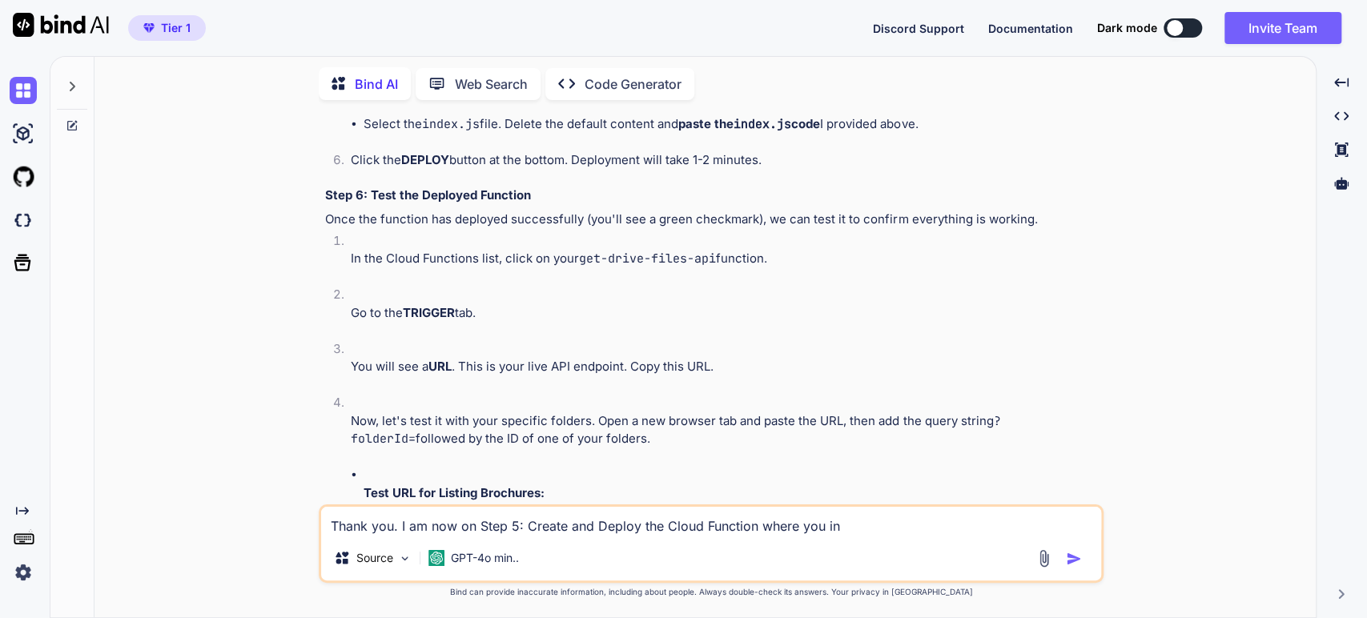
type textarea "x"
type textarea "Thank you. I am now on Step 5: Create and Deploy the Cloud Function where you i…"
type textarea "x"
type textarea "Thank you. I am now on Step 5: Create and Deploy the Cloud Function where you i…"
type textarea "x"
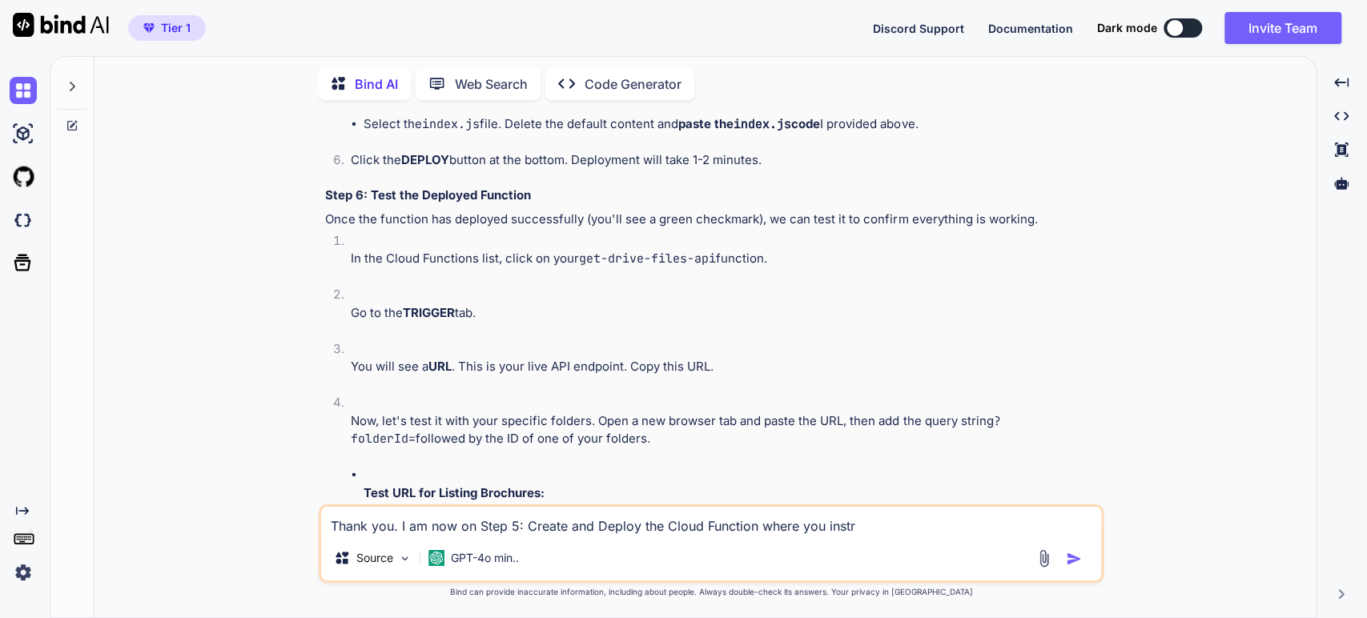
type textarea "Thank you. I am now on Step 5: Create and Deploy the Cloud Function where you i…"
type textarea "x"
type textarea "Thank you. I am now on Step 5: Create and Deploy the Cloud Function where you i…"
type textarea "x"
type textarea "Thank you. I am now on Step 5: Create and Deploy the Cloud Function where you i…"
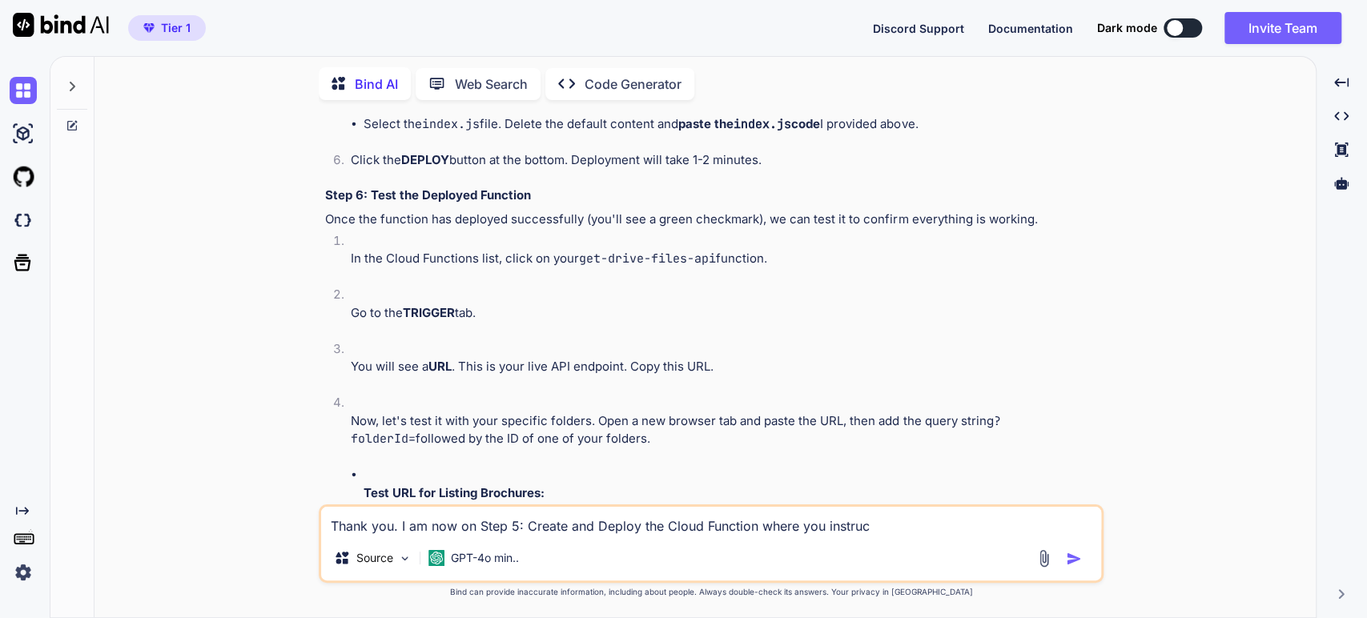
type textarea "x"
type textarea "Thank you. I am now on Step 5: Create and Deploy the Cloud Function where you i…"
type textarea "x"
type textarea "Thank you. I am now on Step 5: Create and Deploy the Cloud Function where you i…"
type textarea "x"
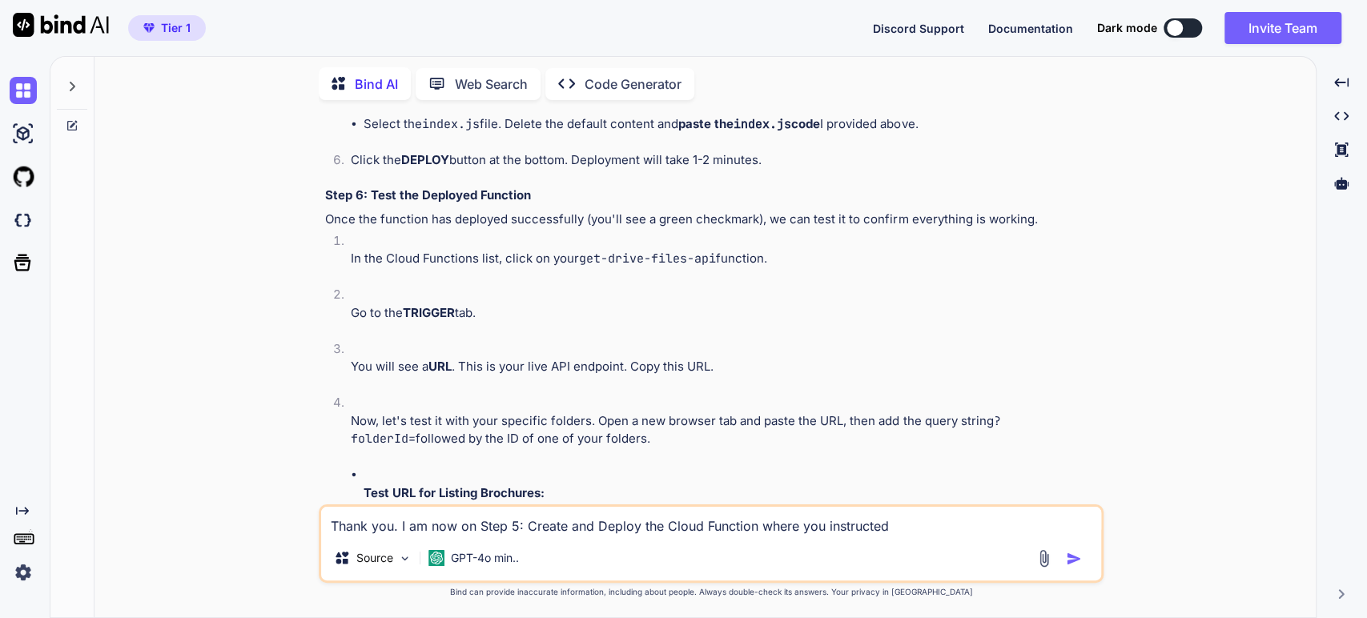
type textarea "Thank you. I am now on Step 5: Create and Deploy the Cloud Function where you i…"
type textarea "x"
type textarea "Thank you. I am now on Step 5: Create and Deploy the Cloud Function where you i…"
type textarea "x"
type textarea "Thank you. I am now on Step 5: Create and Deploy the Cloud Function where you i…"
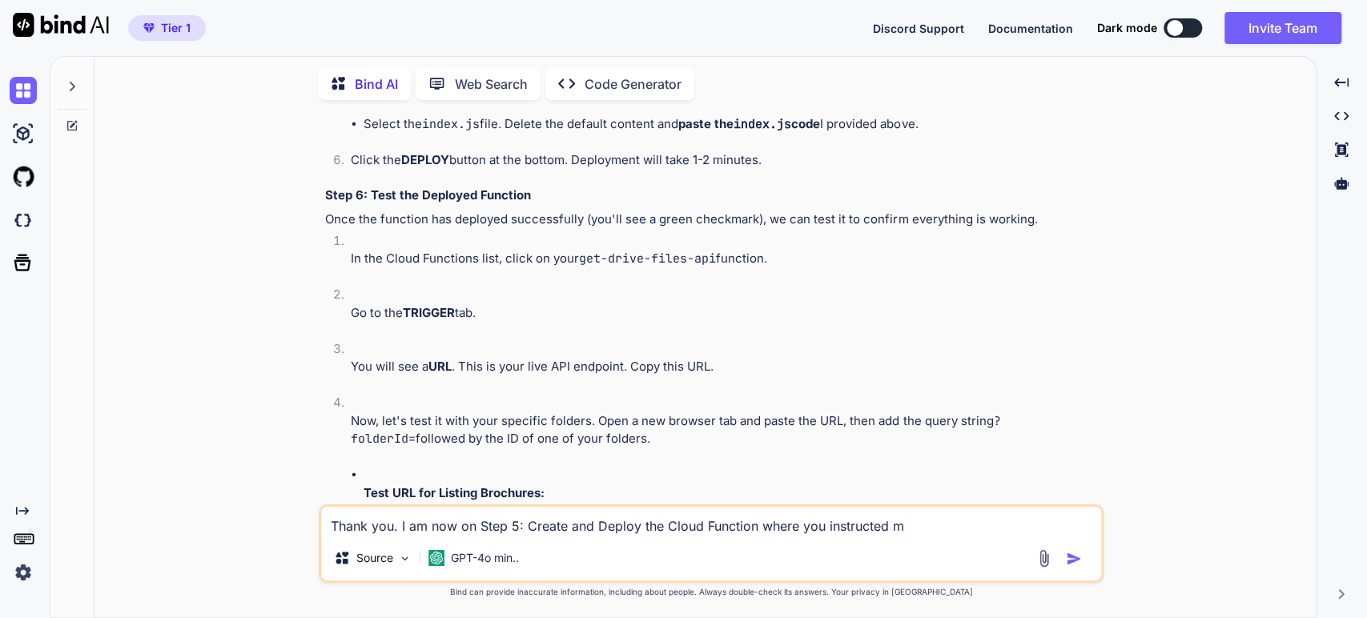
type textarea "x"
type textarea "Thank you. I am now on Step 5: Create and Deploy the Cloud Function where you i…"
type textarea "x"
type textarea "Thank you. I am now on Step 5: Create and Deploy the Cloud Function where you i…"
type textarea "x"
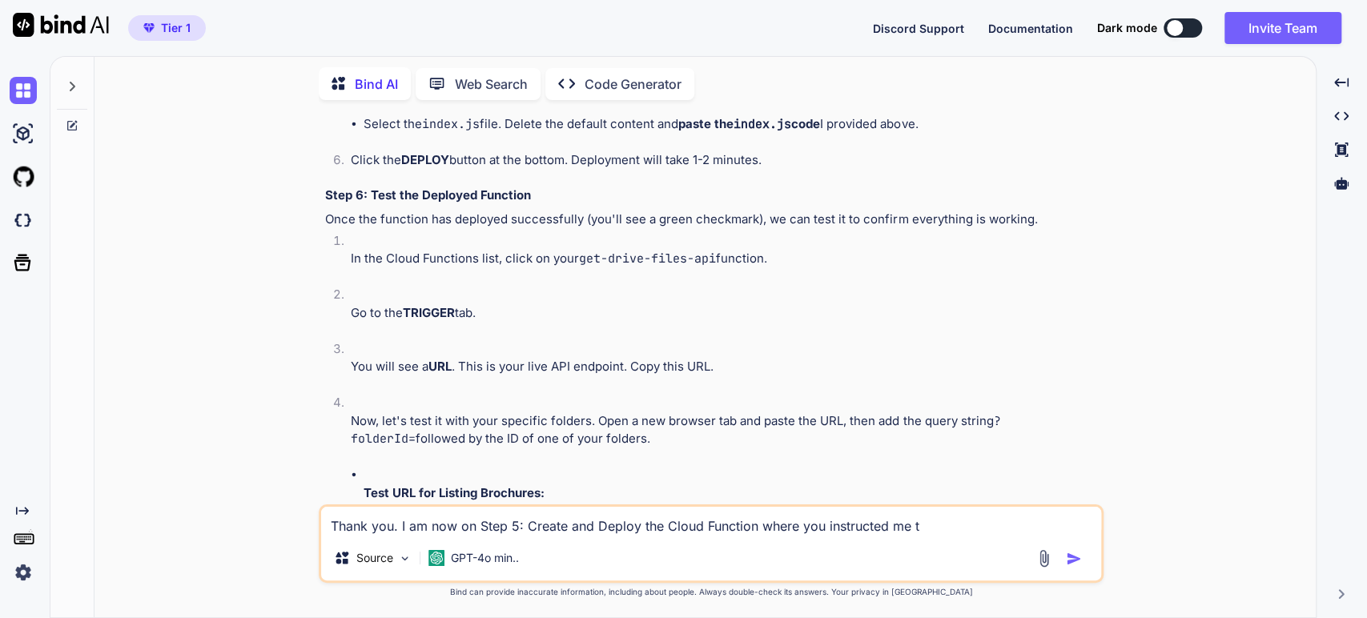
type textarea "Thank you. I am now on Step 5: Create and Deploy the Cloud Function where you i…"
type textarea "x"
type textarea "Thank you. I am now on Step 5: Create and Deploy the Cloud Function where you i…"
type textarea "x"
type textarea "Thank you. I am now on Step 5: Create and Deploy the Cloud Function where you i…"
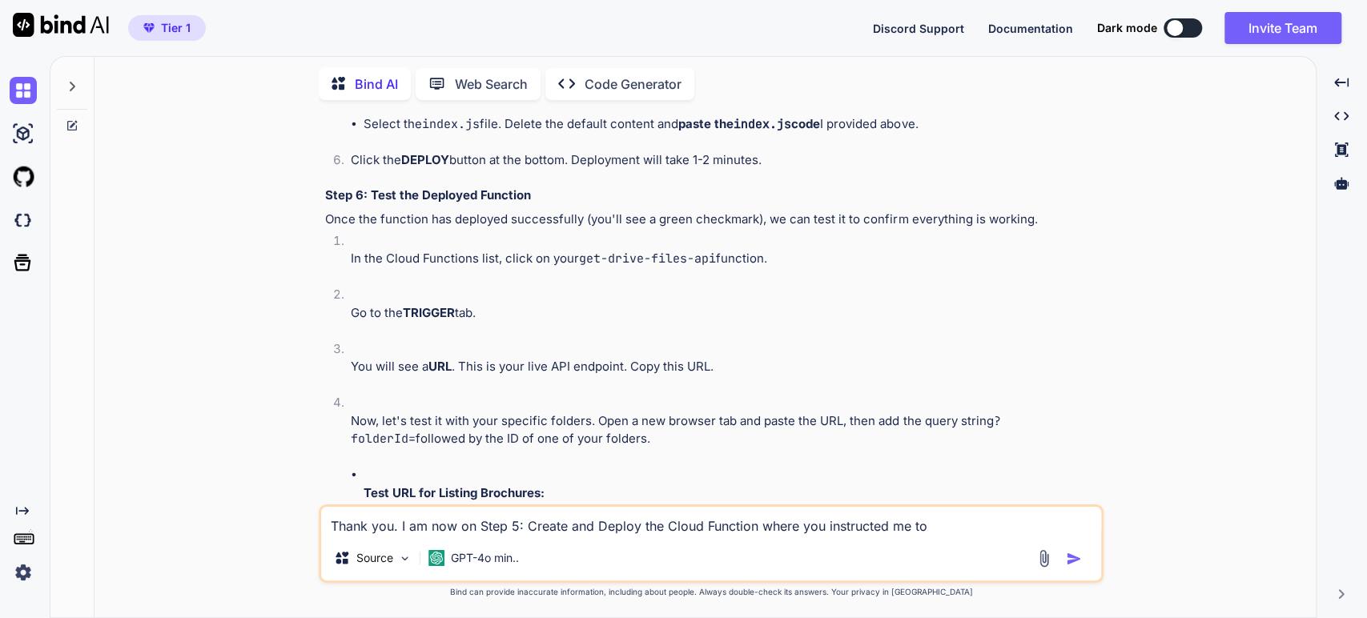
type textarea "x"
type textarea "Thank you. I am now on Step 5: Create and Deploy the Cloud Function where you i…"
type textarea "x"
type textarea "Thank you. I am now on Step 5: Create and Deploy the Cloud Function where you i…"
type textarea "x"
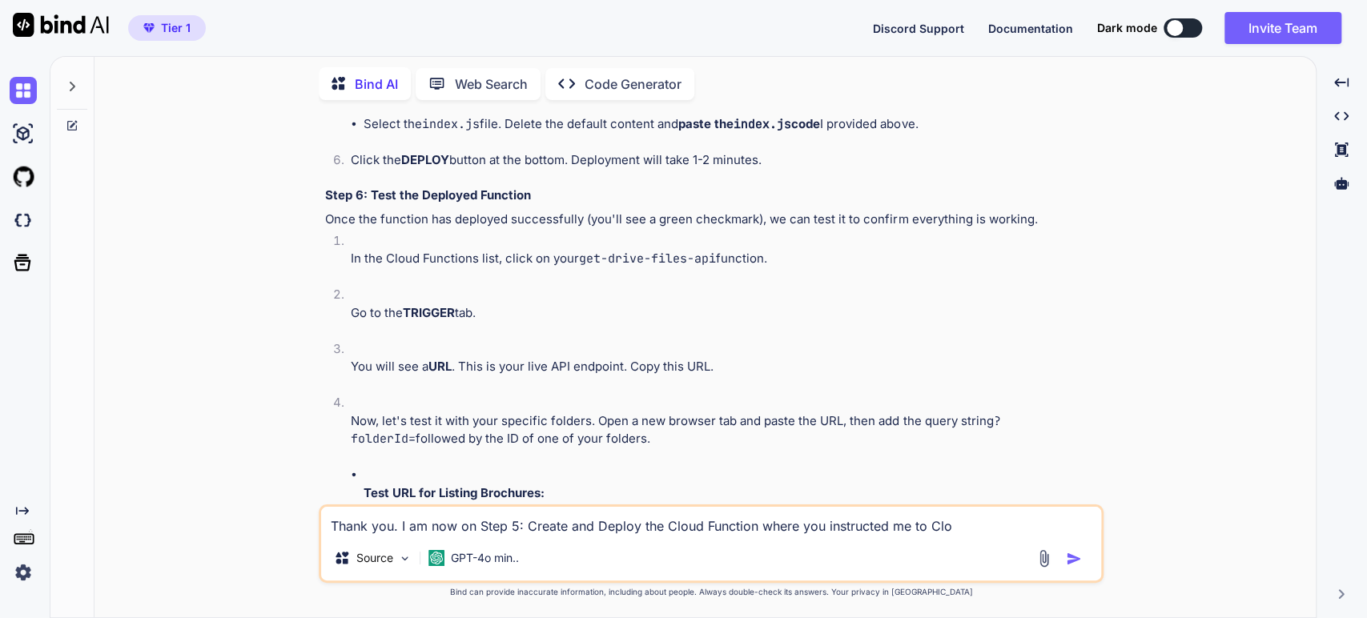
type textarea "Thank you. I am now on Step 5: Create and Deploy the Cloud Function where you i…"
type textarea "x"
type textarea "Thank you. I am now on Step 5: Create and Deploy the Cloud Function where you i…"
type textarea "x"
type textarea "Thank you. I am now on Step 5: Create and Deploy the Cloud Function where you i…"
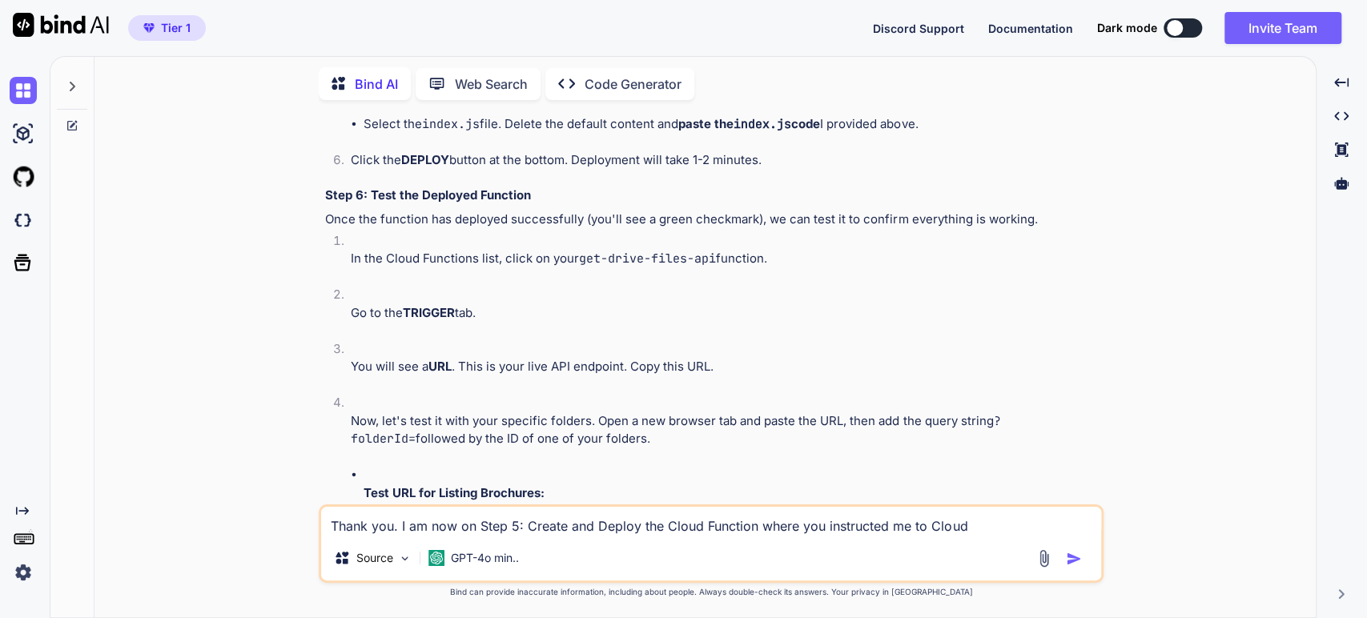
type textarea "x"
type textarea "Thank you. I am now on Step 5: Create and Deploy the Cloud Function where you i…"
type textarea "x"
type textarea "Thank you. I am now on Step 5: Create and Deploy the Cloud Function where you i…"
type textarea "x"
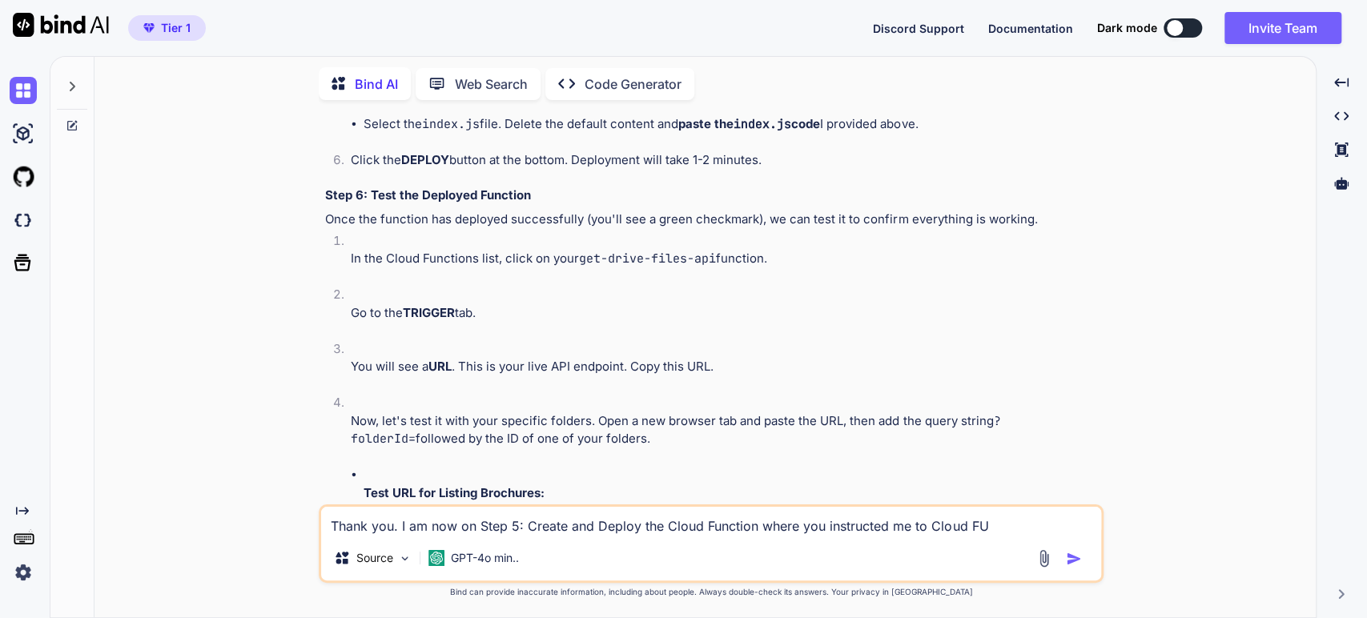
type textarea "Thank you. I am now on Step 5: Create and Deploy the Cloud Function where you i…"
type textarea "x"
type textarea "Thank you. I am now on Step 5: Create and Deploy the Cloud Function where you i…"
type textarea "x"
type textarea "Thank you. I am now on Step 5: Create and Deploy the Cloud Function where you i…"
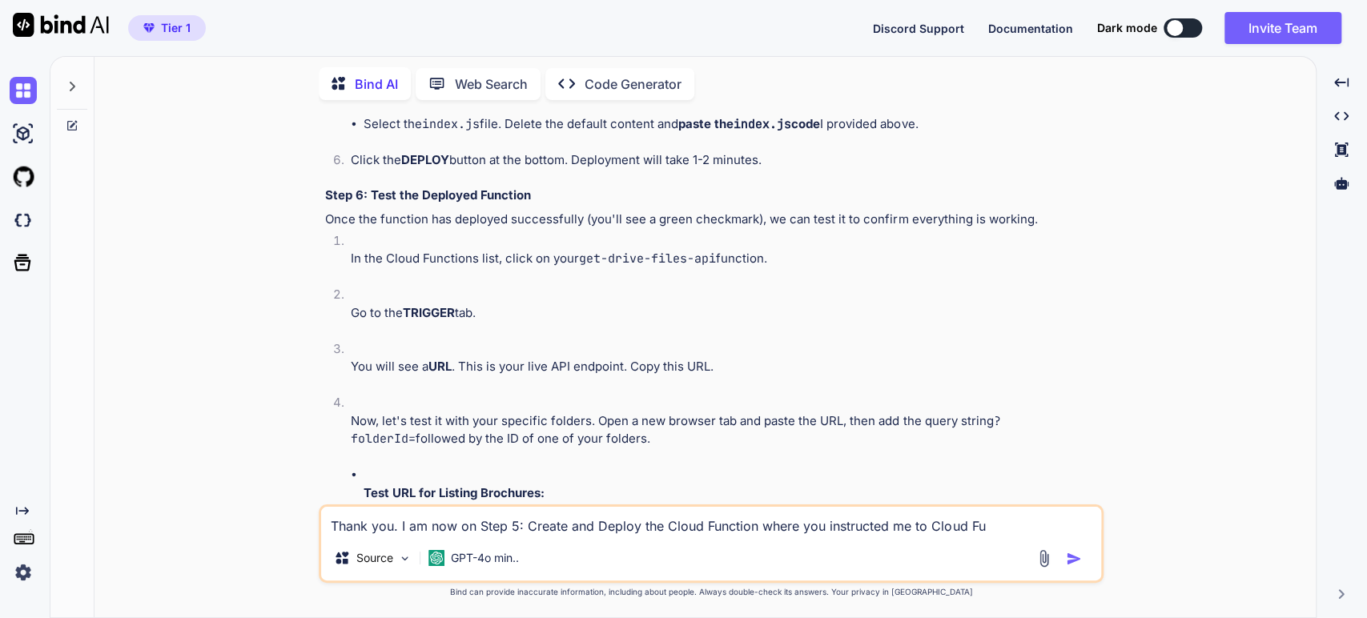
type textarea "x"
type textarea "Thank you. I am now on Step 5: Create and Deploy the Cloud Function where you i…"
type textarea "x"
type textarea "Thank you. I am now on Step 5: Create and Deploy the Cloud Function where you i…"
type textarea "x"
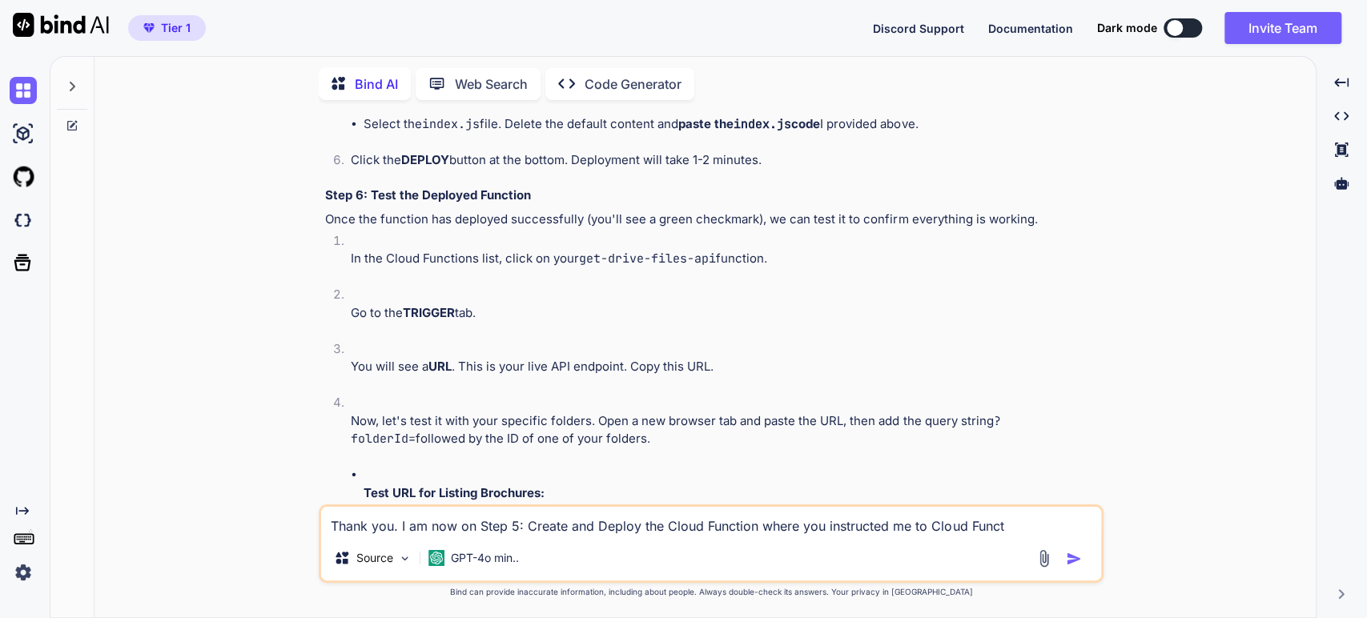
type textarea "Thank you. I am now on Step 5: Create and Deploy the Cloud Function where you i…"
type textarea "x"
type textarea "Thank you. I am now on Step 5: Create and Deploy the Cloud Function where you i…"
type textarea "x"
type textarea "Thank you. I am now on Step 5: Create and Deploy the Cloud Function where you i…"
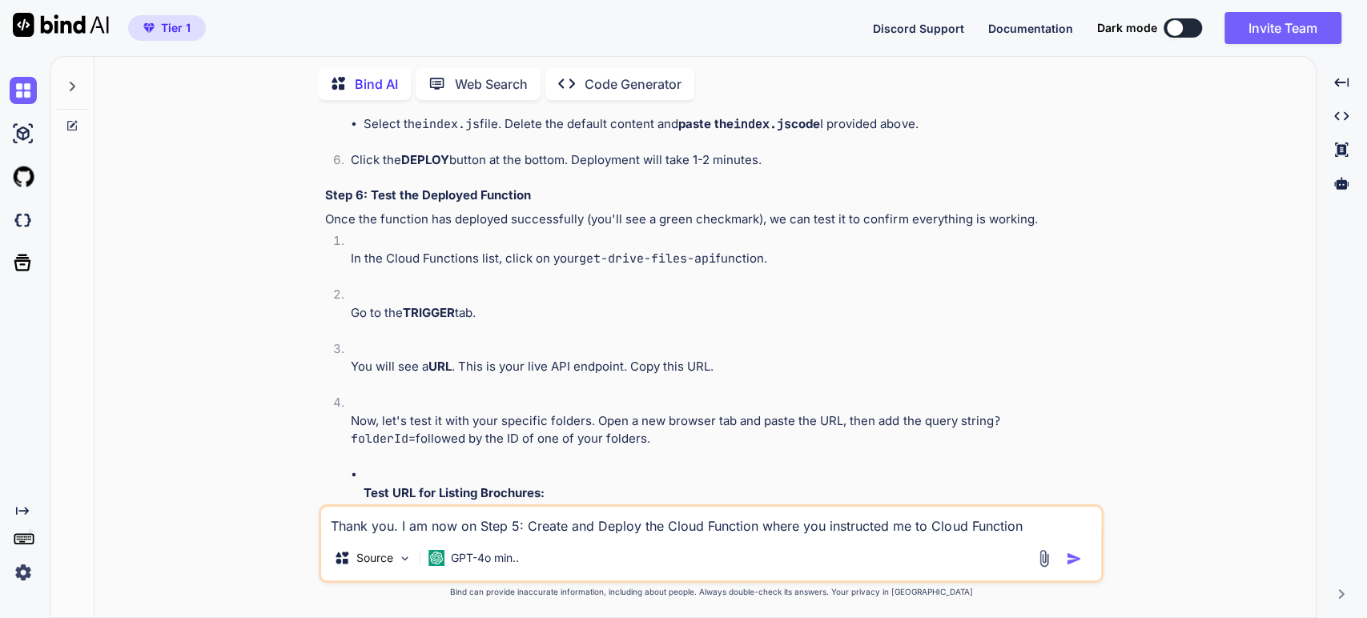
type textarea "x"
type textarea "Thank you. I am now on Step 5: Create and Deploy the Cloud Function where you i…"
type textarea "x"
type textarea "Thank you. I am now on Step 5: Create and Deploy the Cloud Function where you i…"
type textarea "x"
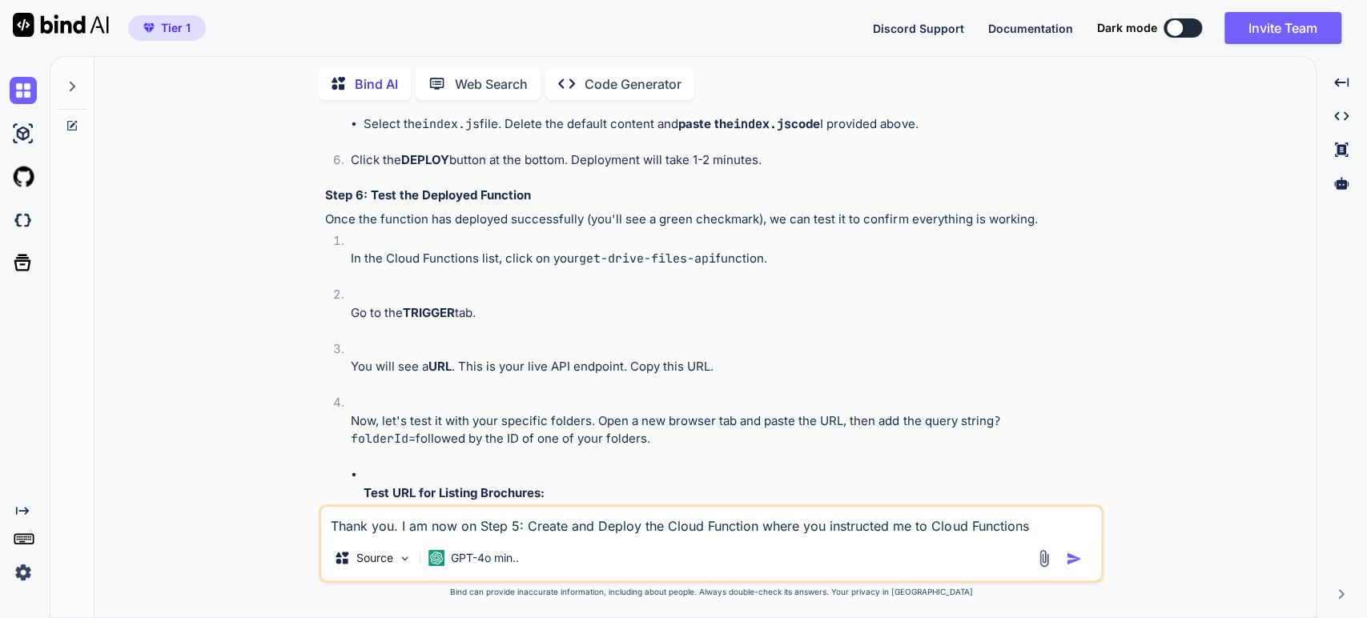
type textarea "Thank you. I am now on Step 5: Create and Deploy the Cloud Function where you i…"
type textarea "x"
type textarea "Thank you. I am now on Step 5: Create and Deploy the Cloud Function where you i…"
type textarea "x"
type textarea "Thank you. I am now on Step 5: Create and Deploy the Cloud Function where you i…"
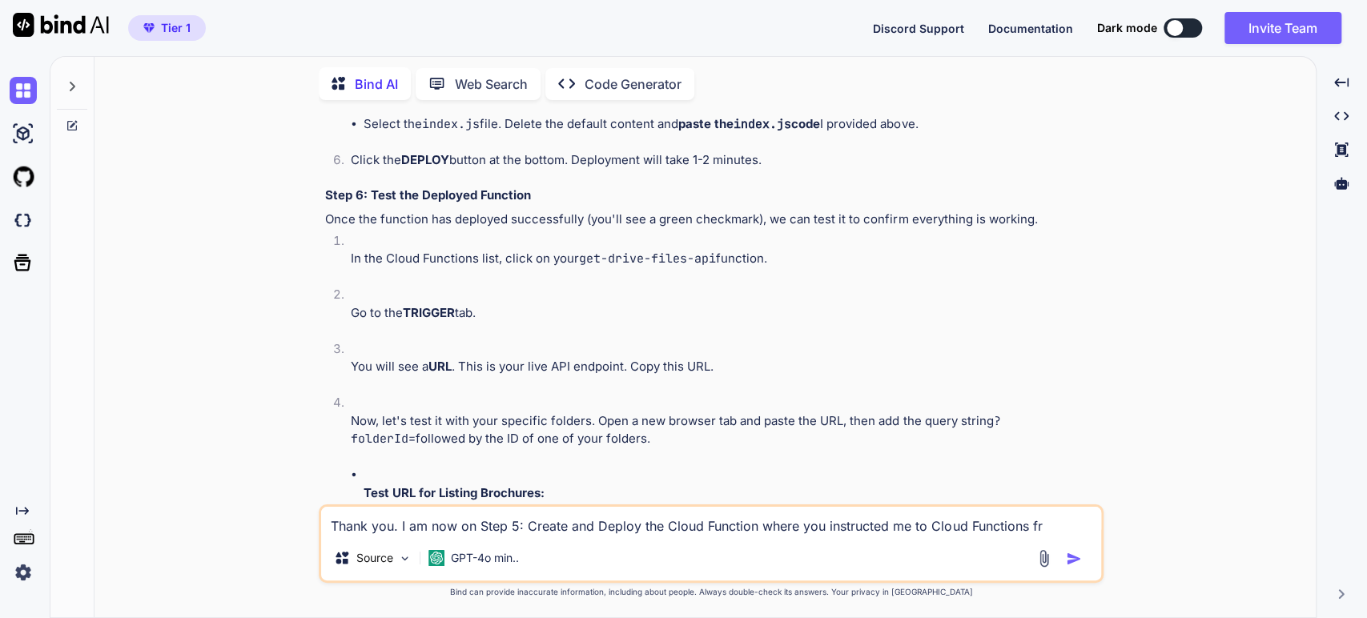
type textarea "x"
type textarea "Thank you. I am now on Step 5: Create and Deploy the Cloud Function where you i…"
type textarea "x"
type textarea "Thank you. I am now on Step 5: Create and Deploy the Cloud Function where you i…"
type textarea "x"
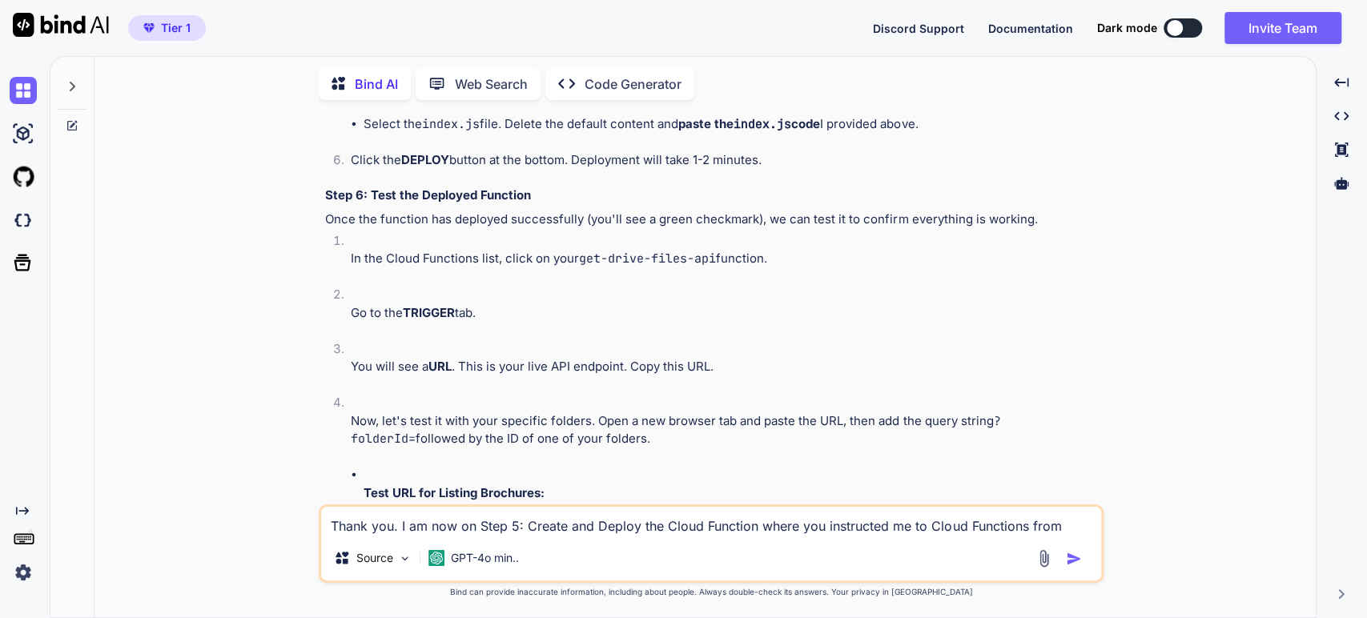
type textarea "Thank you. I am now on Step 5: Create and Deploy the Cloud Function where you i…"
type textarea "x"
type textarea "Thank you. I am now on Step 5: Create and Deploy the Cloud Function where you i…"
type textarea "x"
type textarea "Thank you. I am now on Step 5: Create and Deploy the Cloud Function where you i…"
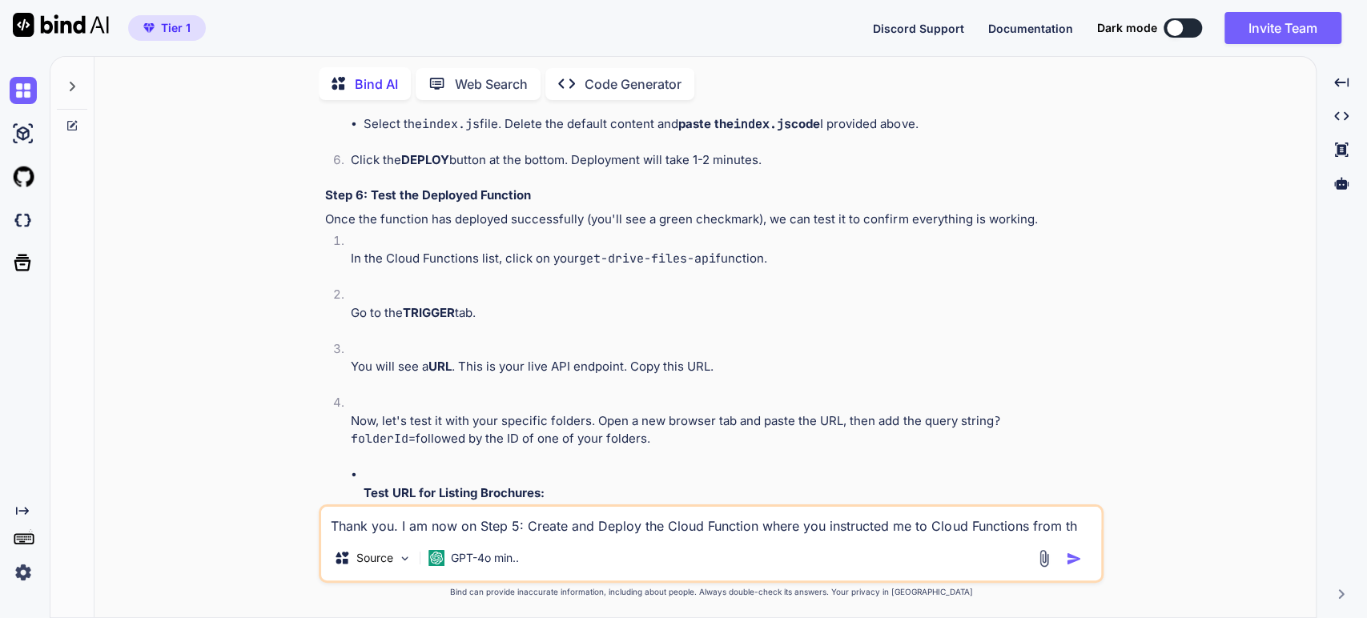
type textarea "x"
type textarea "Thank you. I am now on Step 5: Create and Deploy the Cloud Function where you i…"
type textarea "x"
type textarea "Thank you. I am now on Step 5: Create and Deploy the Cloud Function where you i…"
type textarea "x"
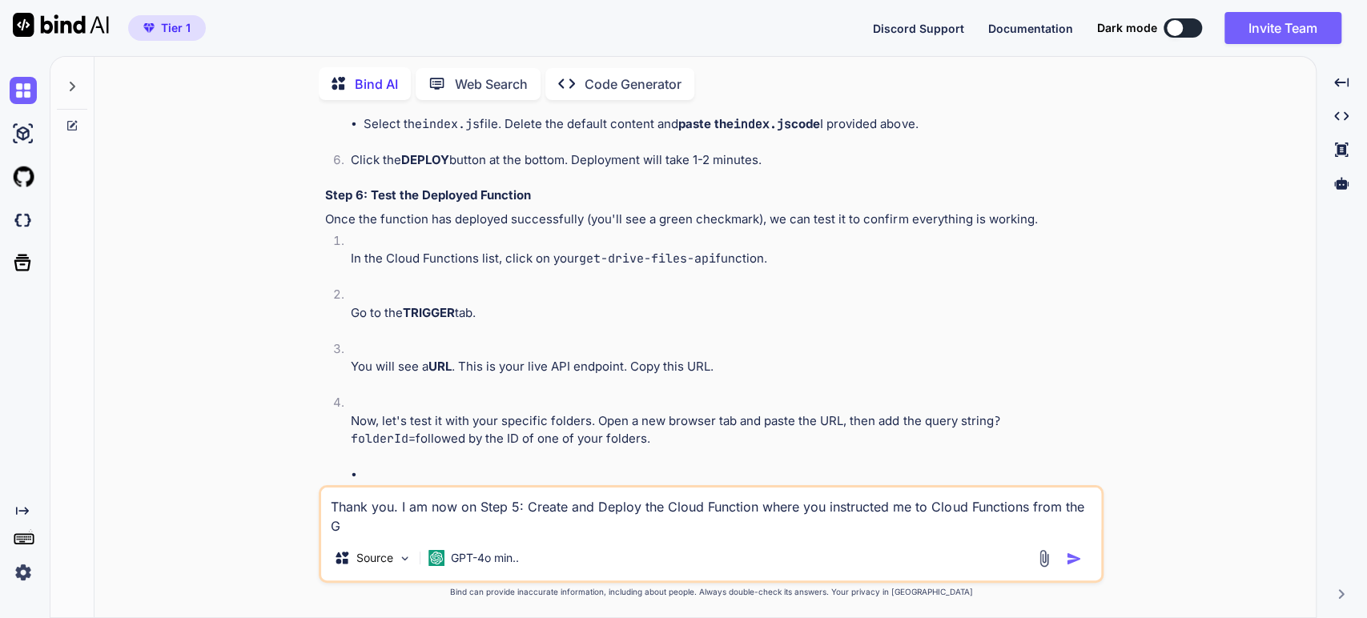
type textarea "Thank you. I am now on Step 5: Create and Deploy the Cloud Function where you i…"
type textarea "x"
type textarea "Thank you. I am now on Step 5: Create and Deploy the Cloud Function where you i…"
type textarea "x"
type textarea "Thank you. I am now on Step 5: Create and Deploy the Cloud Function where you i…"
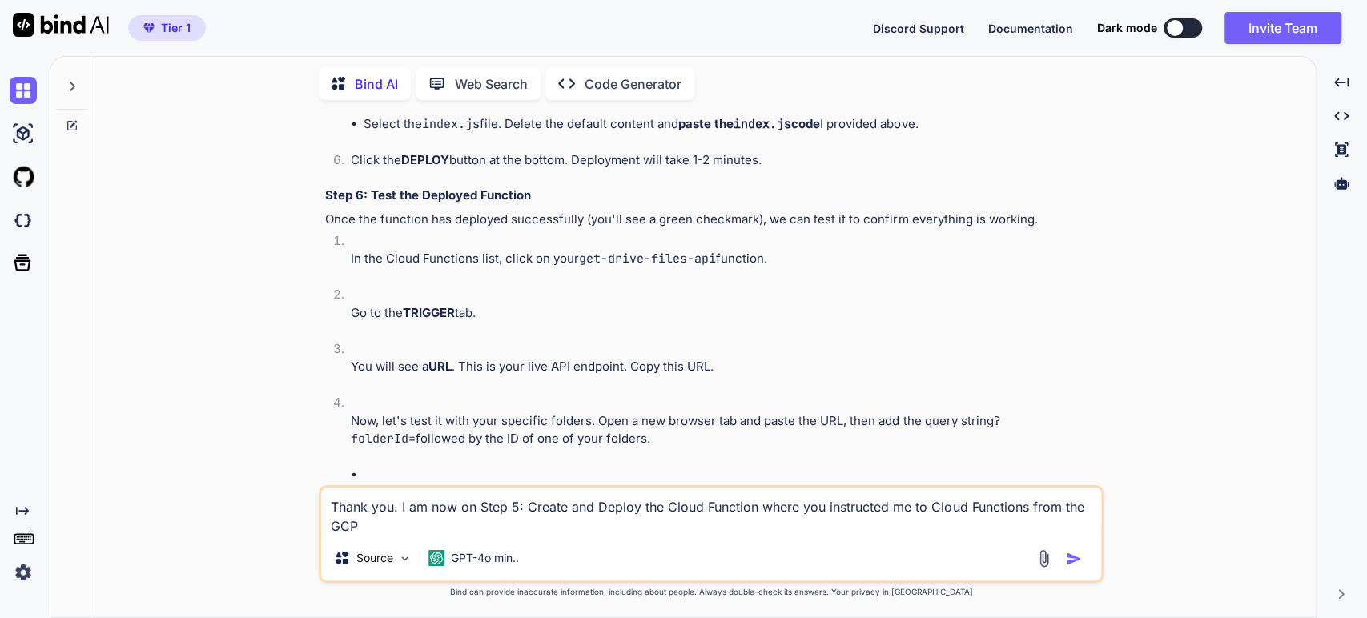
type textarea "x"
type textarea "Thank you. I am now on Step 5: Create and Deploy the Cloud Function where you i…"
type textarea "x"
type textarea "Thank you. I am now on Step 5: Create and Deploy the Cloud Function where you i…"
type textarea "x"
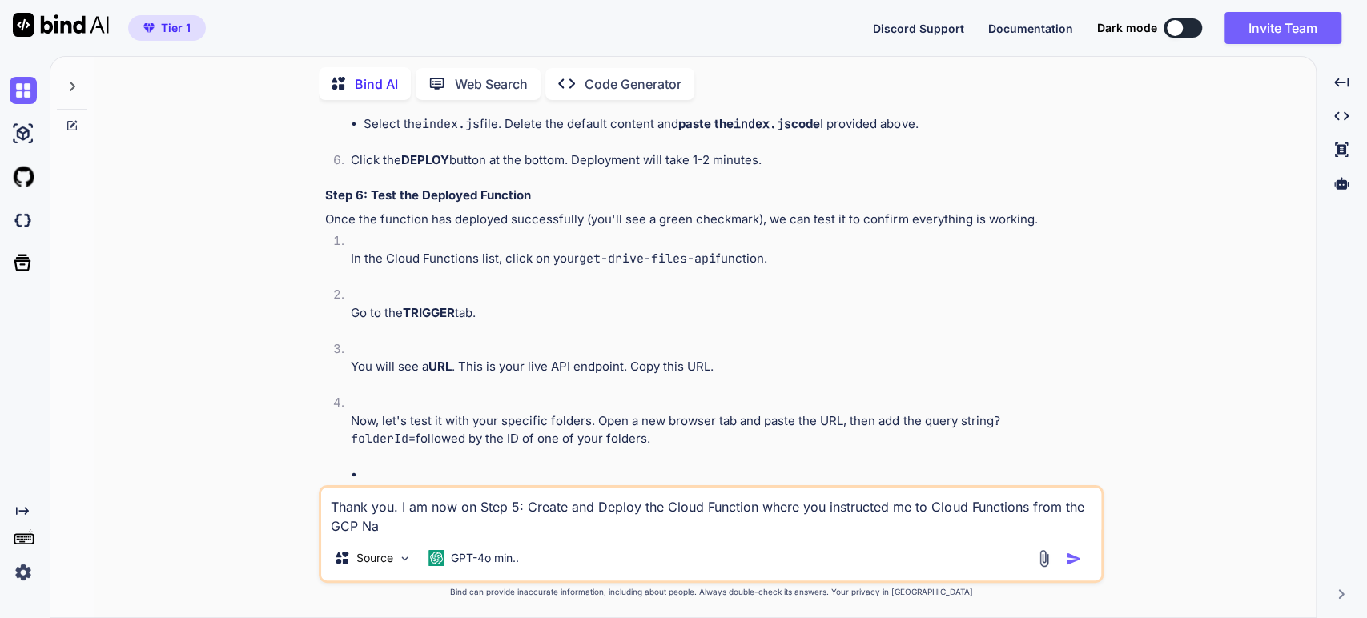
type textarea "Thank you. I am now on Step 5: Create and Deploy the Cloud Function where you i…"
type textarea "x"
type textarea "Thank you. I am now on Step 5: Create and Deploy the Cloud Function where you i…"
type textarea "x"
type textarea "Thank you. I am now on Step 5: Create and Deploy the Cloud Function where you i…"
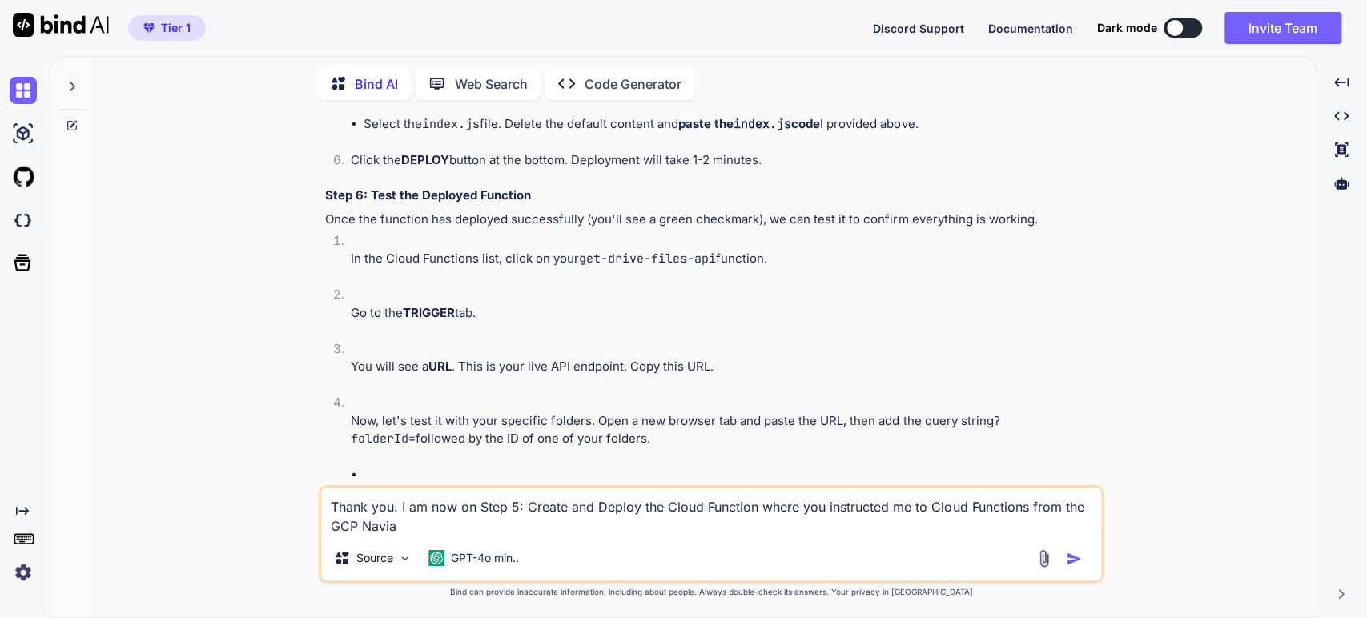
type textarea "x"
type textarea "Thank you. I am now on Step 5: Create and Deploy the Cloud Function where you i…"
type textarea "x"
type textarea "Thank you. I am now on Step 5: Create and Deploy the Cloud Function where you i…"
type textarea "x"
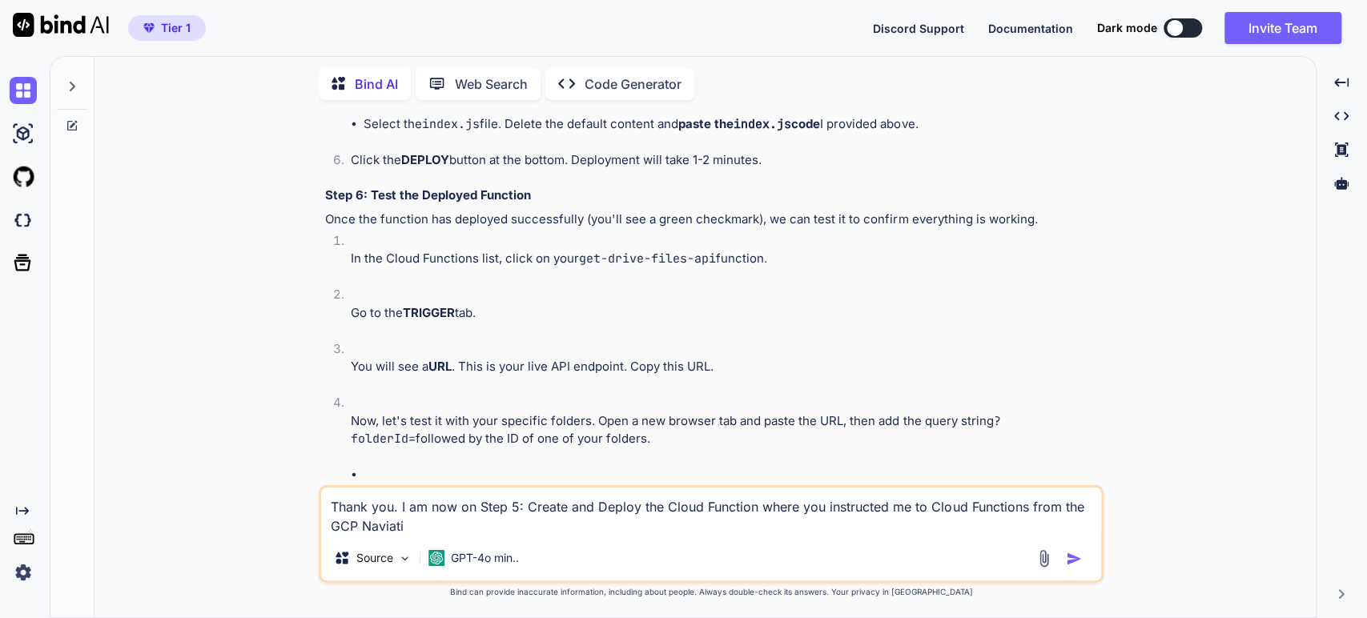
type textarea "Thank you. I am now on Step 5: Create and Deploy the Cloud Function where you i…"
type textarea "x"
type textarea "Thank you. I am now on Step 5: Create and Deploy the Cloud Function where you i…"
type textarea "x"
type textarea "Thank you. I am now on Step 5: Create and Deploy the Cloud Function where you i…"
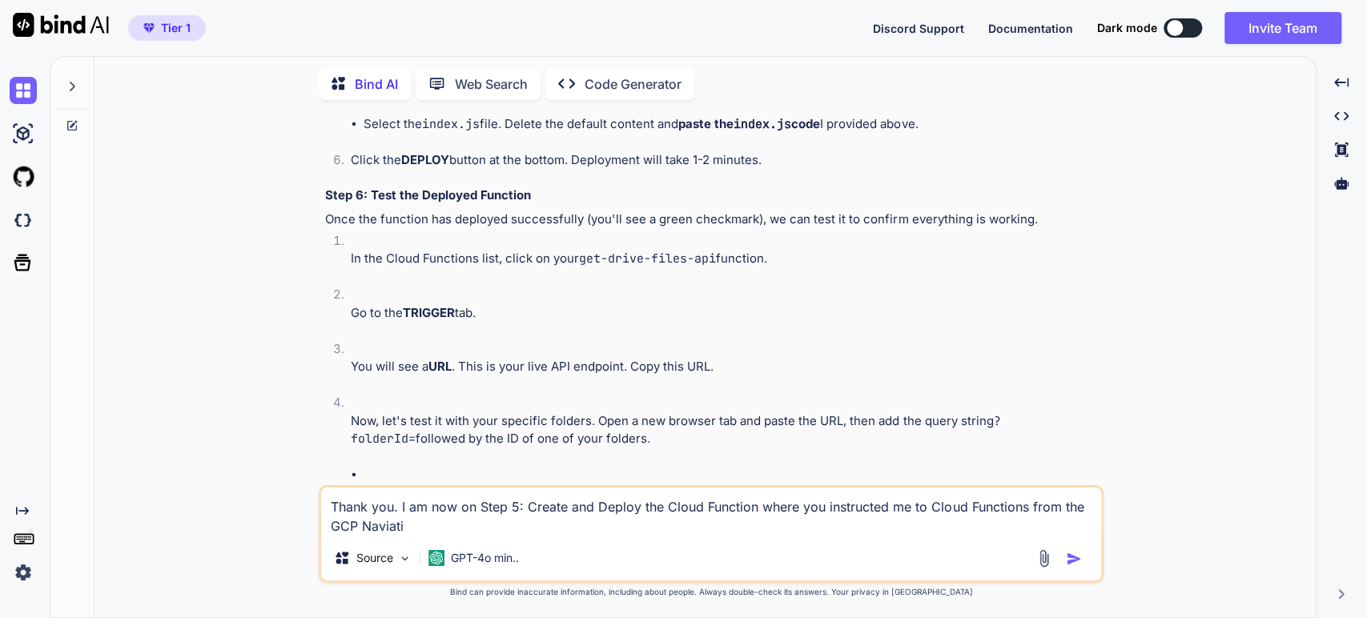
type textarea "x"
type textarea "Thank you. I am now on Step 5: Create and Deploy the Cloud Function where you i…"
type textarea "x"
type textarea "Thank you. I am now on Step 5: Create and Deploy the Cloud Function where you i…"
type textarea "x"
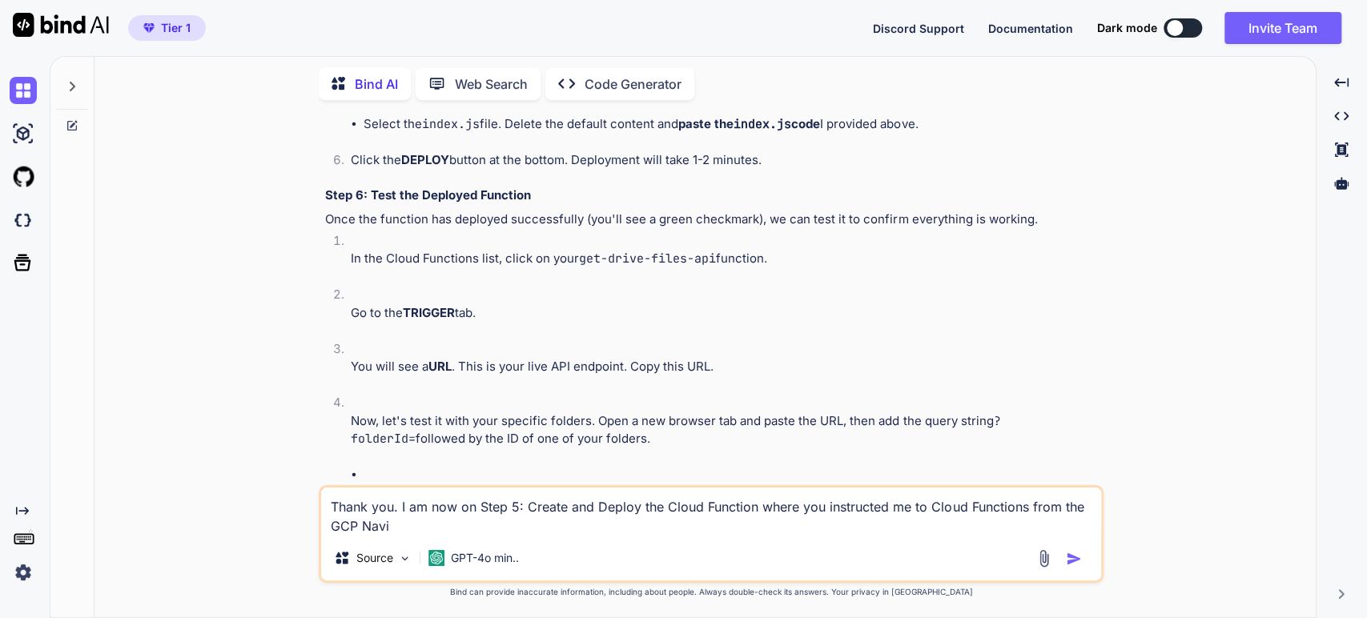
type textarea "Thank you. I am now on Step 5: Create and Deploy the Cloud Function where you i…"
type textarea "x"
type textarea "Thank you. I am now on Step 5: Create and Deploy the Cloud Function where you i…"
type textarea "x"
type textarea "Thank you. I am now on Step 5: Create and Deploy the Cloud Function where you i…"
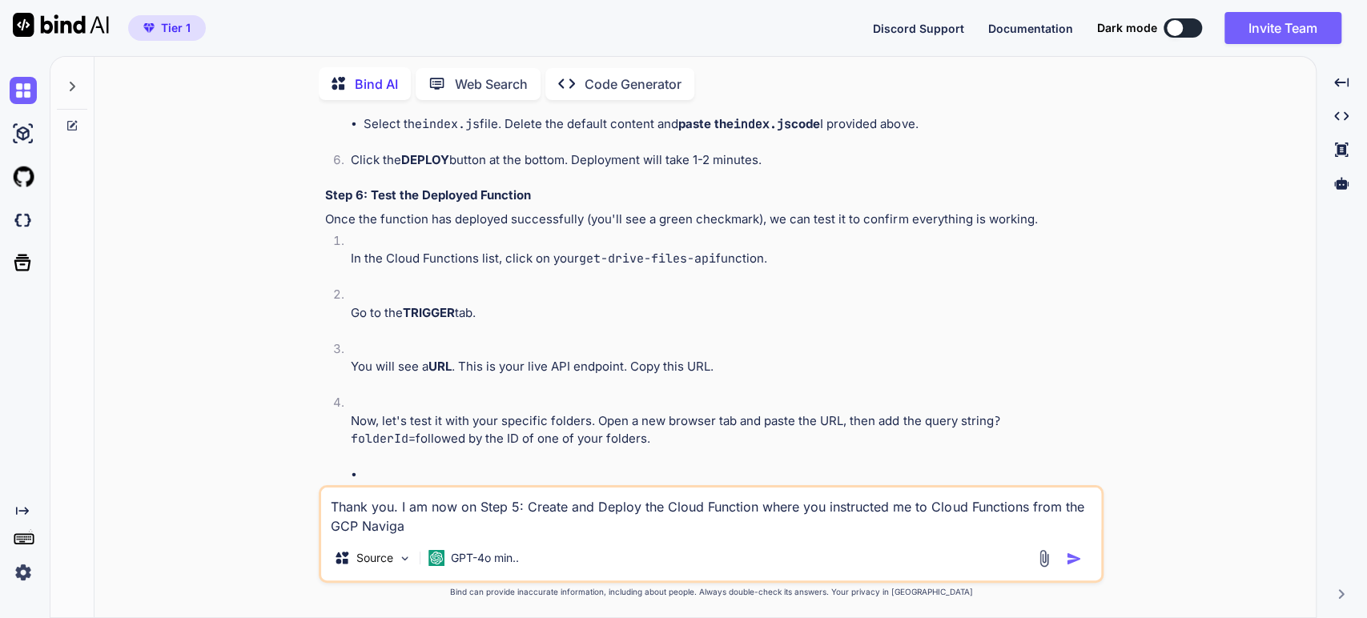
type textarea "x"
type textarea "Thank you. I am now on Step 5: Create and Deploy the Cloud Function where you i…"
type textarea "x"
type textarea "Thank you. I am now on Step 5: Create and Deploy the Cloud Function where you i…"
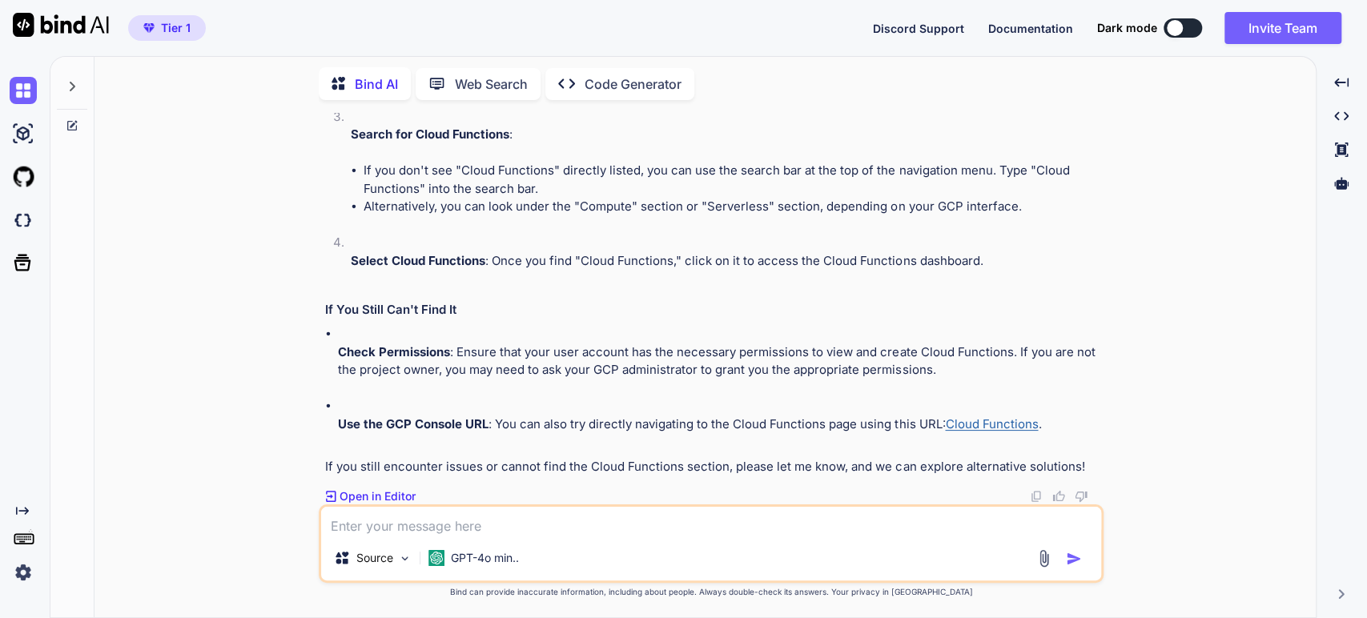
scroll to position [6369, 0]
click at [668, 418] on p "Use the GCP Console URL : You can also try directly navigating to the Cloud Fun…" at bounding box center [719, 424] width 762 height 18
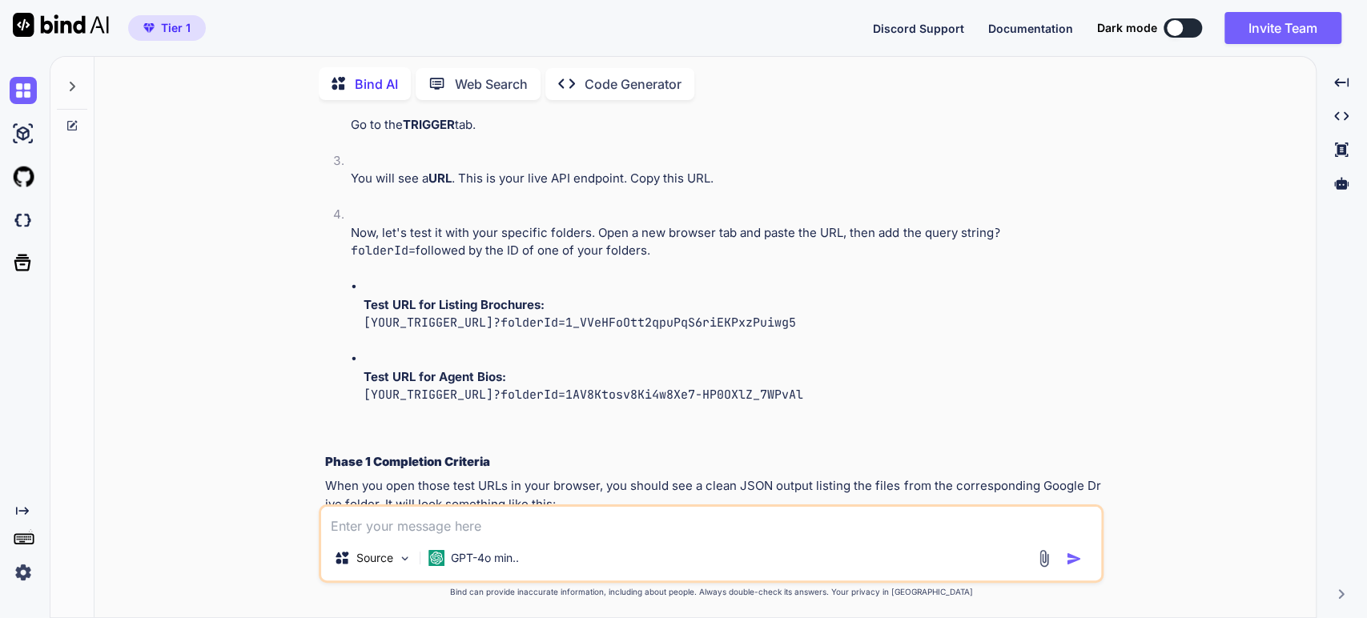
scroll to position [4056, 0]
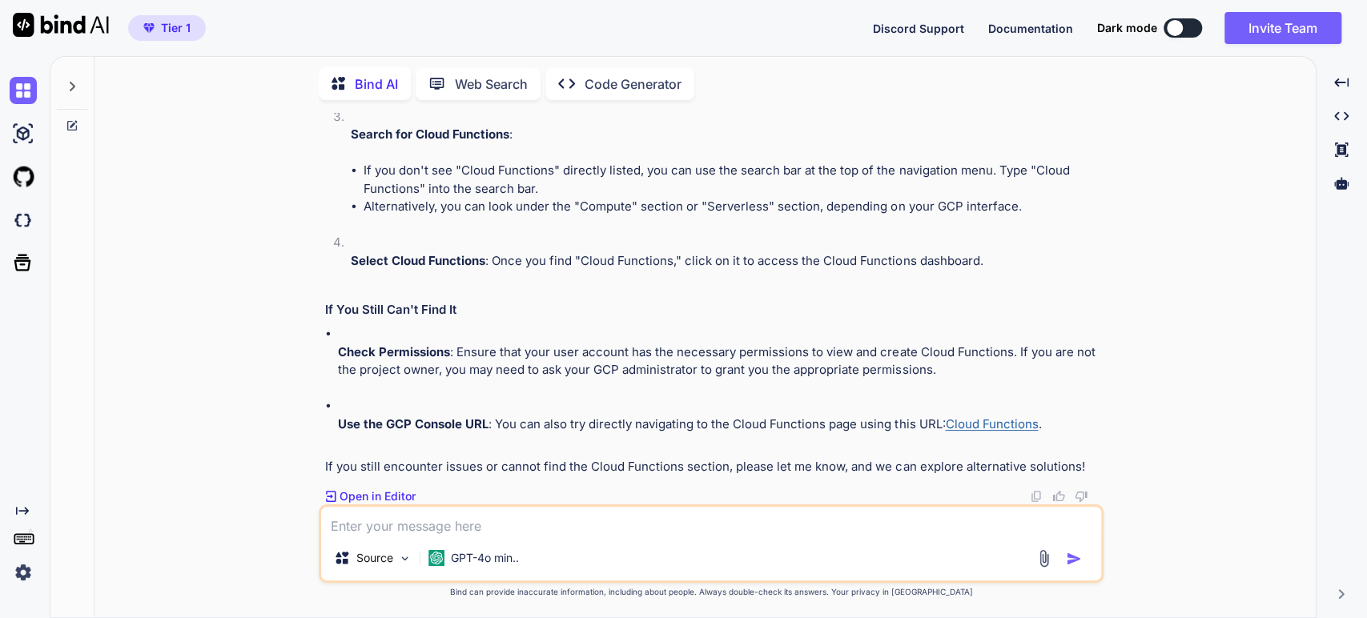
scroll to position [6369, 0]
click at [368, 532] on textarea at bounding box center [711, 521] width 780 height 29
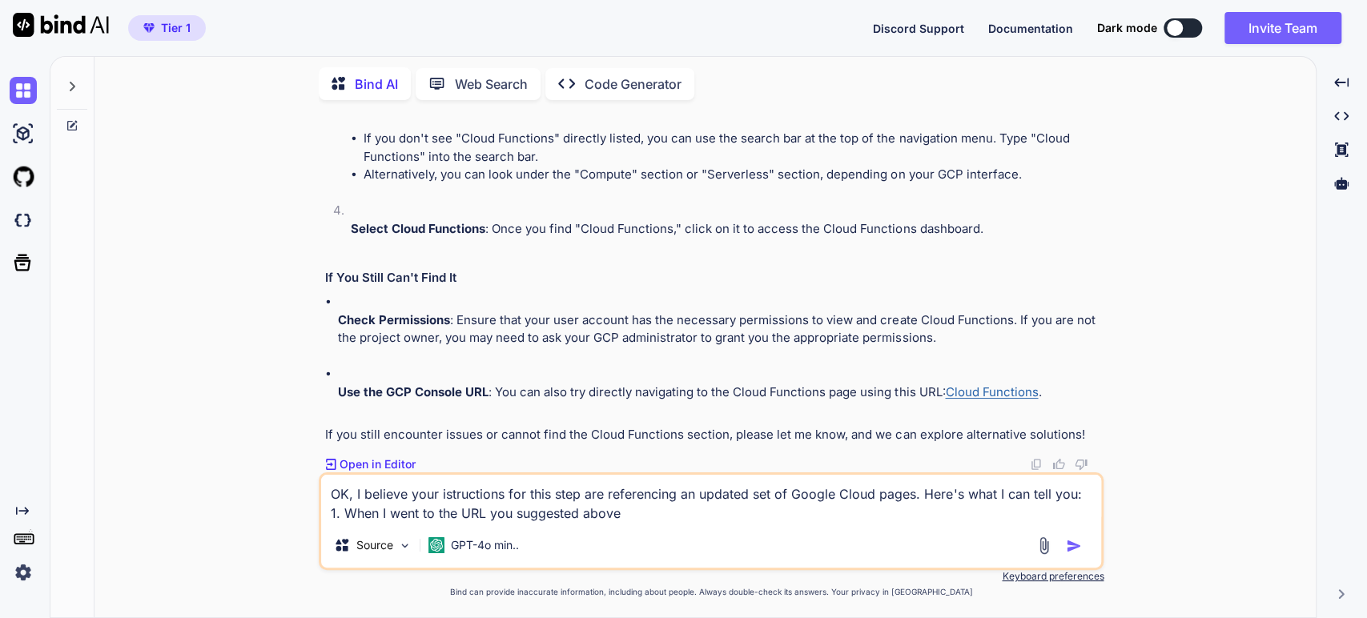
scroll to position [6401, 0]
click at [465, 512] on textarea "OK, I believe your istructions for this step are referencing an updated set of …" at bounding box center [711, 499] width 780 height 48
click at [704, 508] on textarea "OK, I believe your istructions for this step are referencing an updated set of …" at bounding box center [711, 499] width 780 height 48
click at [556, 510] on textarea "OK, I believe your istructions for this step are referencing an updated set of …" at bounding box center [711, 499] width 780 height 48
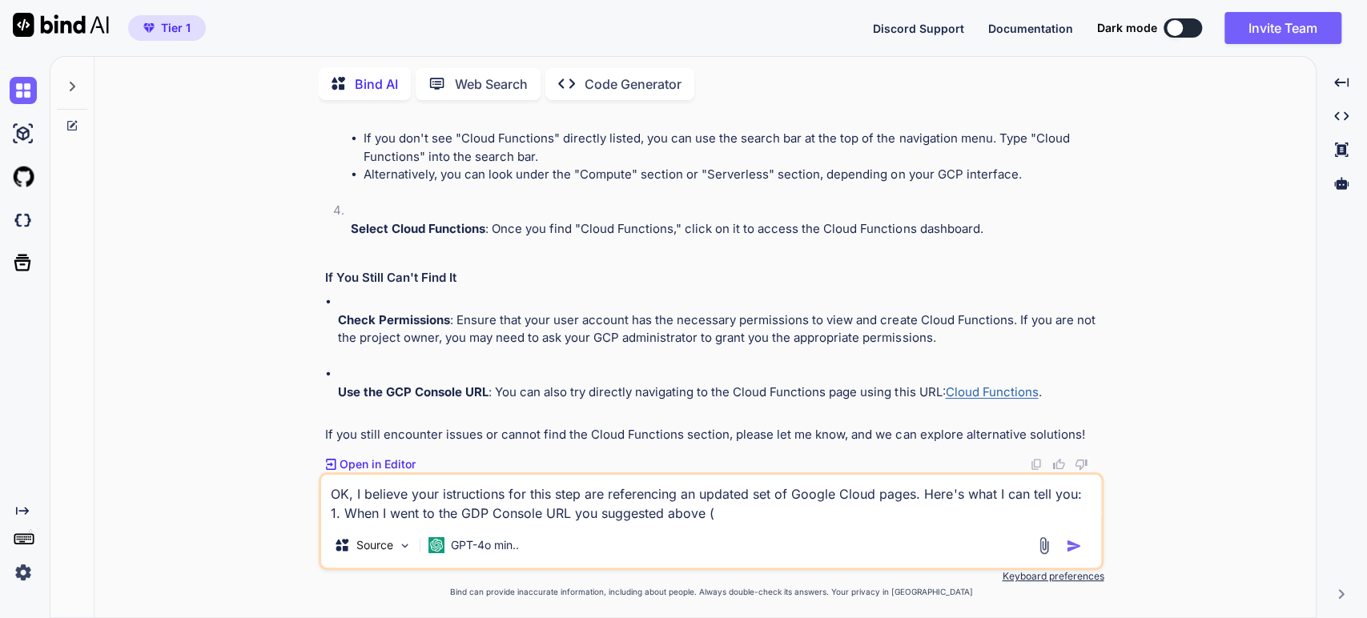
click at [556, 510] on textarea "OK, I believe your istructions for this step are referencing an updated set of …" at bounding box center [711, 499] width 780 height 48
click at [799, 509] on textarea "OK, I believe your istructions for this step are referencing an updated set of …" at bounding box center [711, 499] width 780 height 48
paste textarea "[URL][DOMAIN_NAME]"
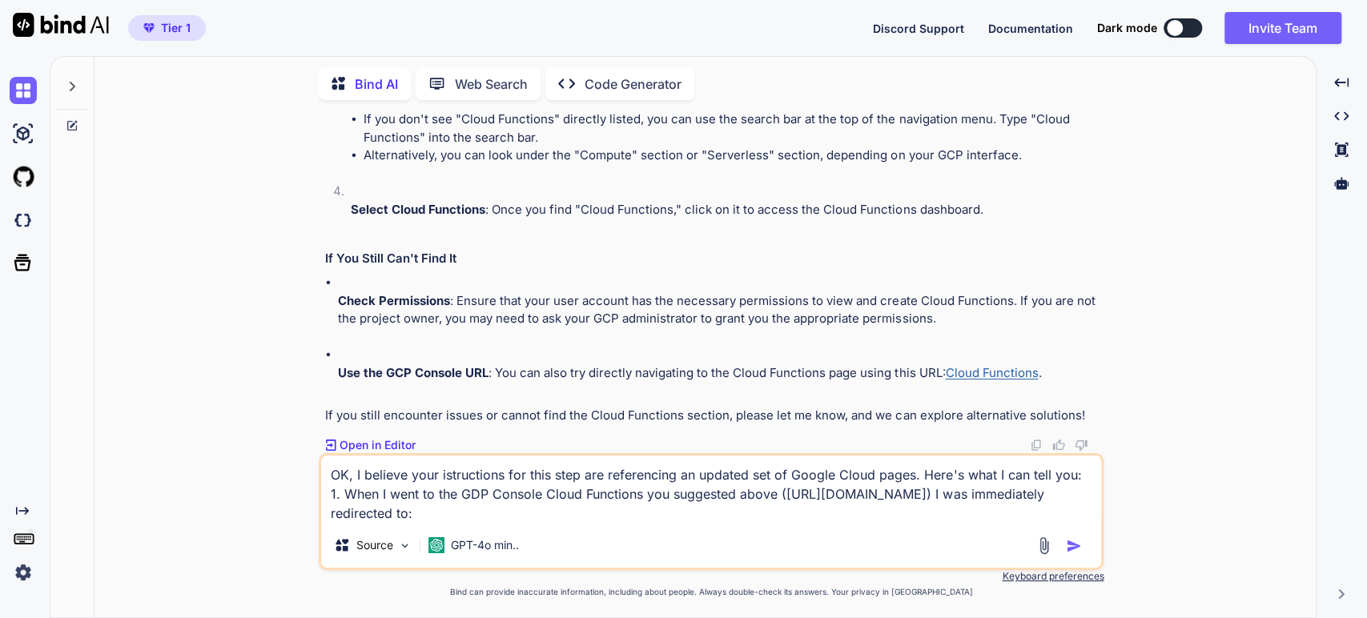
paste textarea "[URL][DOMAIN_NAME]"
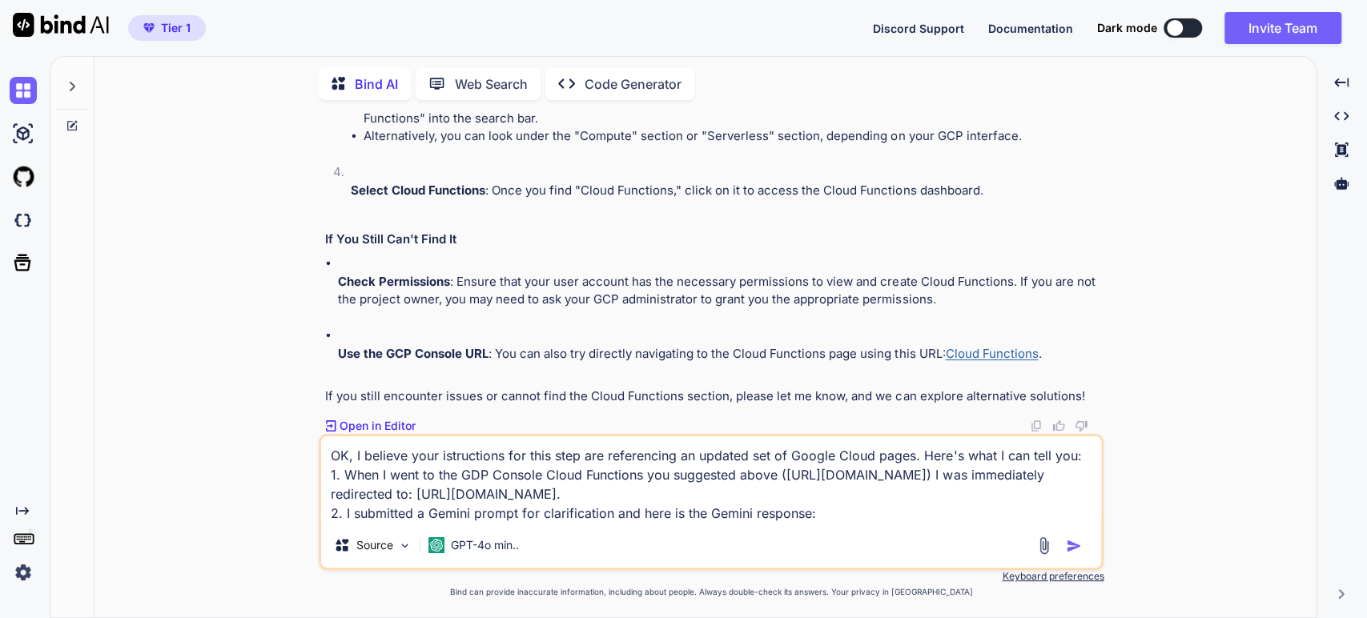
paste textarea "Cloud Run Functions is the latest iteration of Google Cloud's serverless functi…"
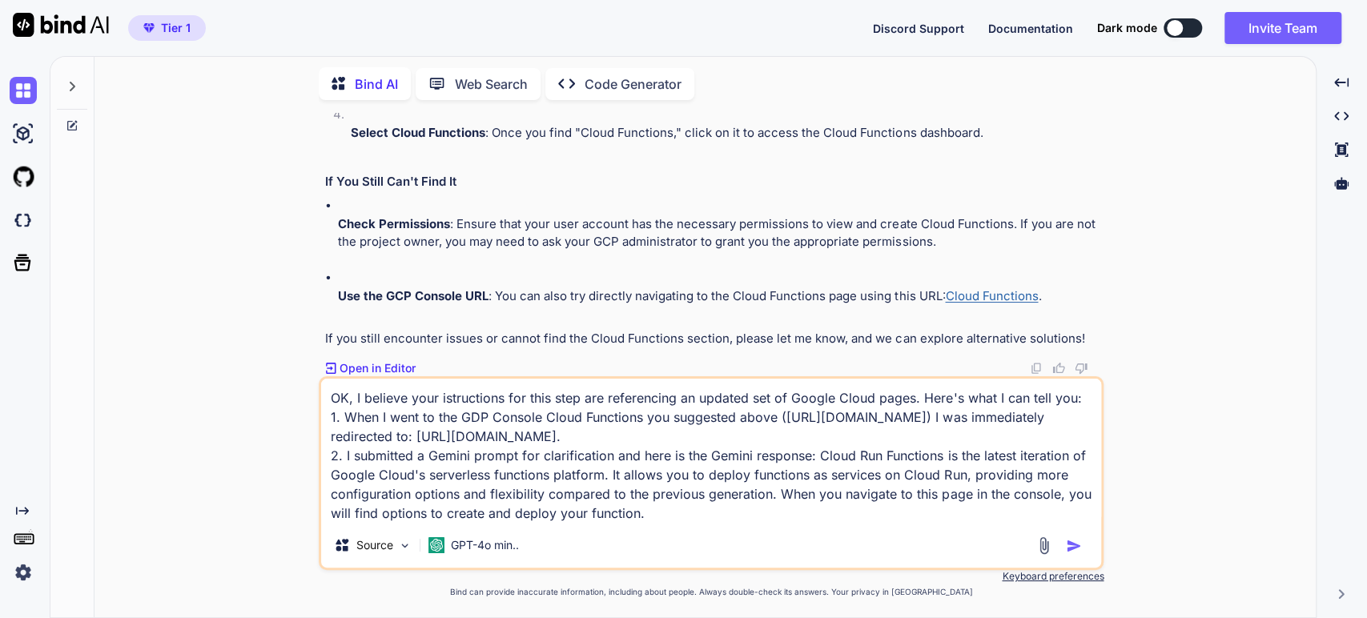
click at [810, 458] on textarea "OK, I believe your istructions for this step are referencing an updated set of …" at bounding box center [711, 451] width 780 height 144
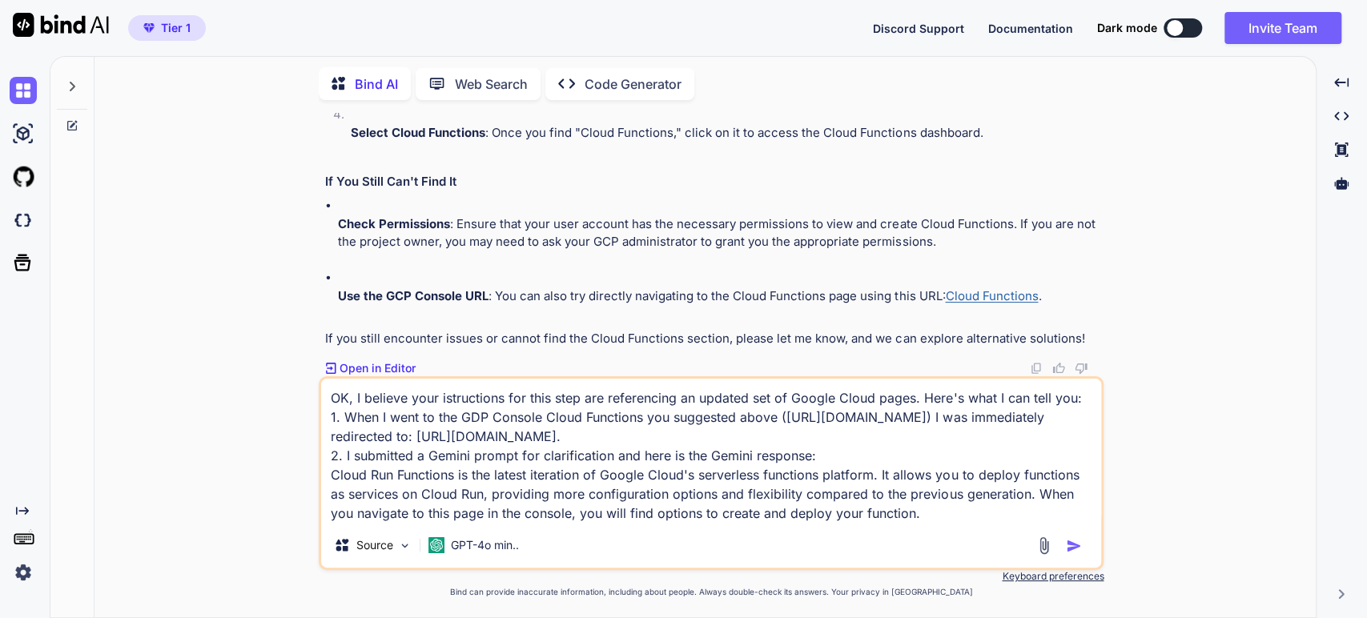
click at [944, 520] on textarea "OK, I believe your istructions for this step are referencing an updated set of …" at bounding box center [711, 451] width 780 height 144
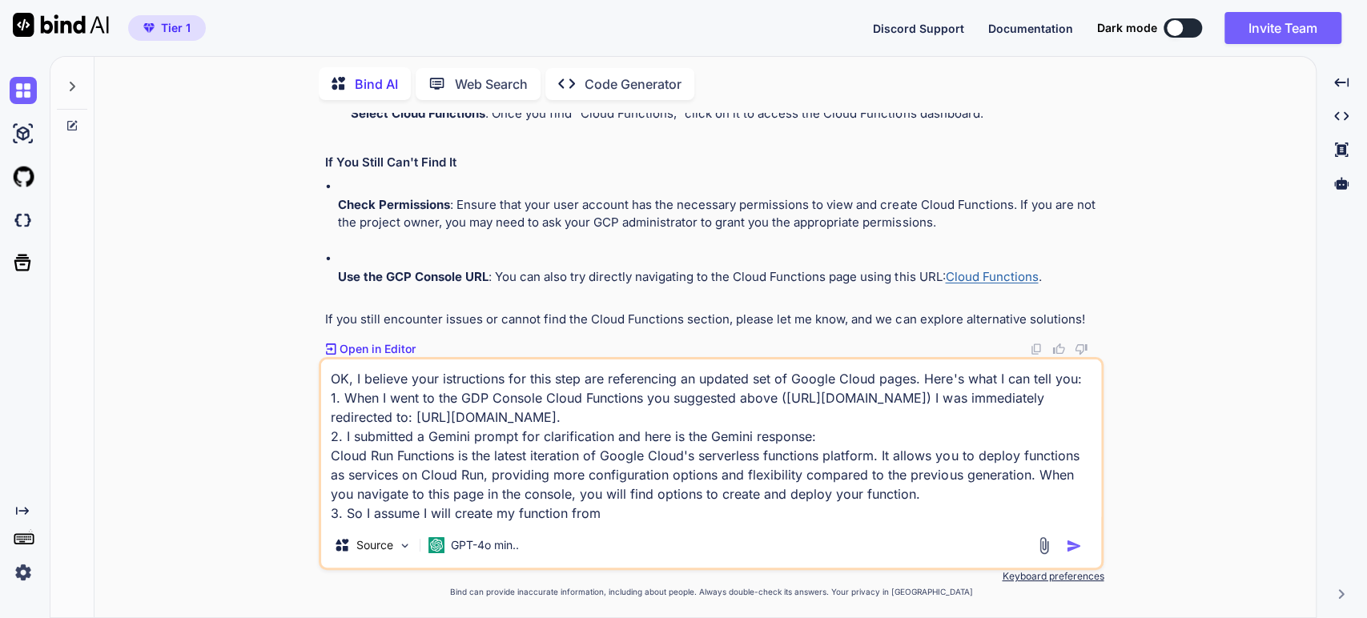
drag, startPoint x: 721, startPoint y: 414, endPoint x: 604, endPoint y: 413, distance: 117.7
click at [604, 413] on textarea "OK, I believe your istructions for this step are referencing an updated set of …" at bounding box center [711, 440] width 780 height 163
drag, startPoint x: 901, startPoint y: 418, endPoint x: 496, endPoint y: 422, distance: 405.1
click at [492, 424] on textarea "OK, I believe your istructions for this step are referencing an updated set of …" at bounding box center [711, 440] width 780 height 163
click at [612, 511] on textarea "OK, I believe your istructions for this step are referencing an updated set of …" at bounding box center [711, 440] width 780 height 163
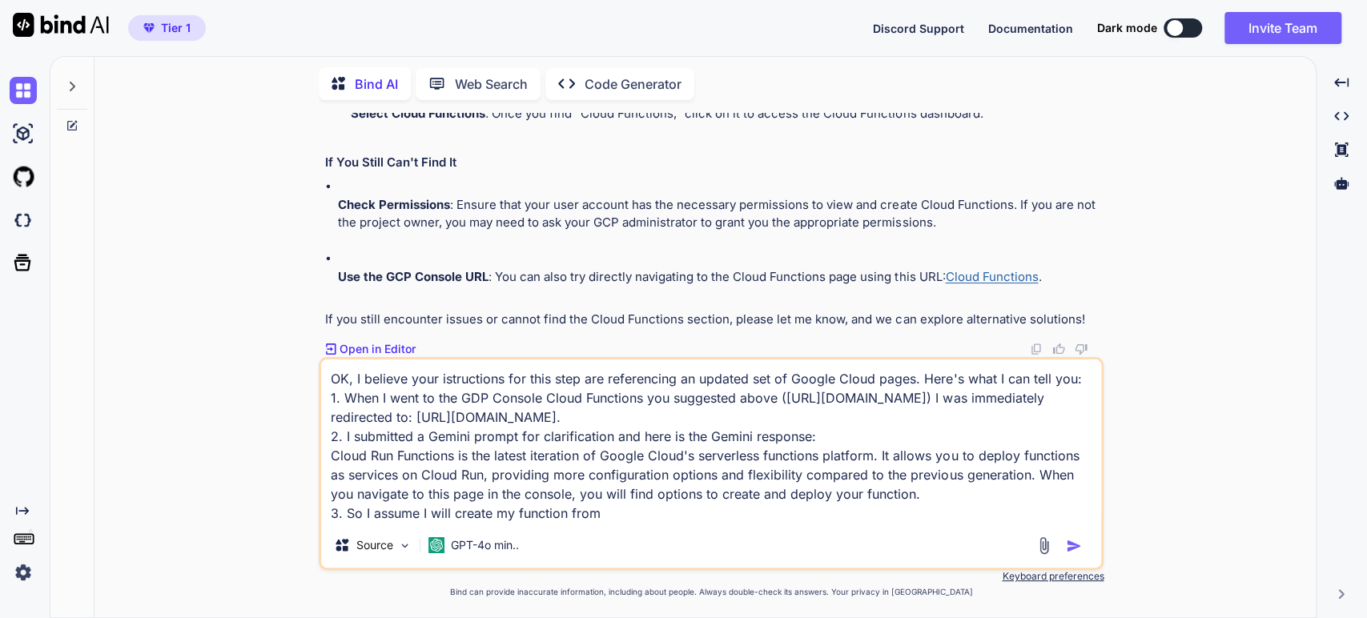
paste textarea "[URL][DOMAIN_NAME]"
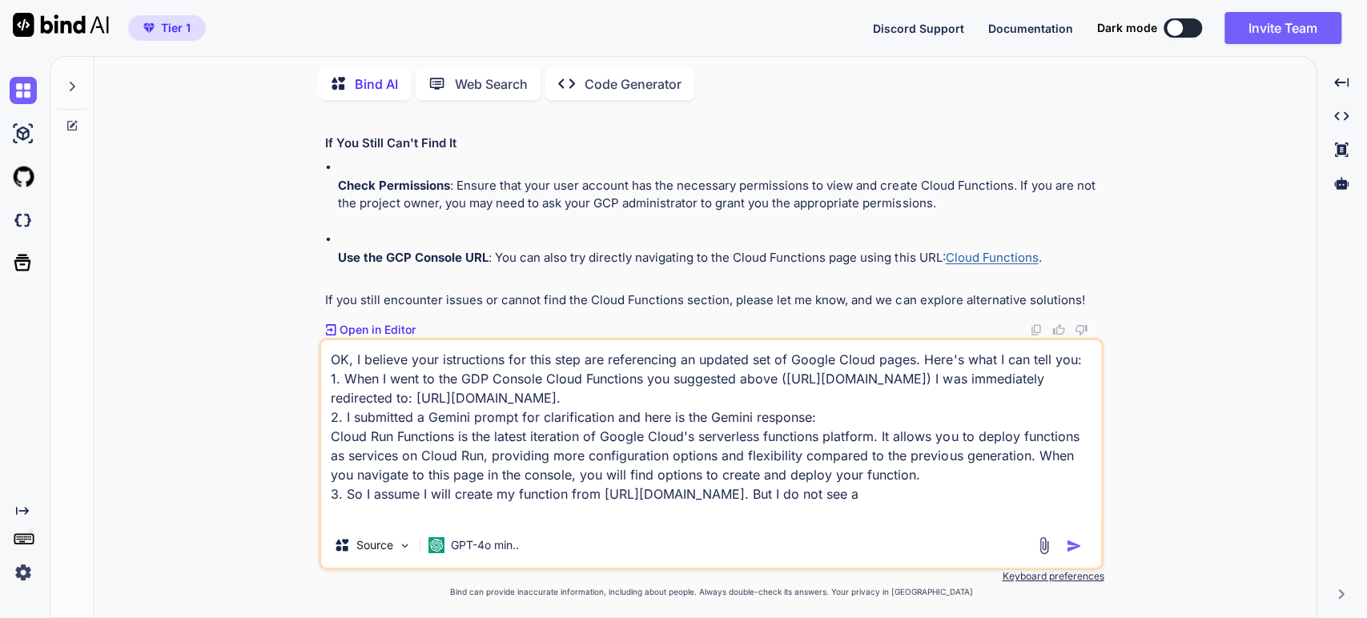
scroll to position [6002, 0]
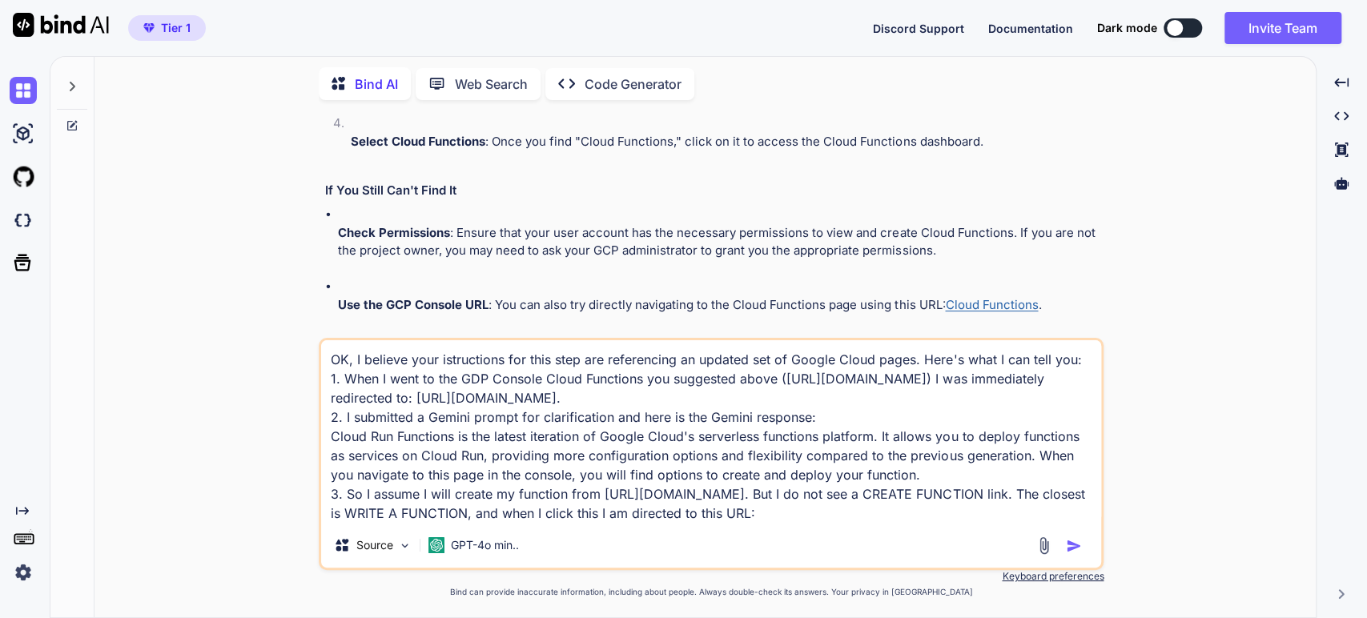
paste textarea "[URL][DOMAIN_NAME]"
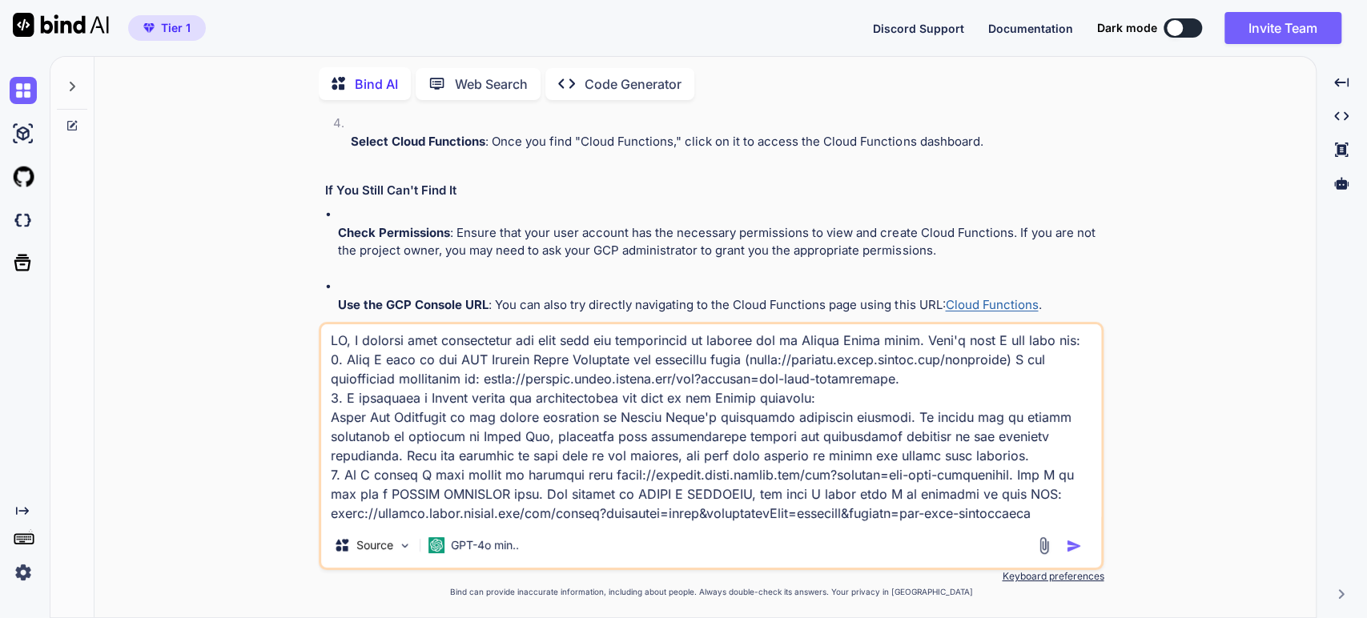
scroll to position [0, 0]
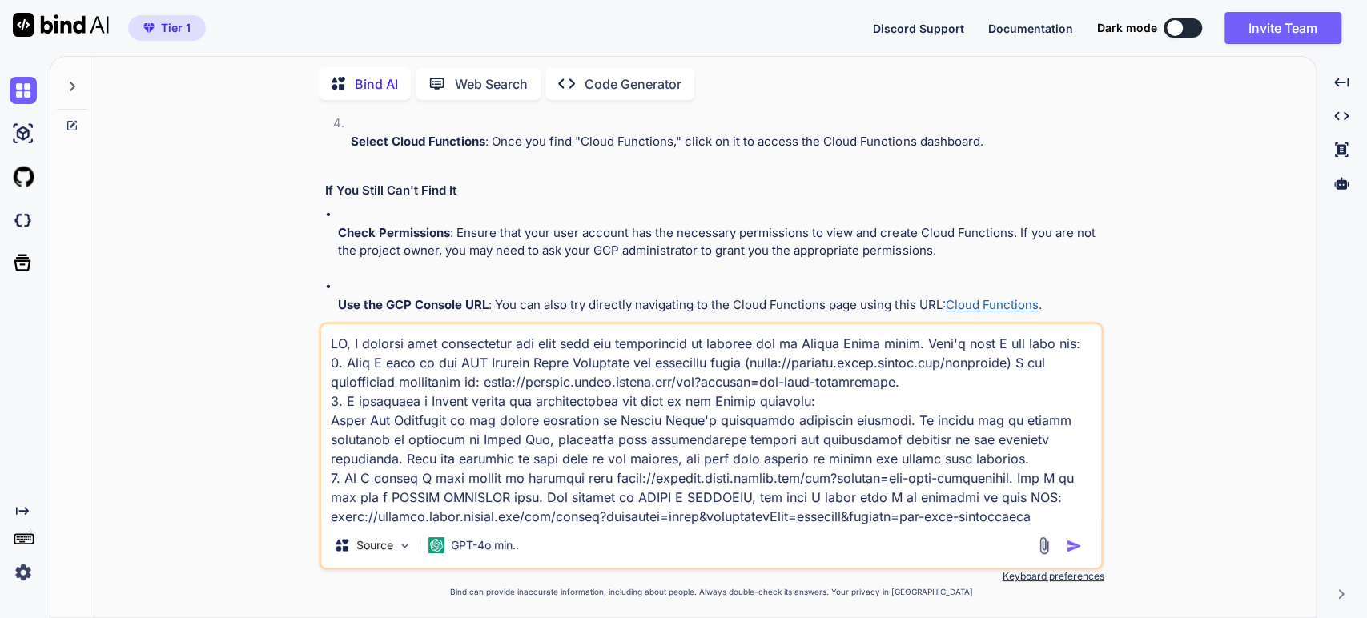
click at [451, 499] on textarea at bounding box center [711, 423] width 780 height 199
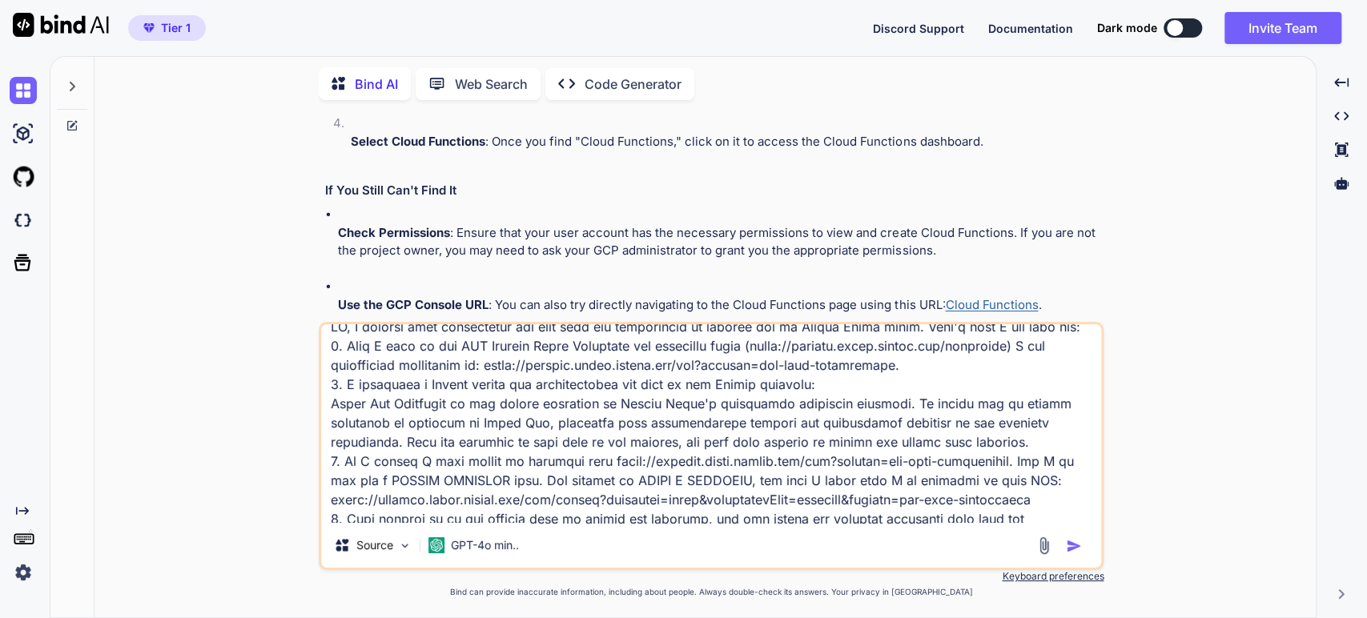
scroll to position [22, 0]
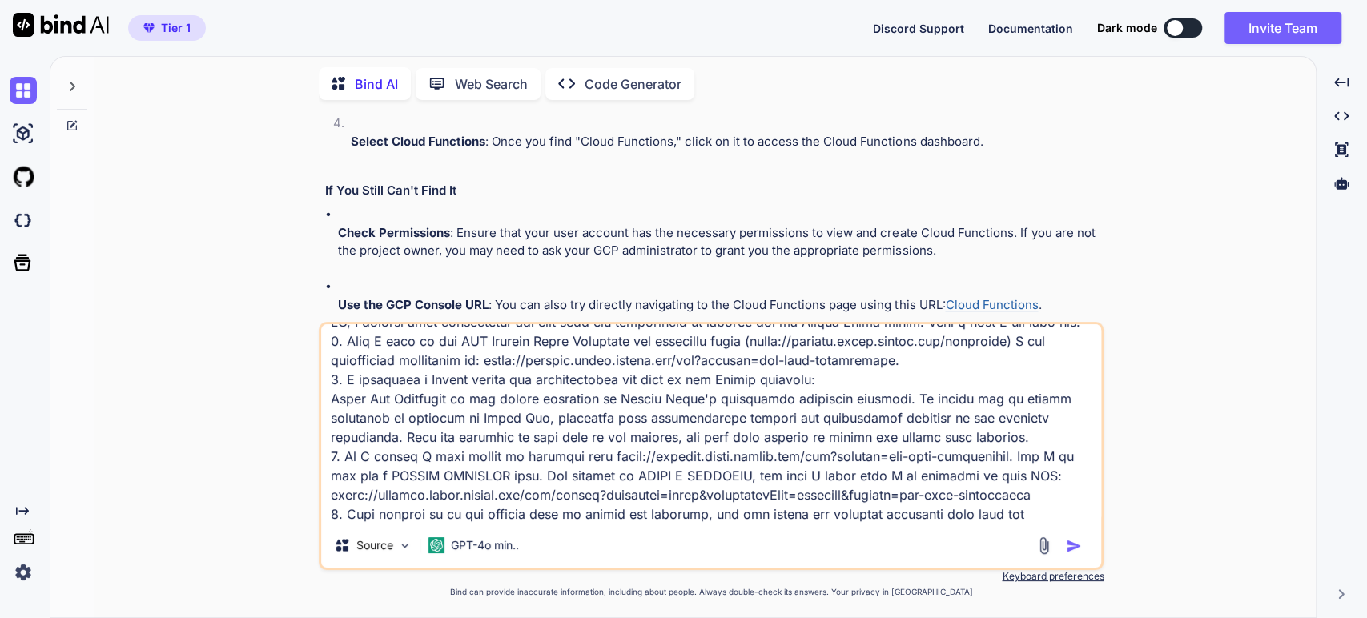
click at [1035, 516] on textarea at bounding box center [711, 423] width 780 height 199
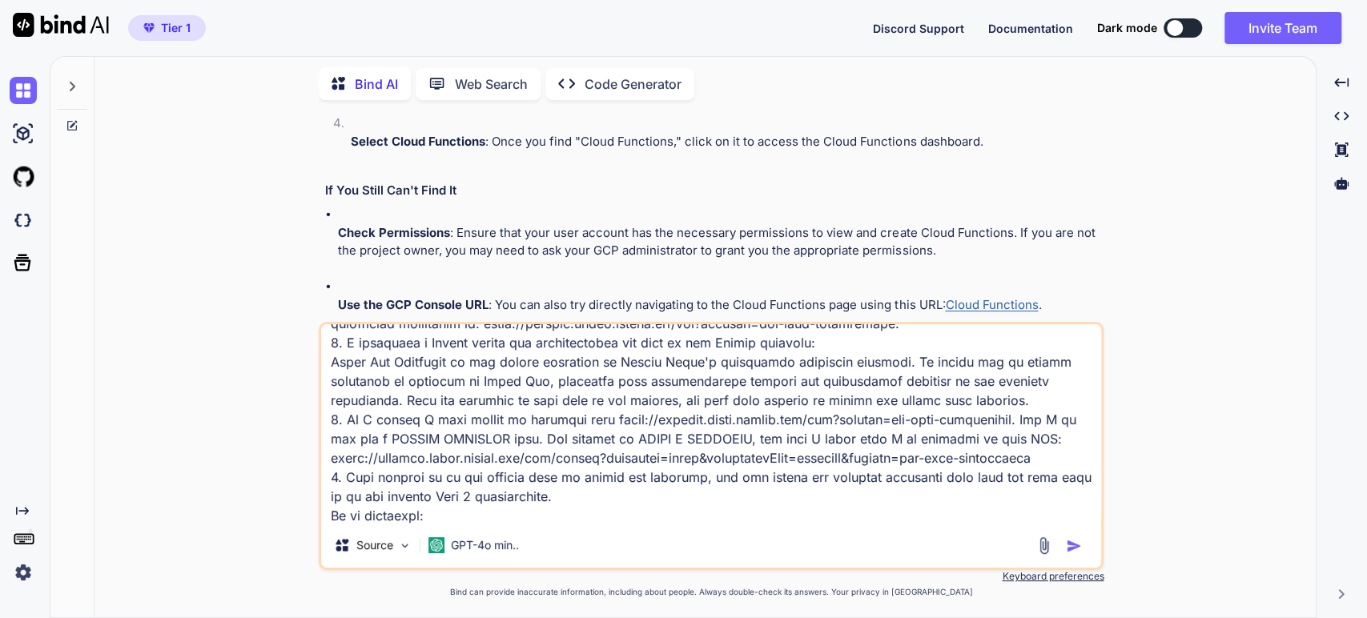
scroll to position [78, 0]
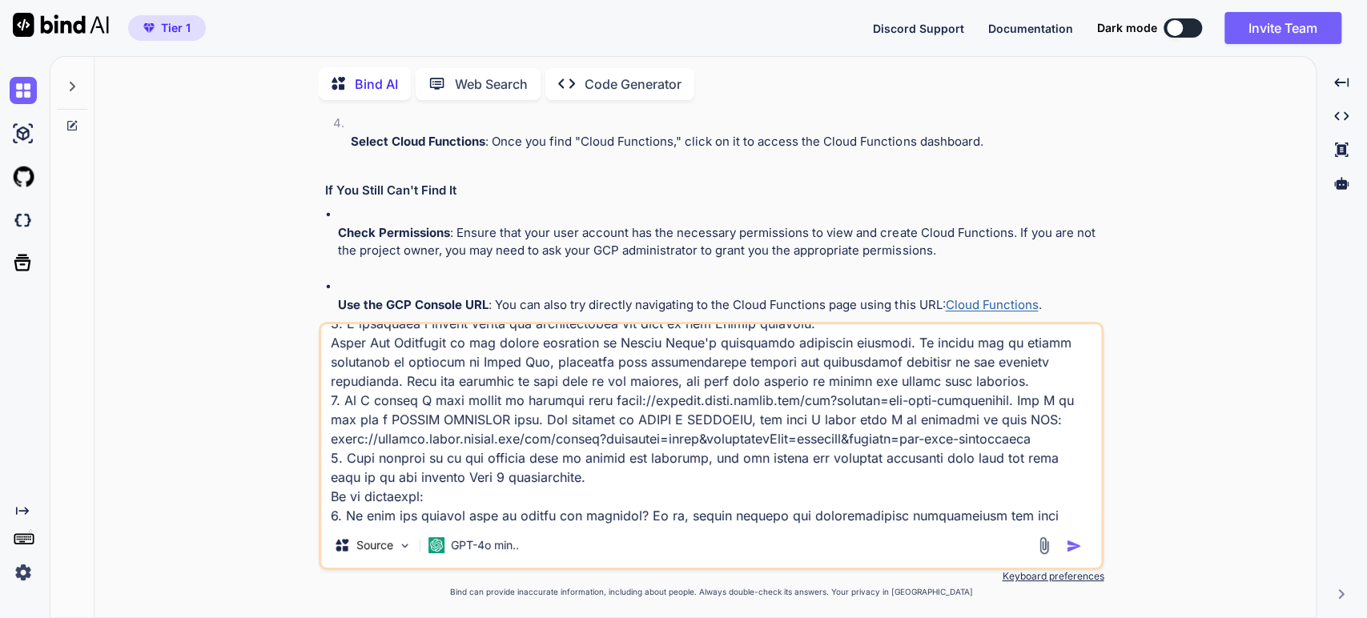
click at [432, 493] on textarea at bounding box center [711, 423] width 780 height 199
click at [427, 504] on textarea at bounding box center [711, 423] width 780 height 199
click at [1060, 528] on div "Source GPT-4o min.." at bounding box center [711, 446] width 785 height 248
click at [1056, 516] on textarea at bounding box center [711, 423] width 780 height 199
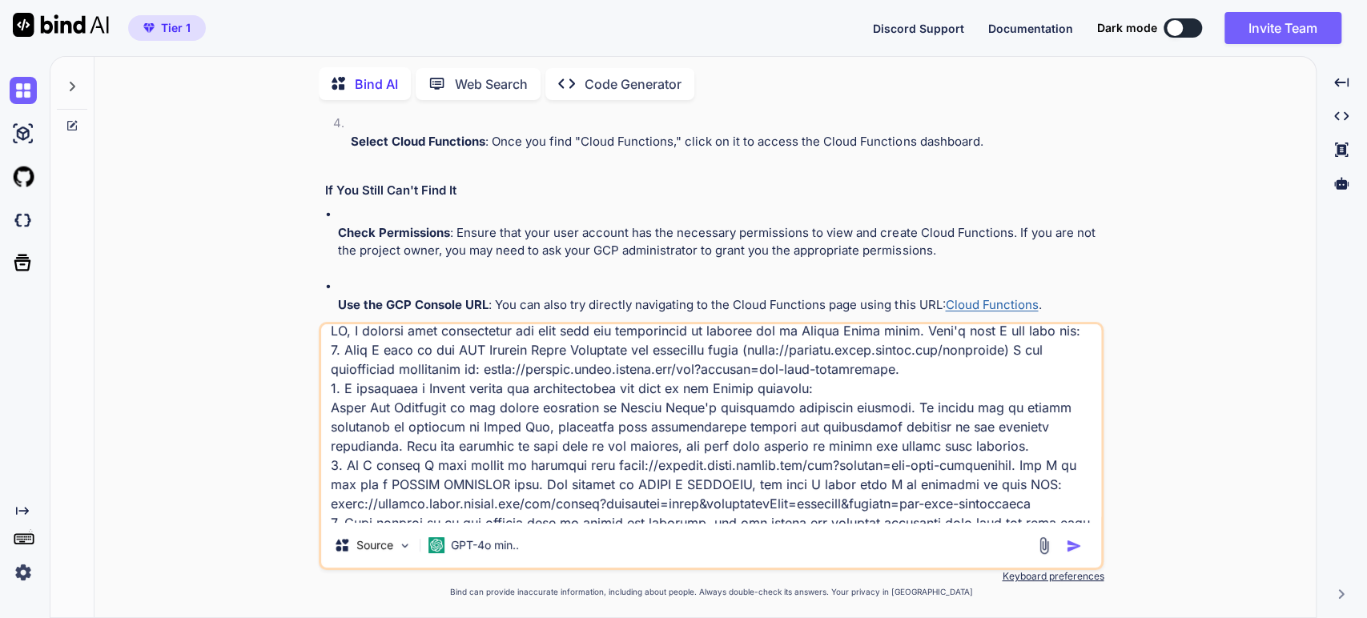
scroll to position [0, 0]
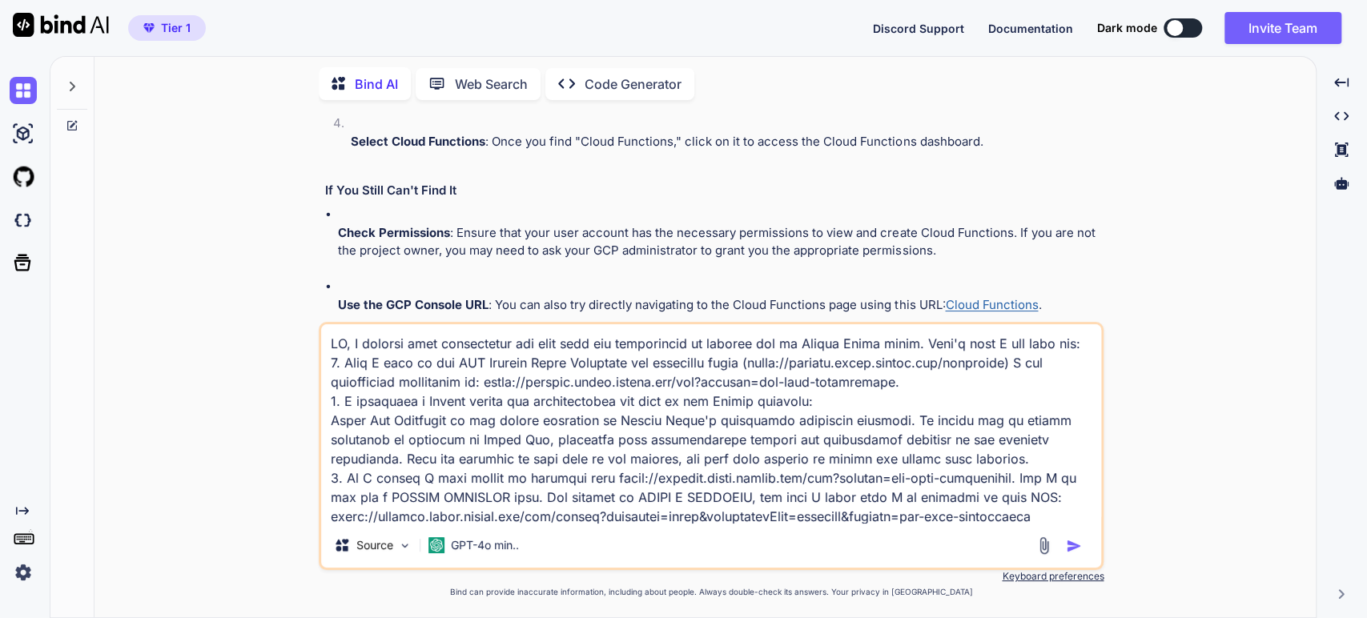
drag, startPoint x: 424, startPoint y: 517, endPoint x: 327, endPoint y: 315, distance: 223.8
click at [327, 315] on div "You Bind AI Excellent. This is a well-defined and thoughtful plan. Your detaile…" at bounding box center [711, 365] width 785 height 504
click at [1024, 463] on textarea at bounding box center [711, 423] width 780 height 199
click at [1070, 543] on img "button" at bounding box center [1074, 546] width 16 height 16
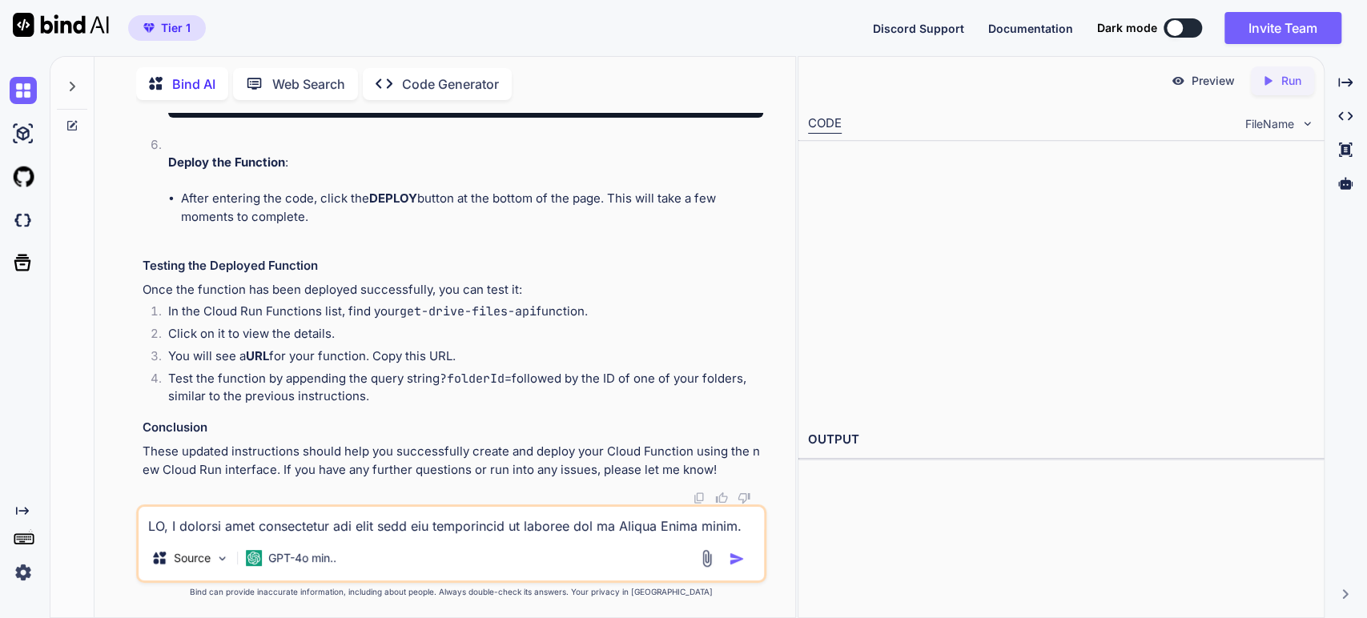
scroll to position [9704, 0]
